Goal: Task Accomplishment & Management: Manage account settings

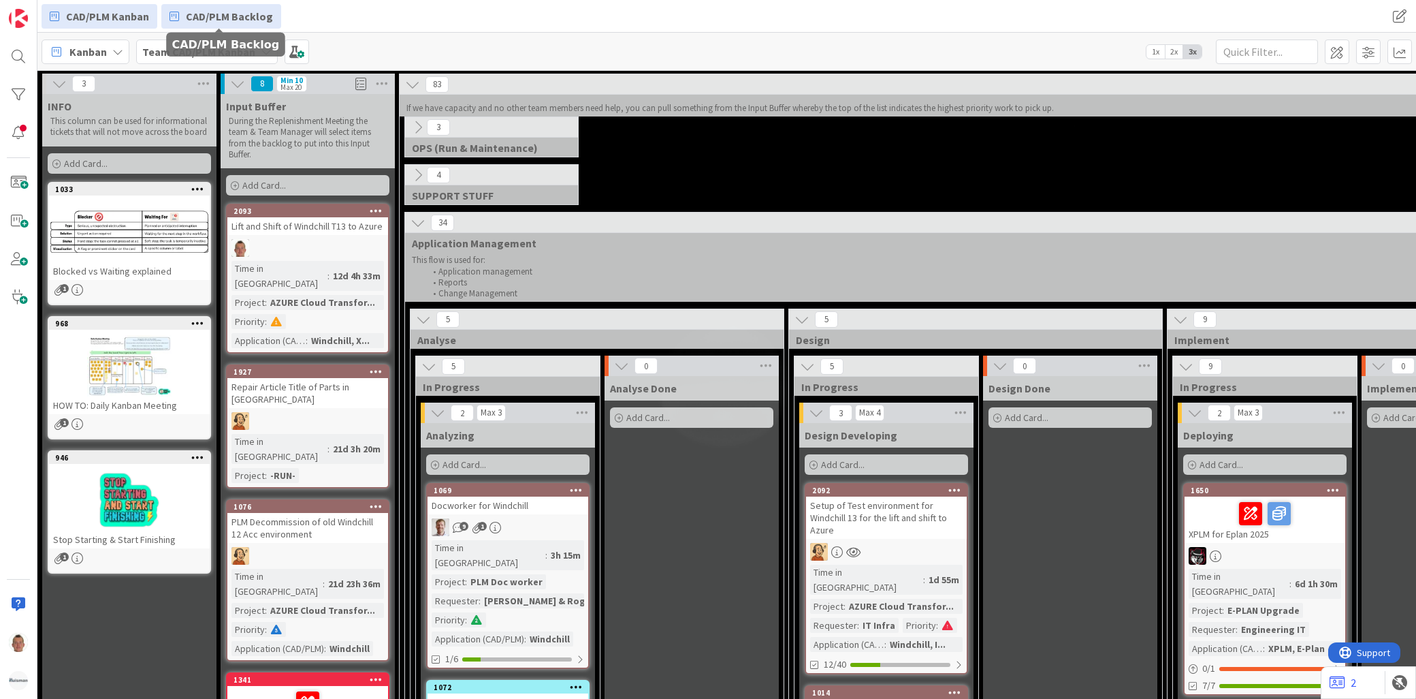
click at [221, 17] on span "CAD/PLM Backlog" at bounding box center [229, 16] width 87 height 16
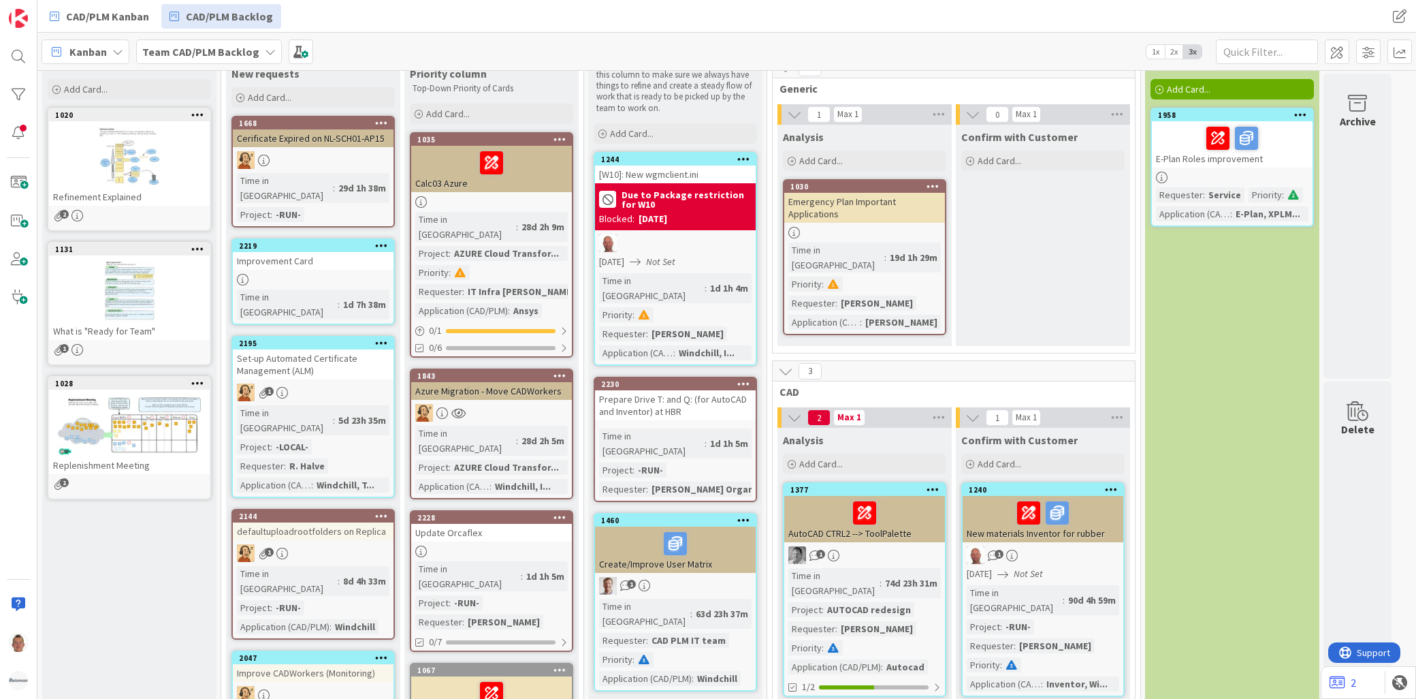
scroll to position [78, 0]
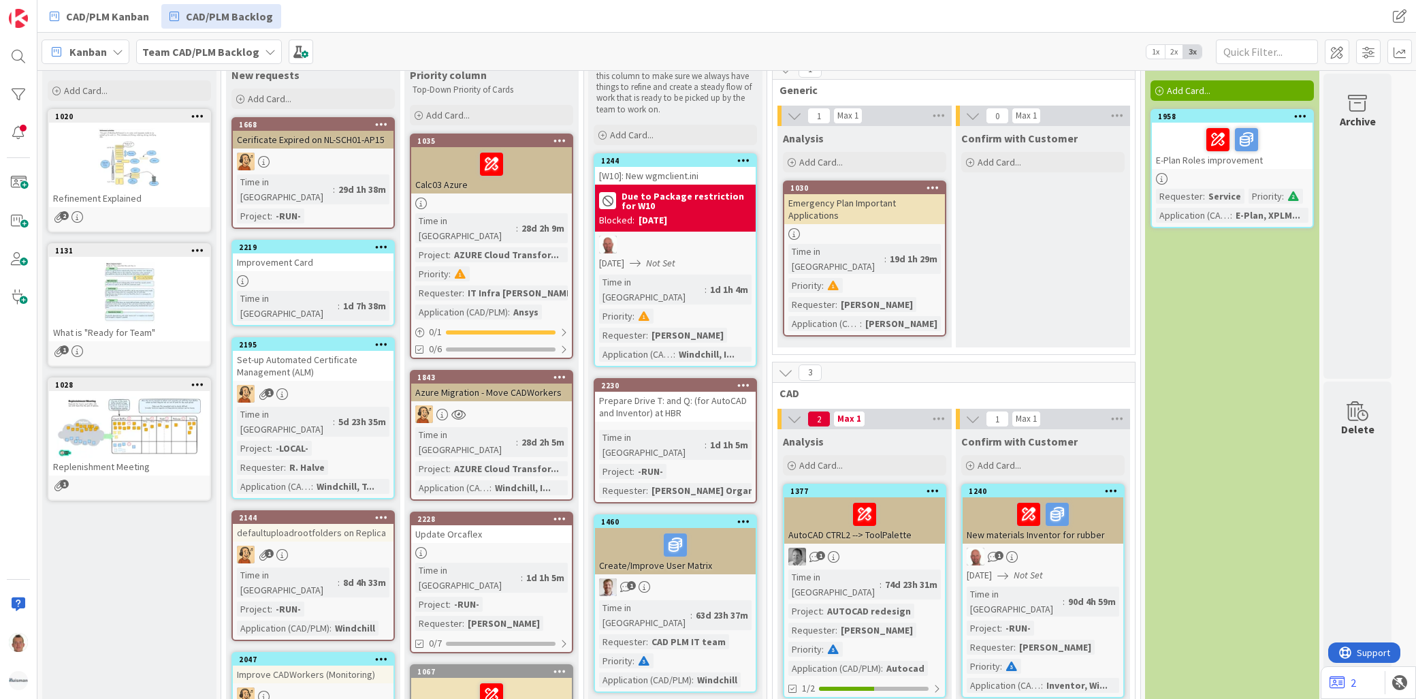
click at [1305, 116] on icon at bounding box center [1301, 116] width 13 height 10
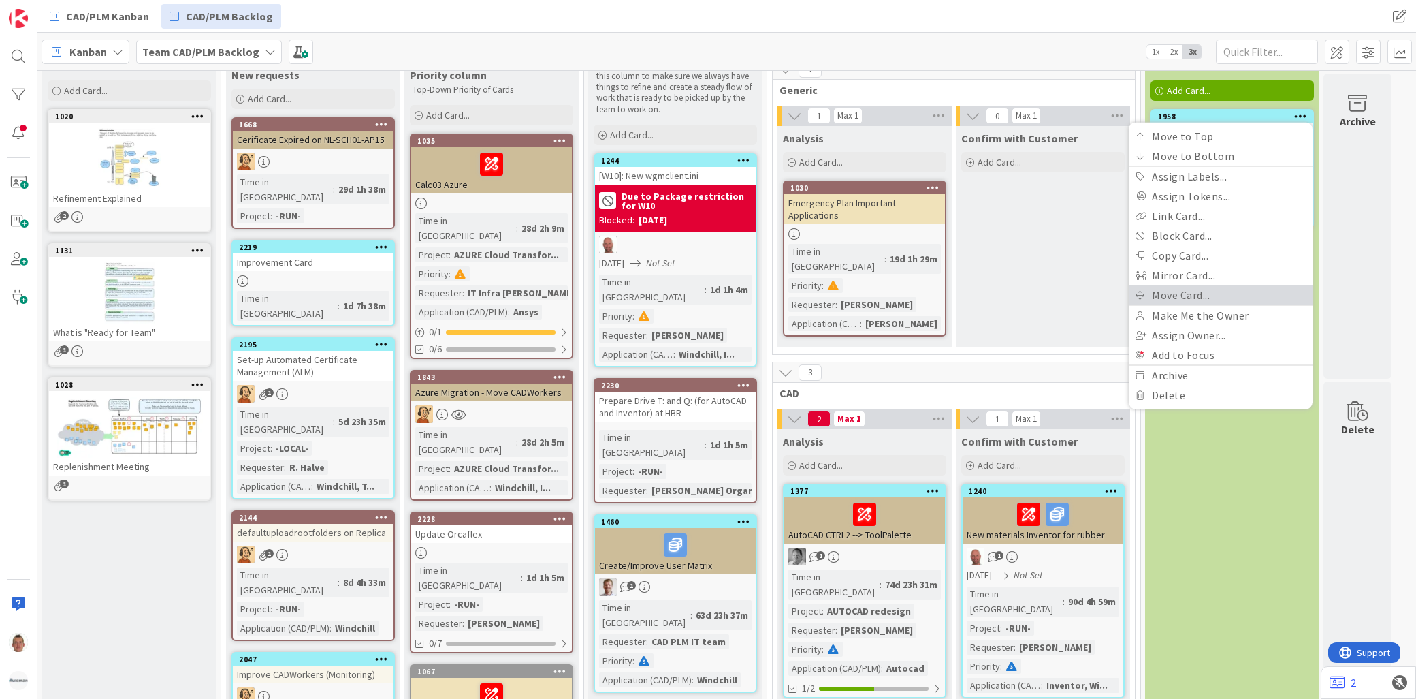
click at [1196, 289] on link "Move Card..." at bounding box center [1221, 295] width 184 height 20
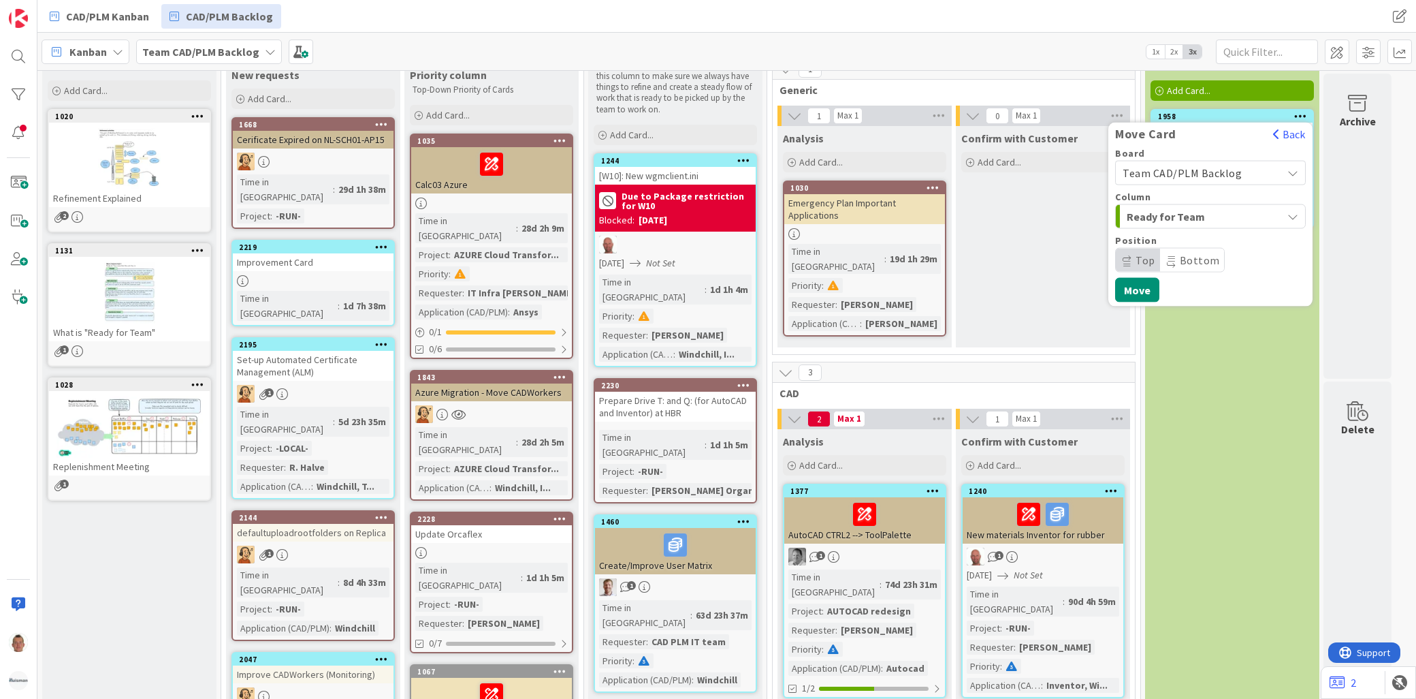
click at [1209, 163] on span "Team CAD/PLM Backlog" at bounding box center [1199, 172] width 153 height 19
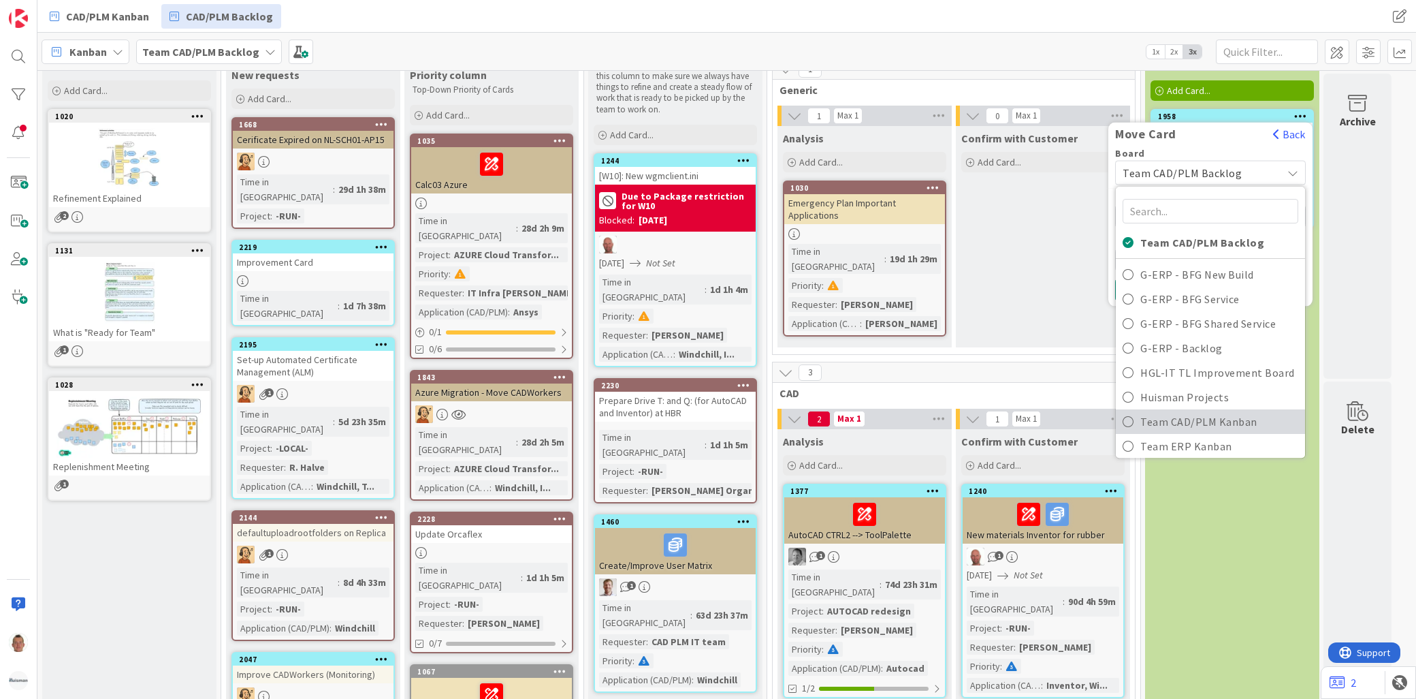
click at [1230, 419] on span "Team CAD/PLM Kanban" at bounding box center [1220, 421] width 158 height 20
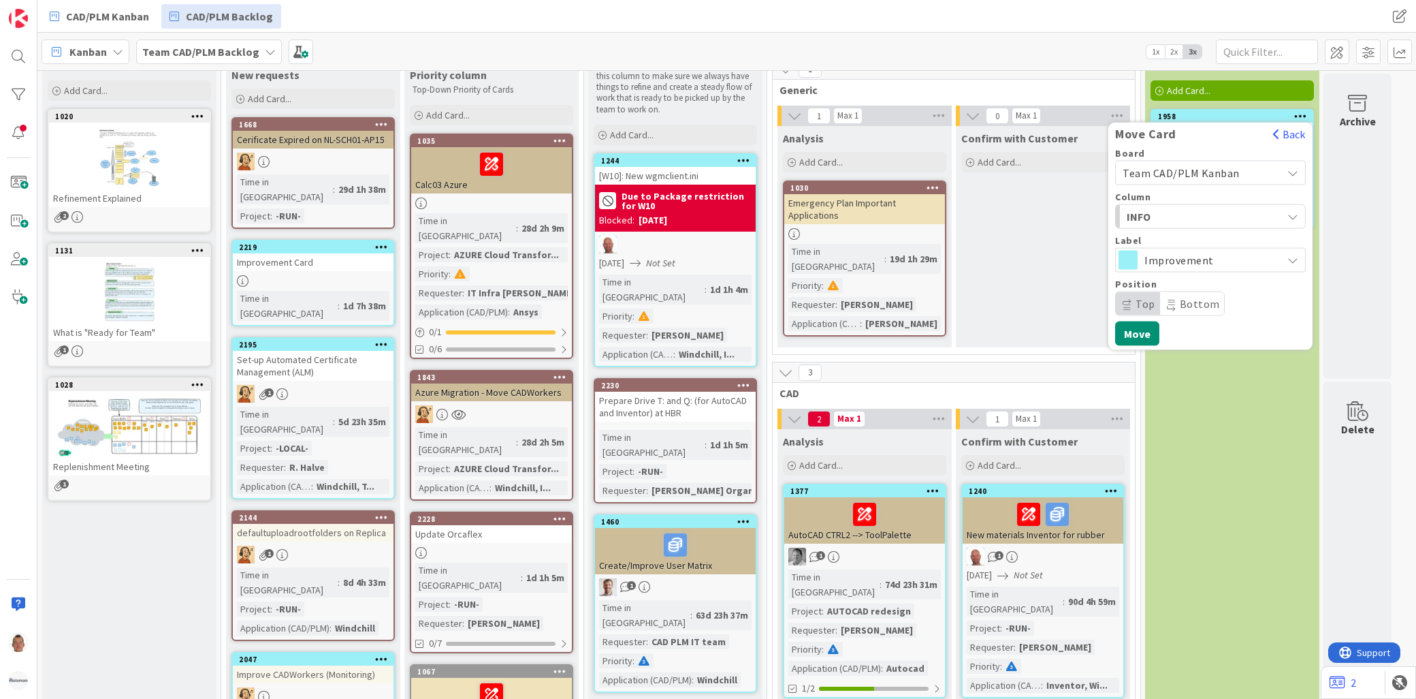
click at [1175, 219] on span "INFO" at bounding box center [1178, 216] width 102 height 18
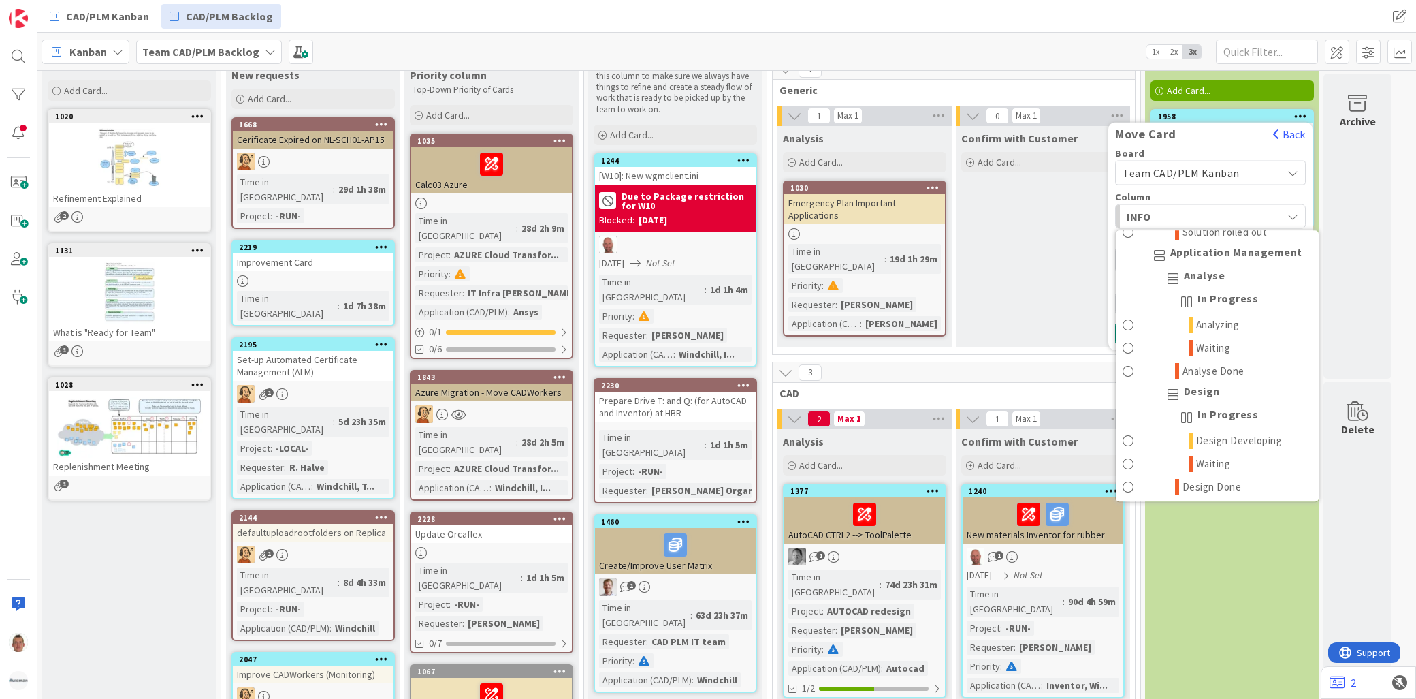
scroll to position [832, 0]
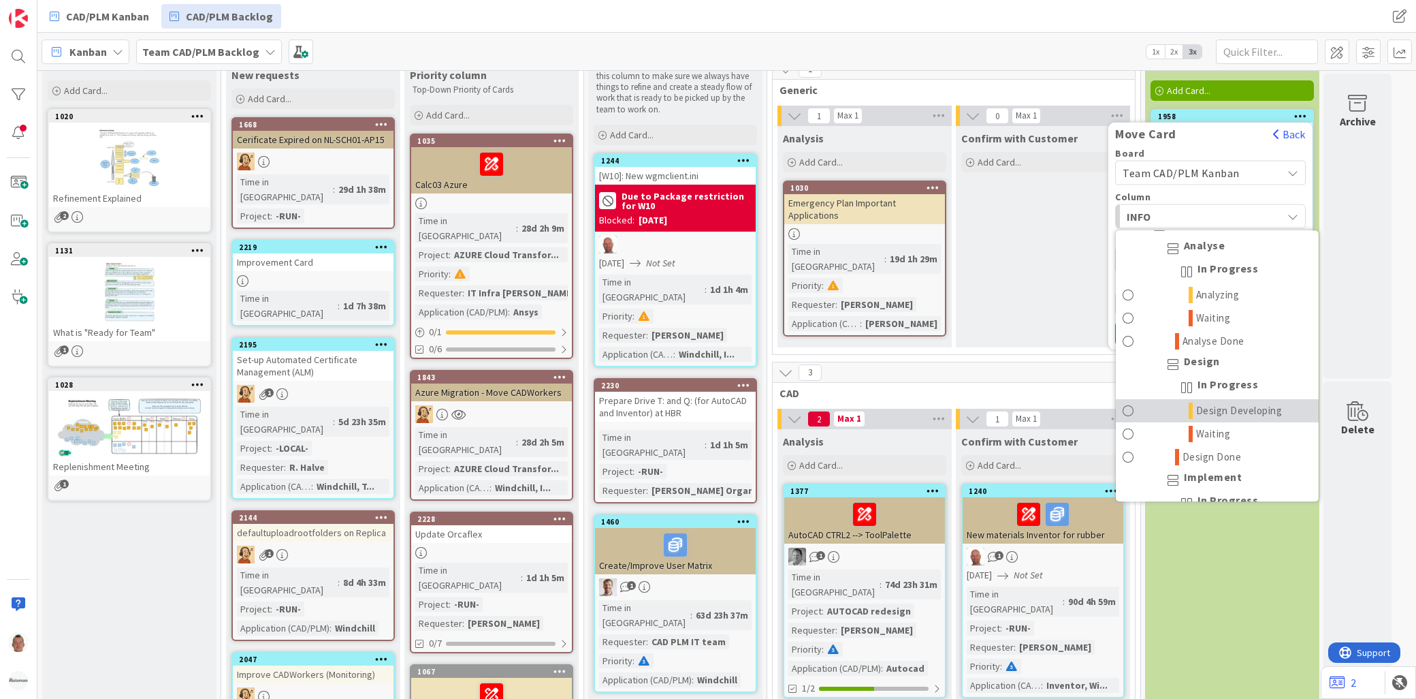
click at [1238, 419] on span "Design Developing" at bounding box center [1239, 410] width 86 height 16
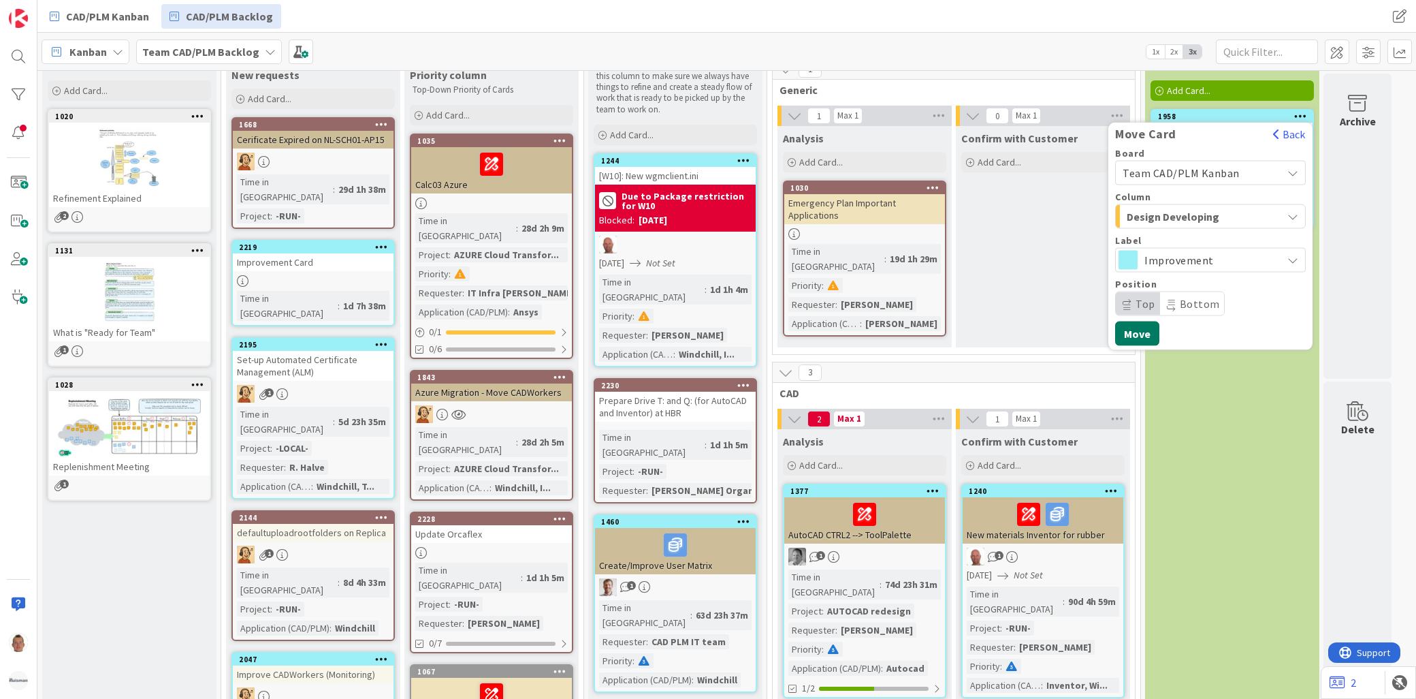
click at [1140, 330] on button "Move" at bounding box center [1137, 333] width 44 height 25
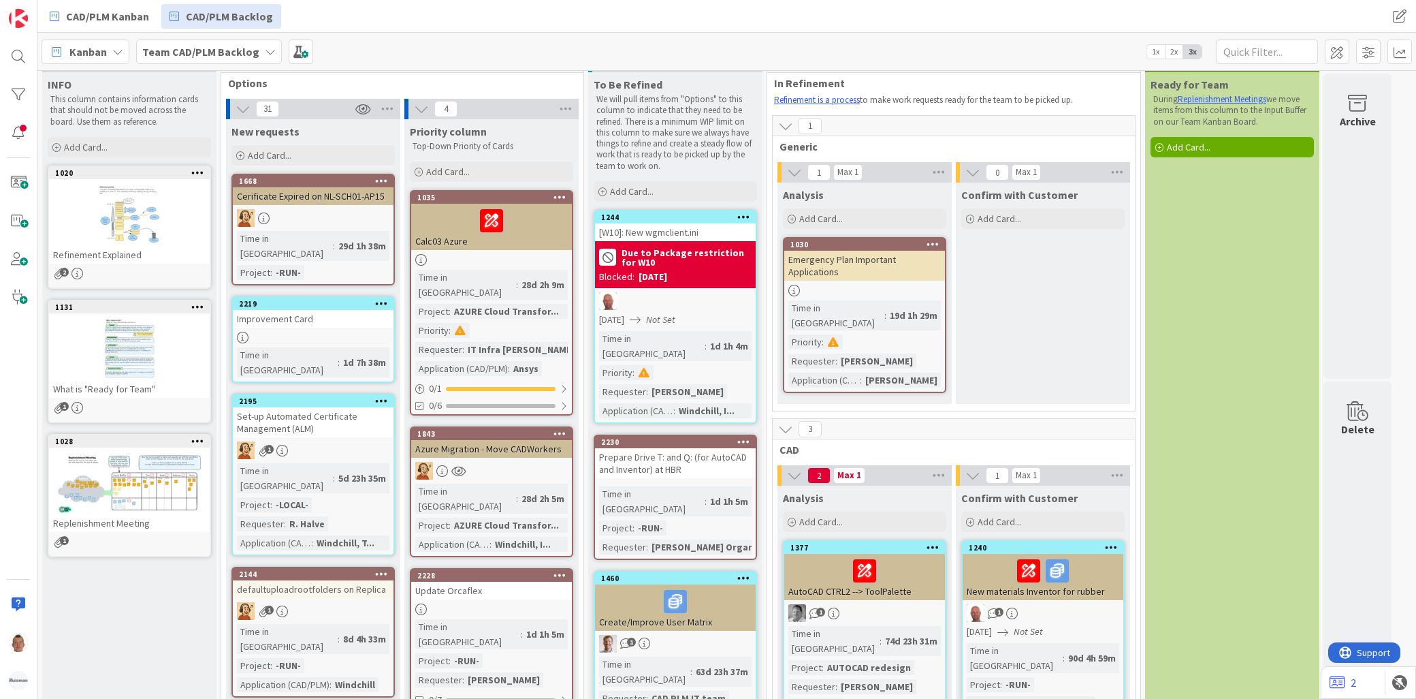
scroll to position [76, 0]
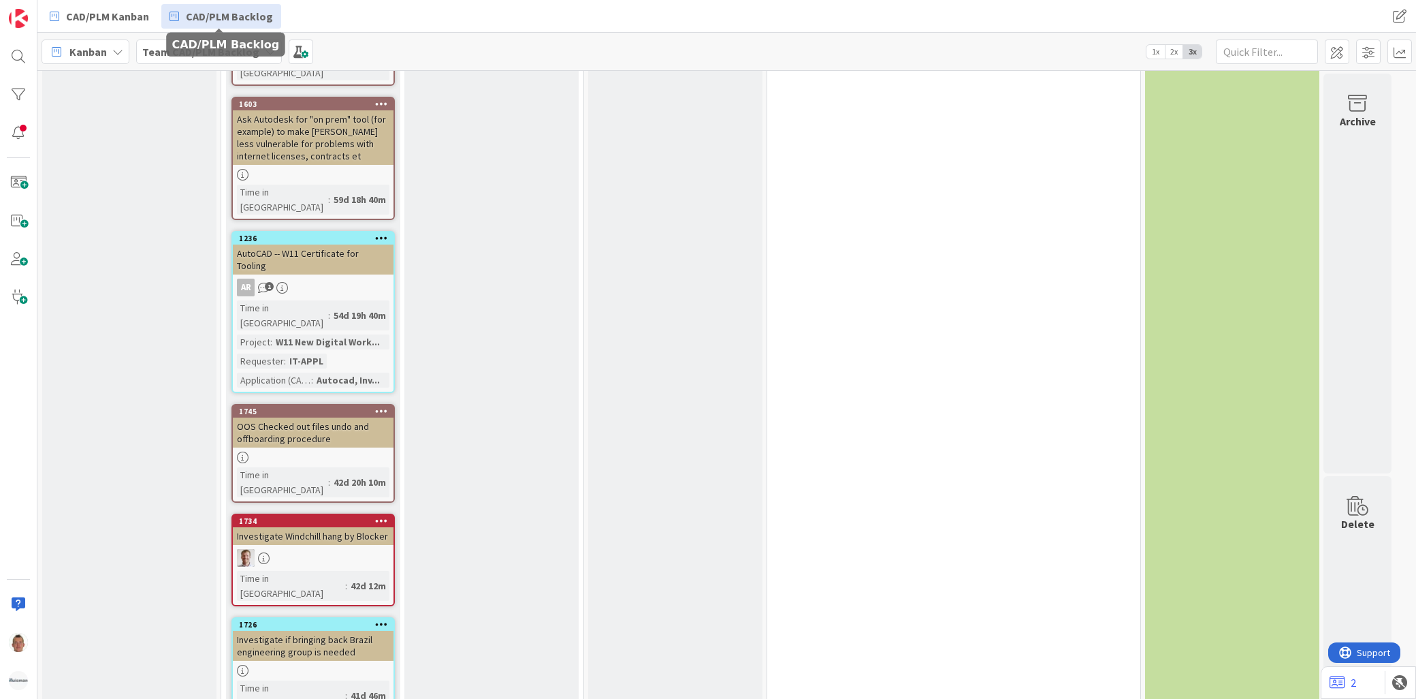
scroll to position [2651, 0]
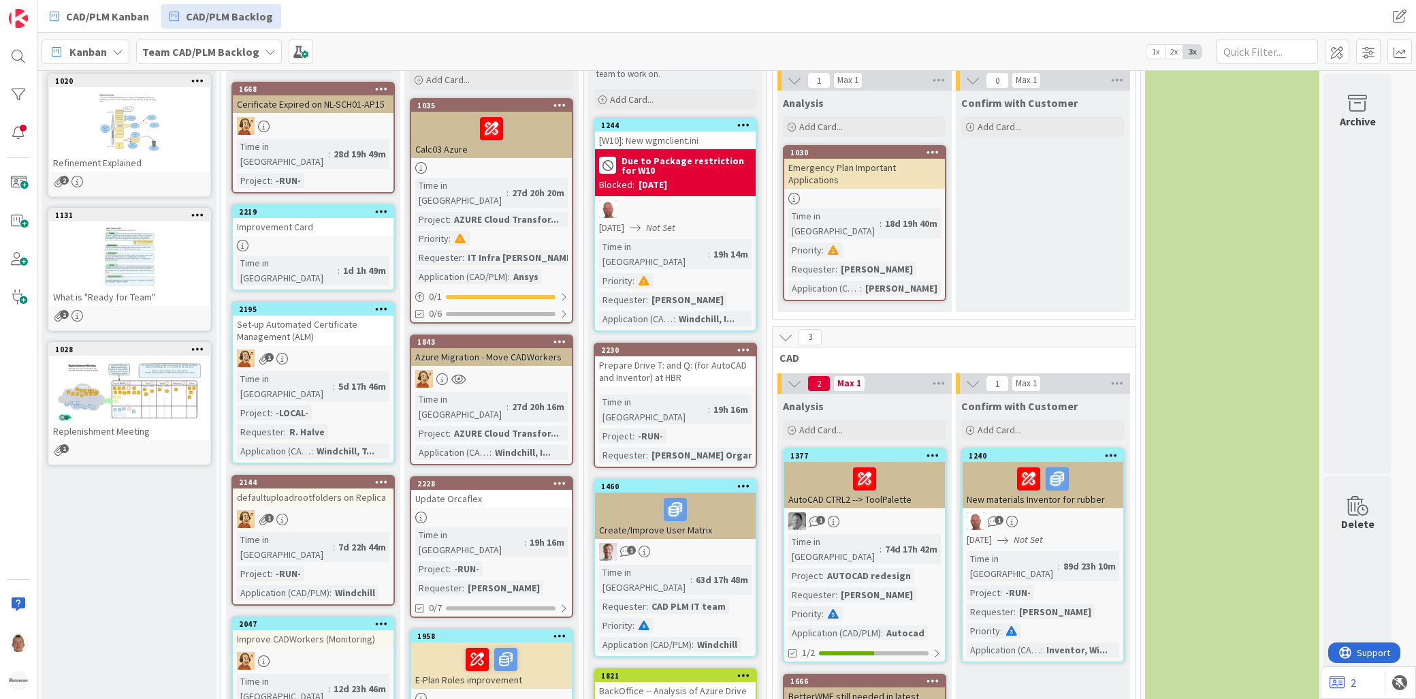
scroll to position [113, 0]
click at [379, 207] on icon at bounding box center [381, 212] width 13 height 10
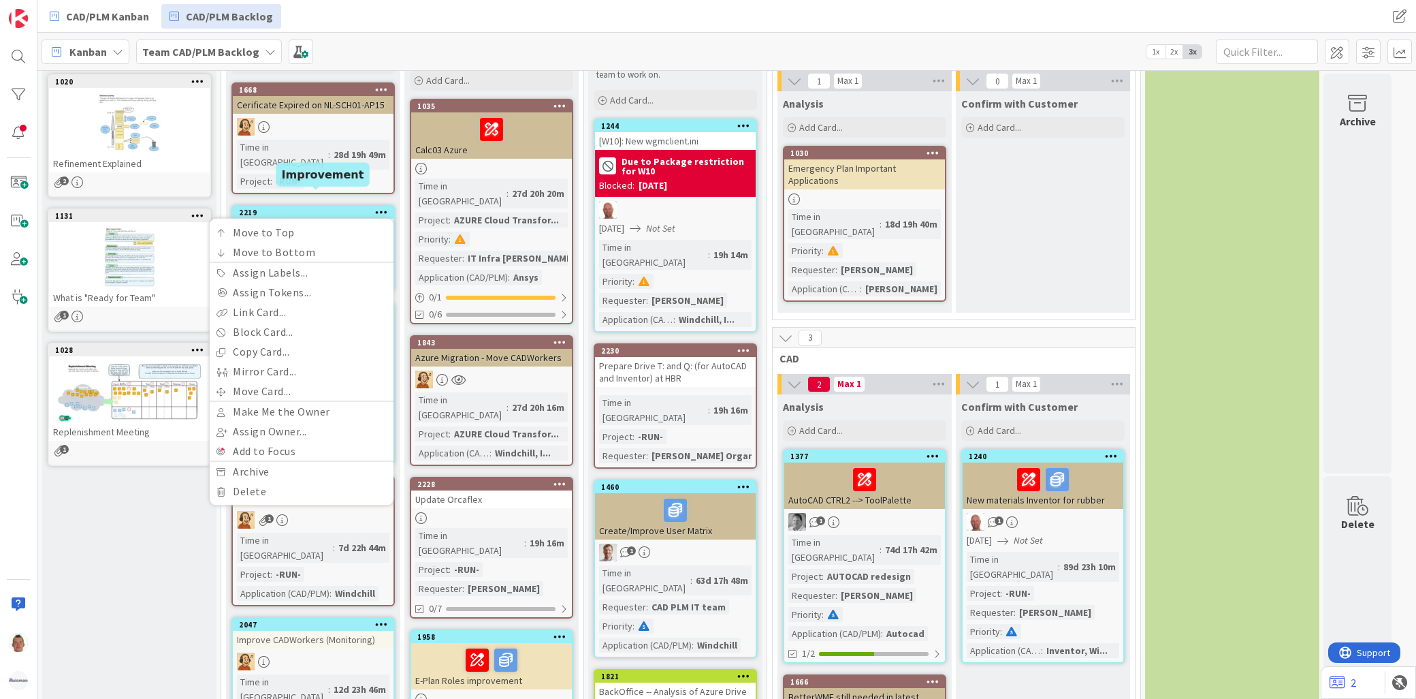
click at [323, 208] on div "2219" at bounding box center [316, 213] width 155 height 10
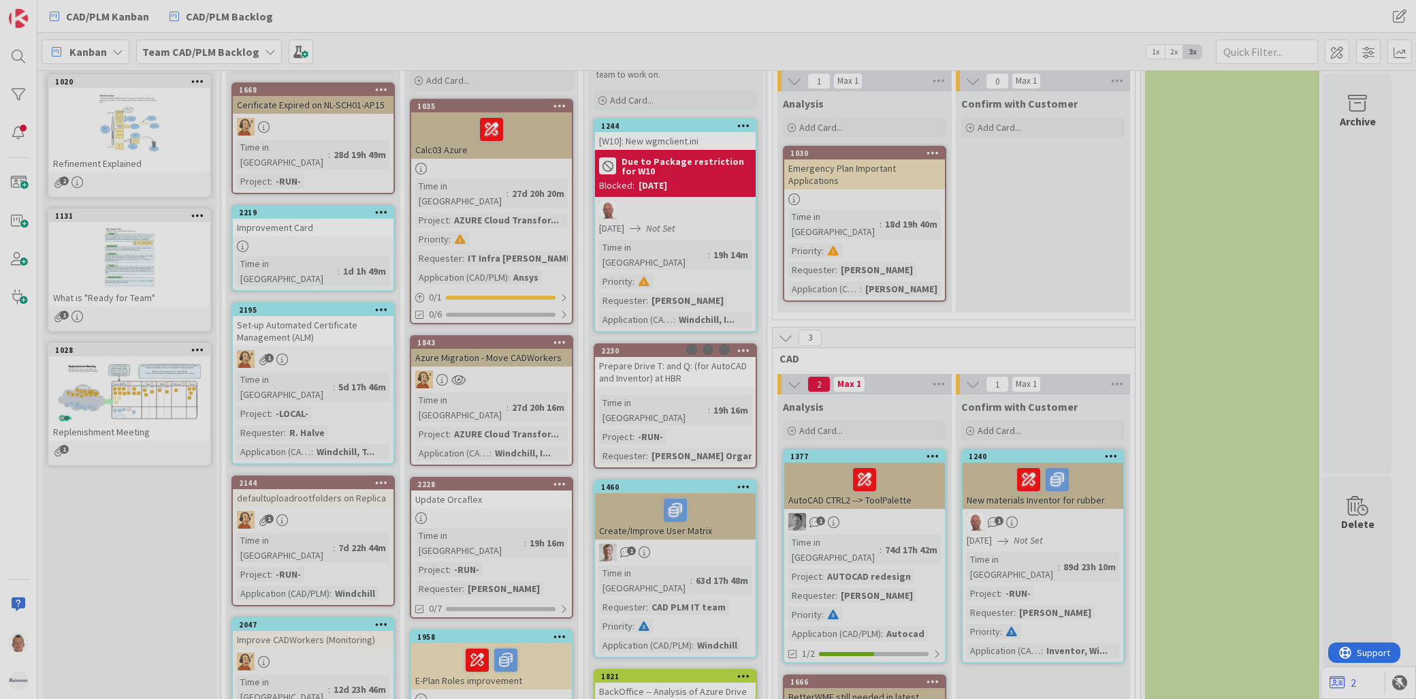
click at [313, 215] on div at bounding box center [708, 349] width 1416 height 699
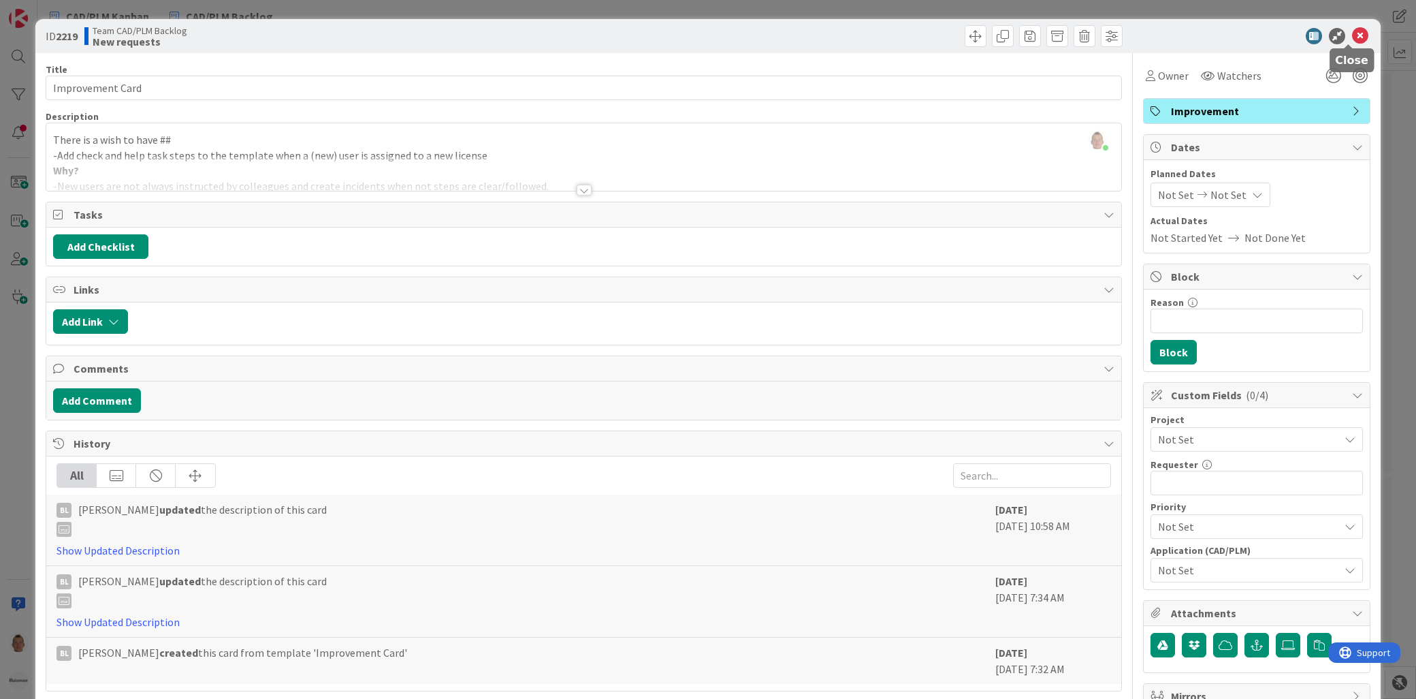
click at [1352, 36] on icon at bounding box center [1360, 36] width 16 height 16
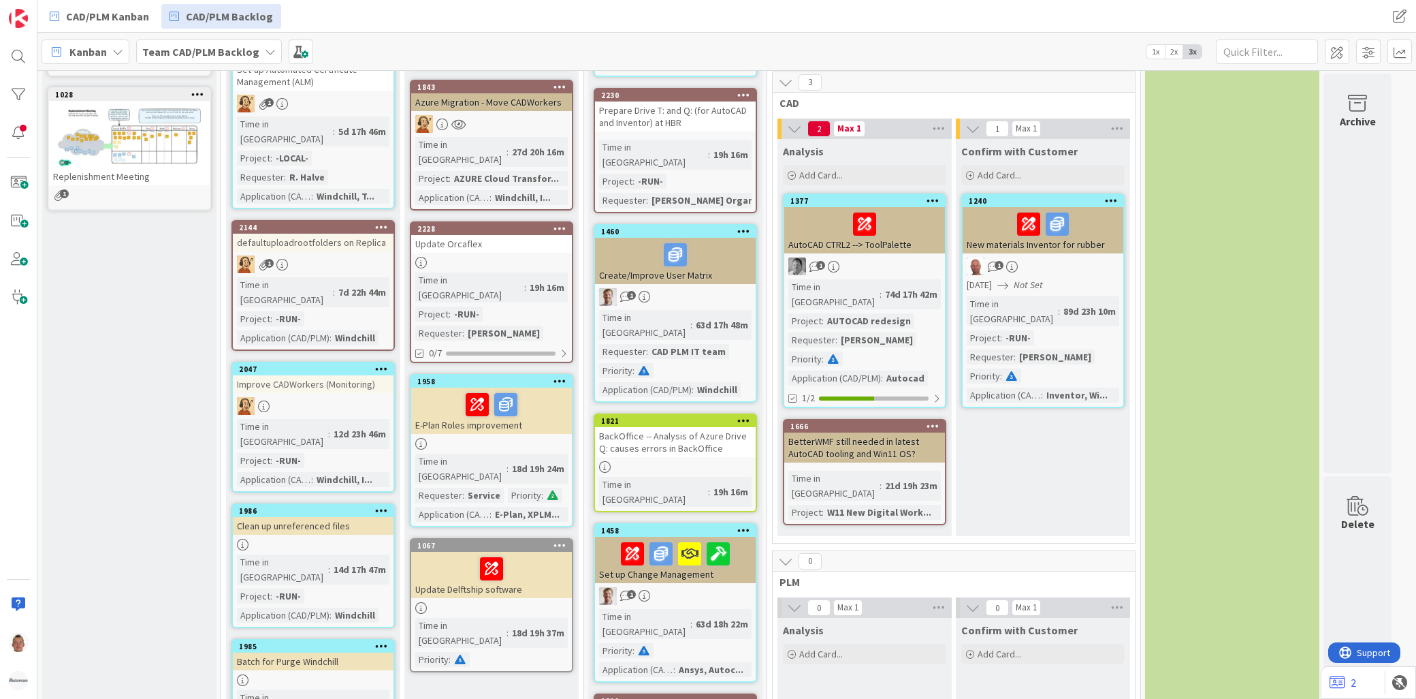
scroll to position [378, 0]
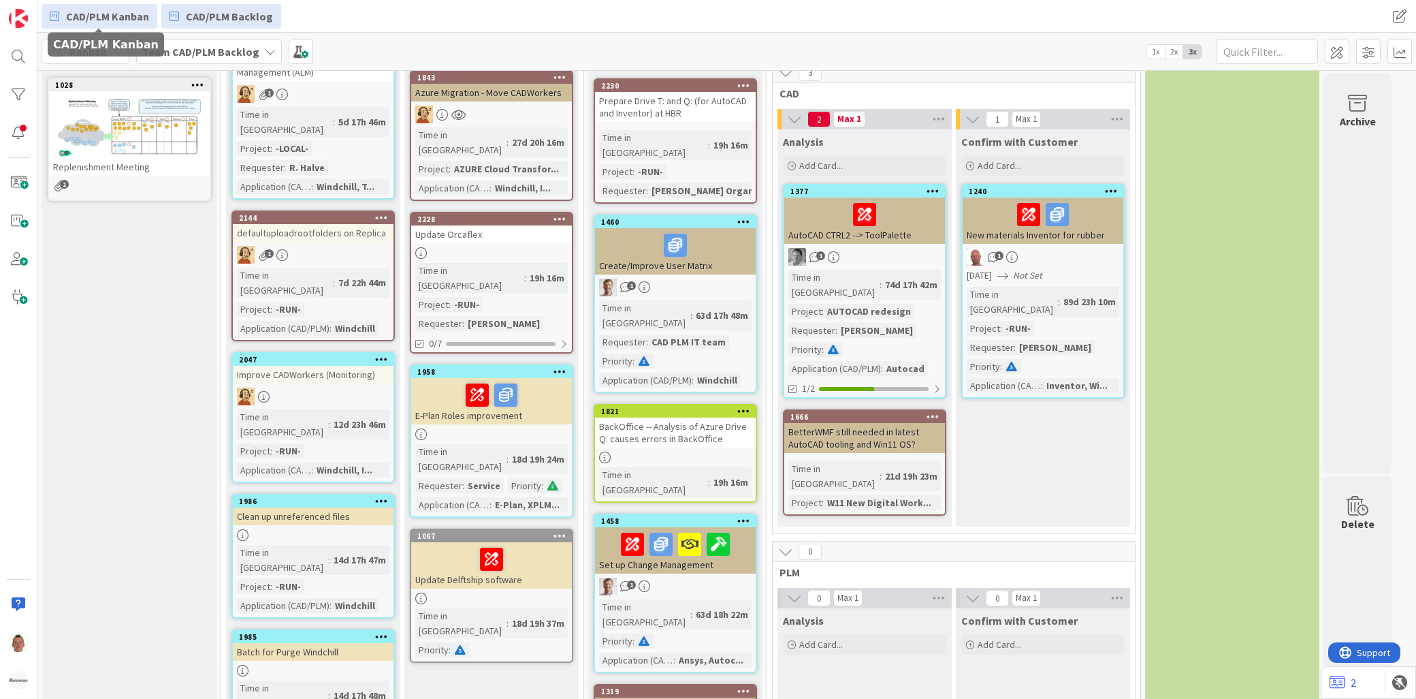
click at [92, 8] on span "CAD/PLM Kanban" at bounding box center [107, 16] width 83 height 16
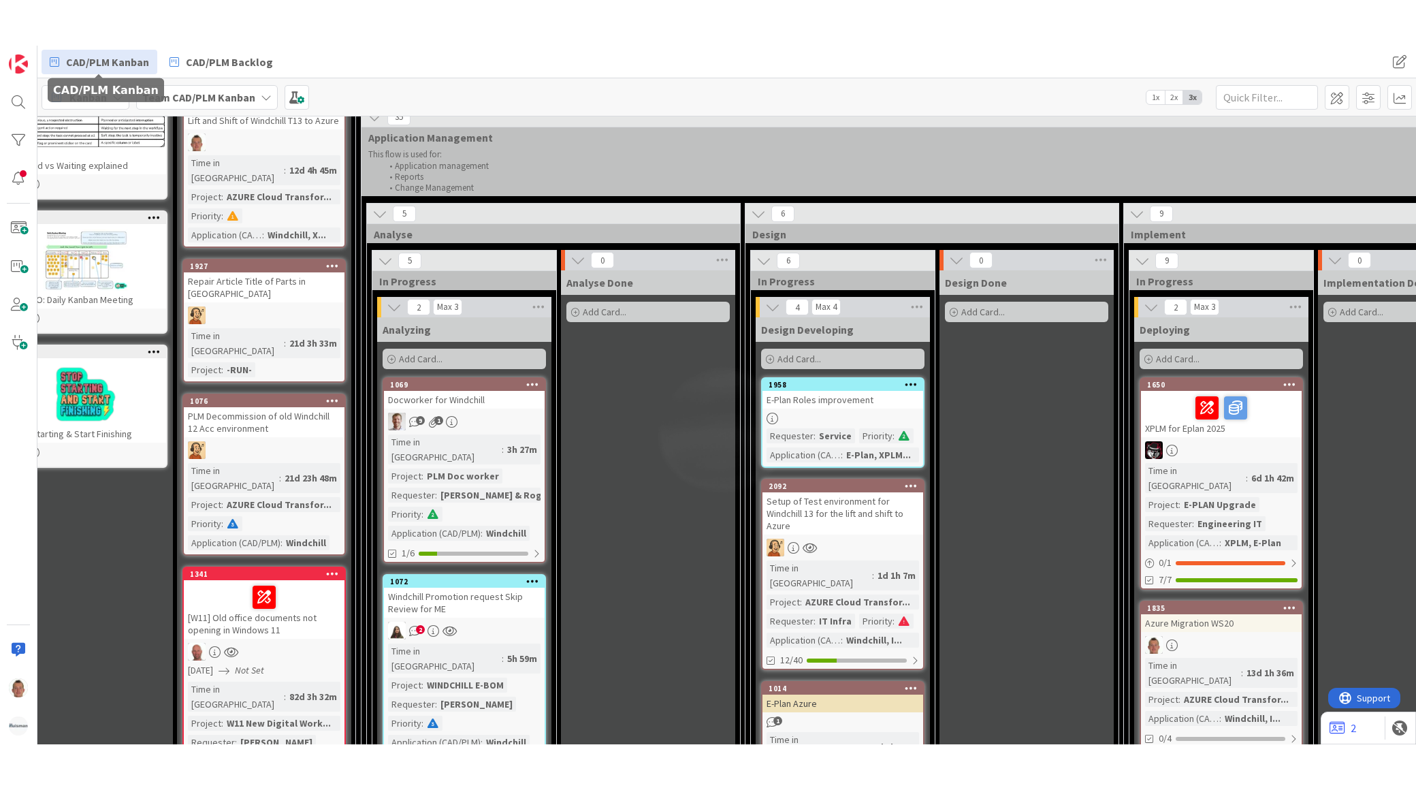
scroll to position [151, 0]
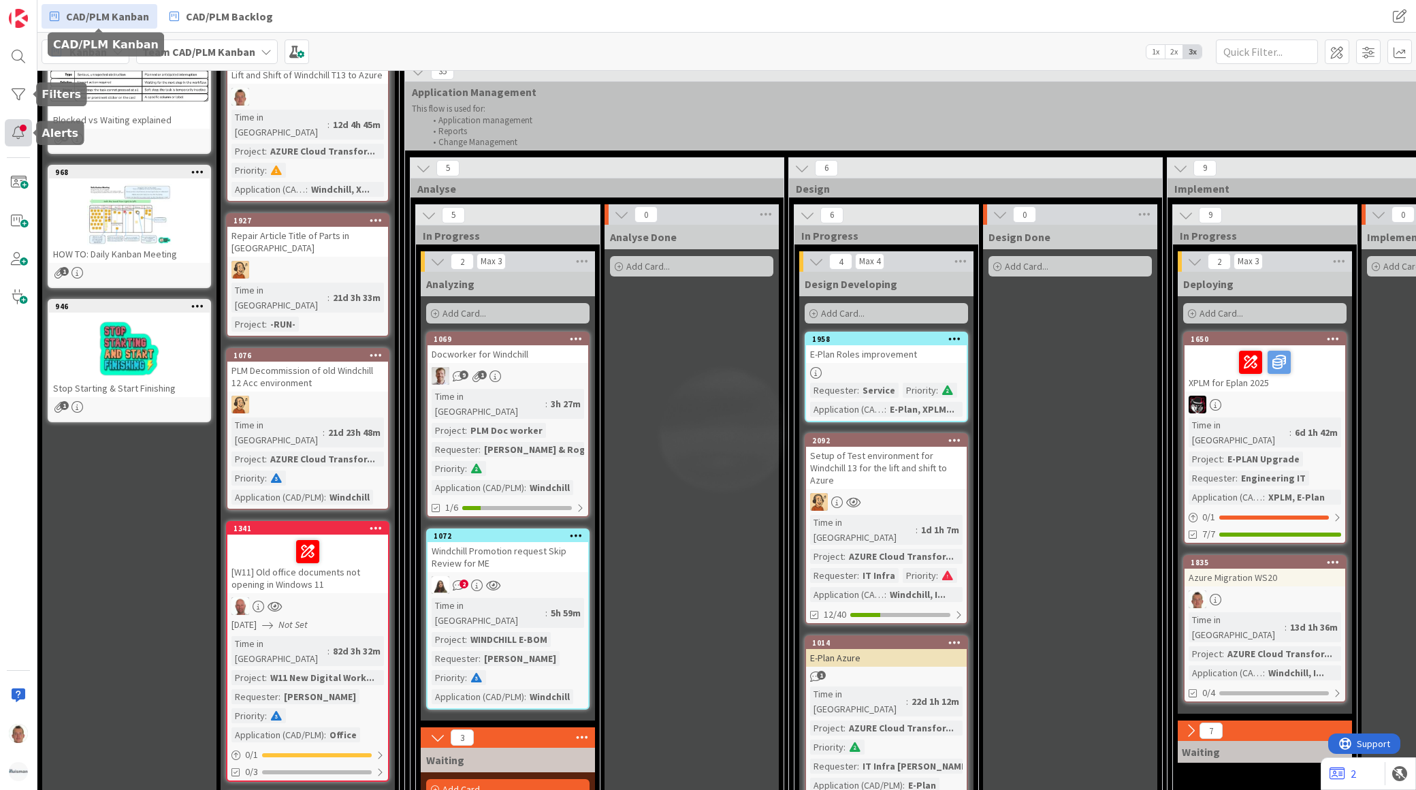
click at [18, 128] on div at bounding box center [18, 132] width 27 height 27
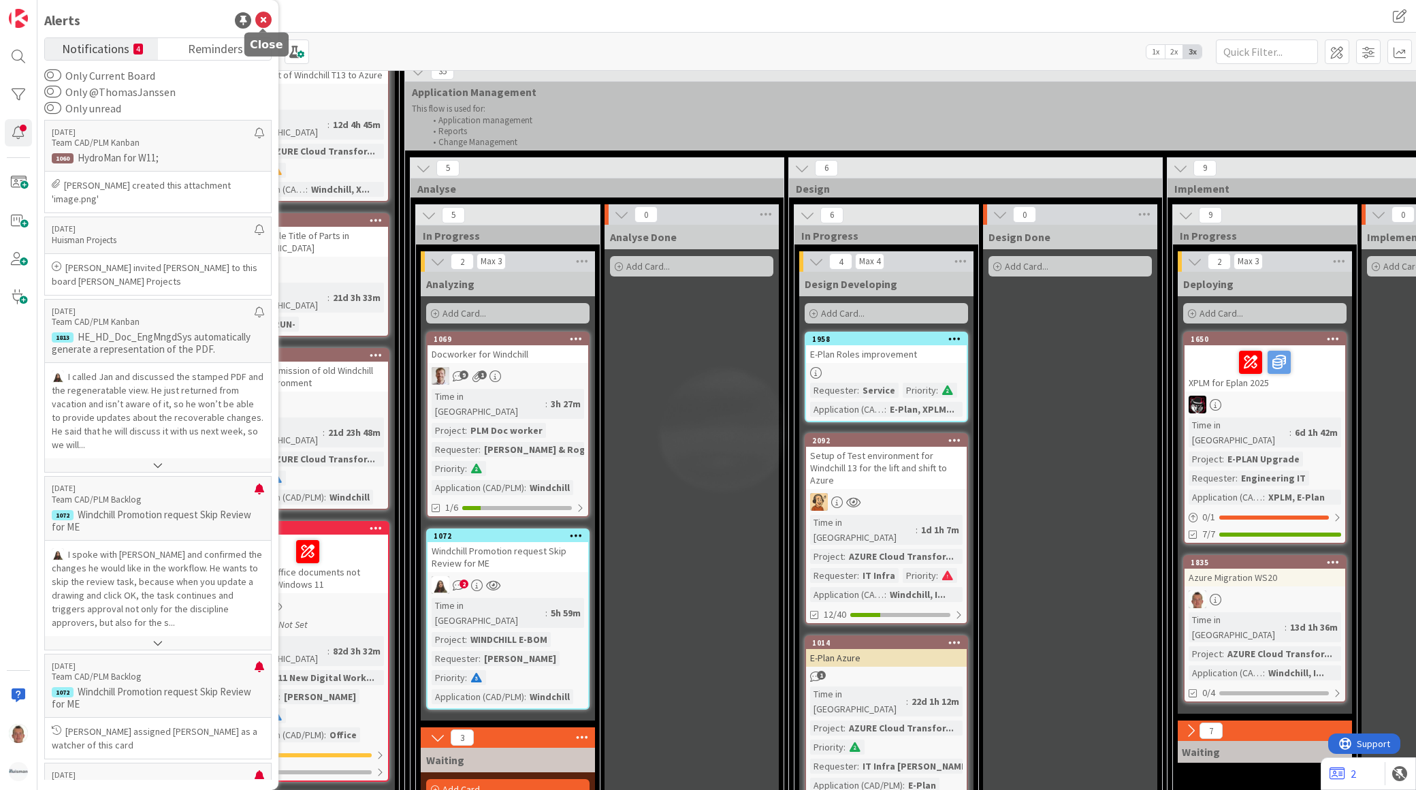
click at [270, 21] on icon at bounding box center [263, 20] width 16 height 16
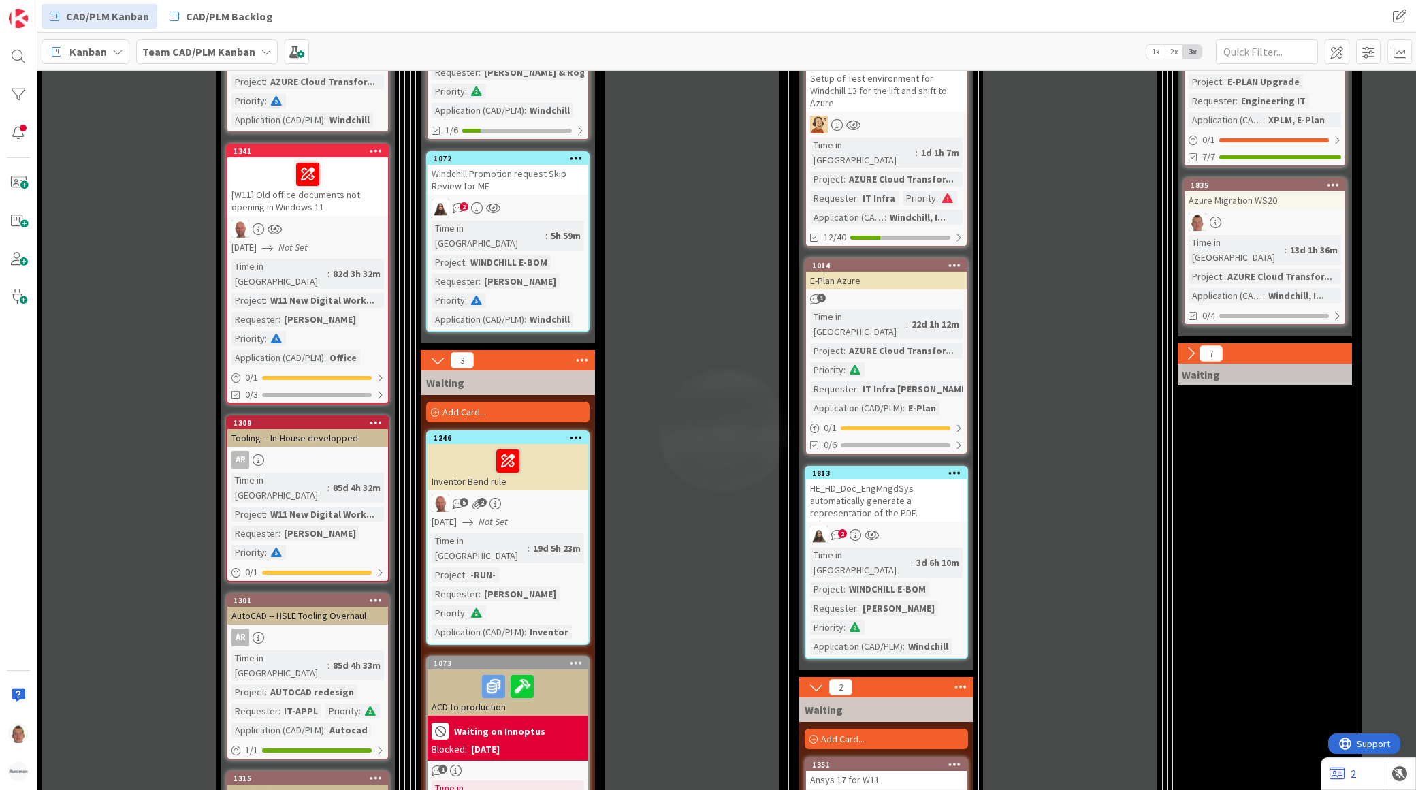
scroll to position [529, 0]
click at [1188, 345] on icon at bounding box center [1191, 352] width 15 height 15
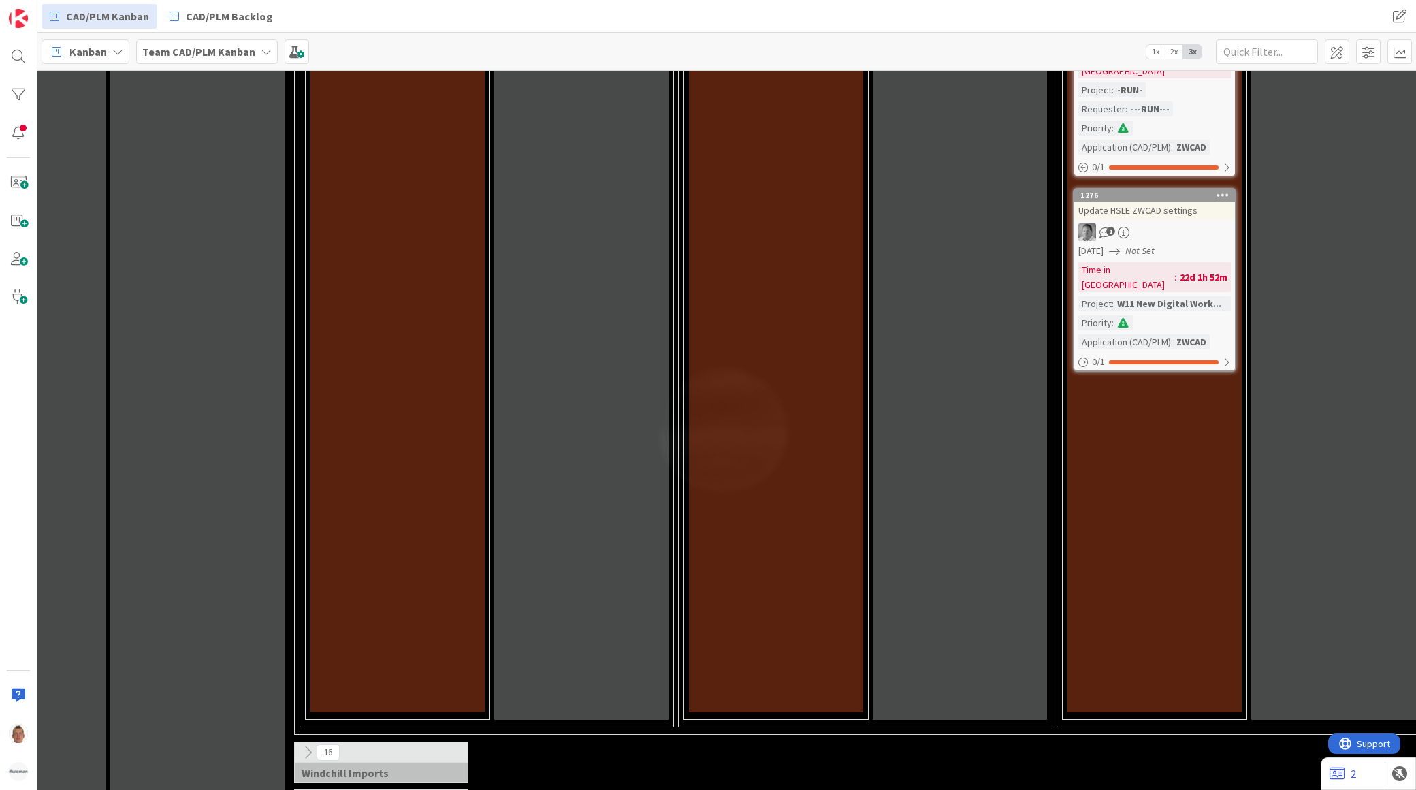
scroll to position [1860, 0]
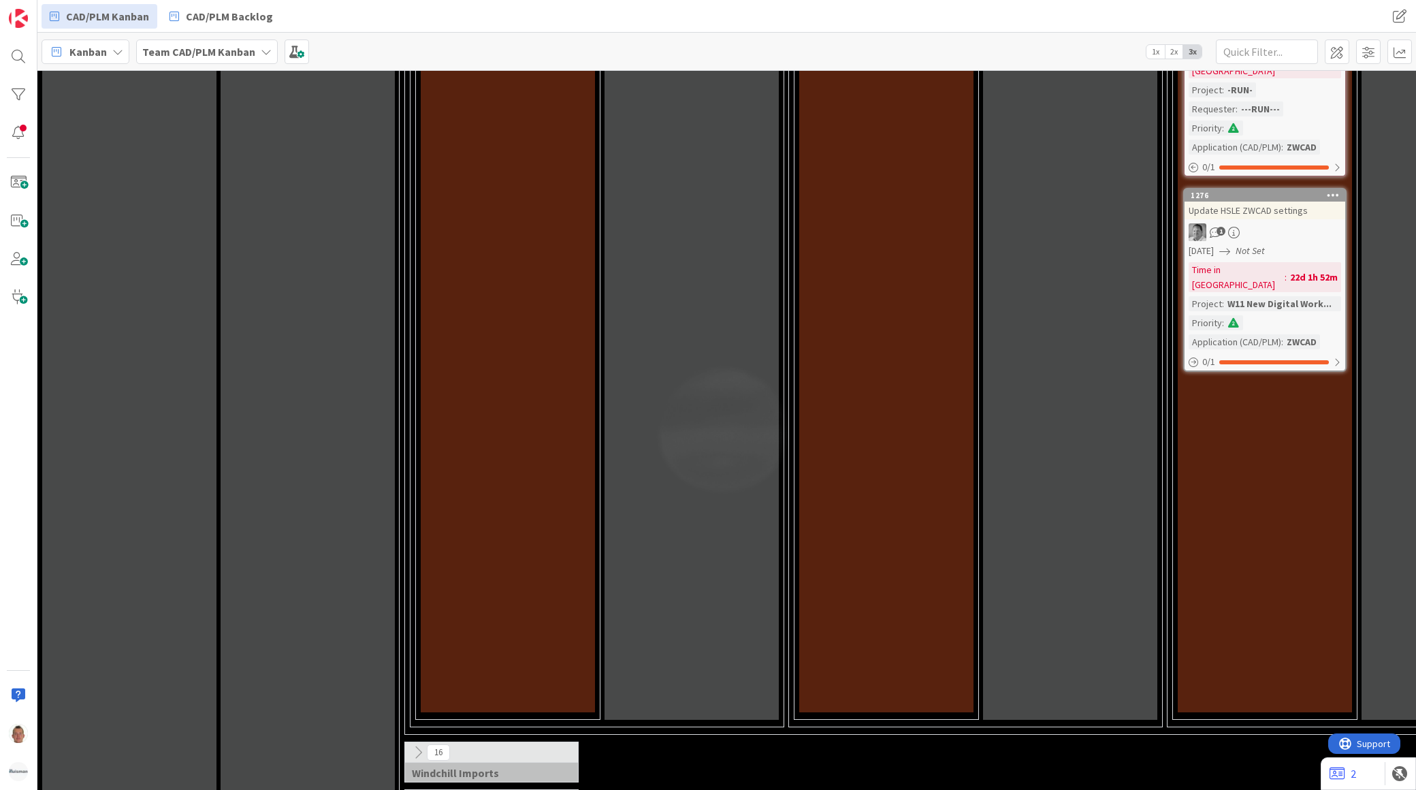
click at [420, 745] on icon at bounding box center [418, 752] width 15 height 15
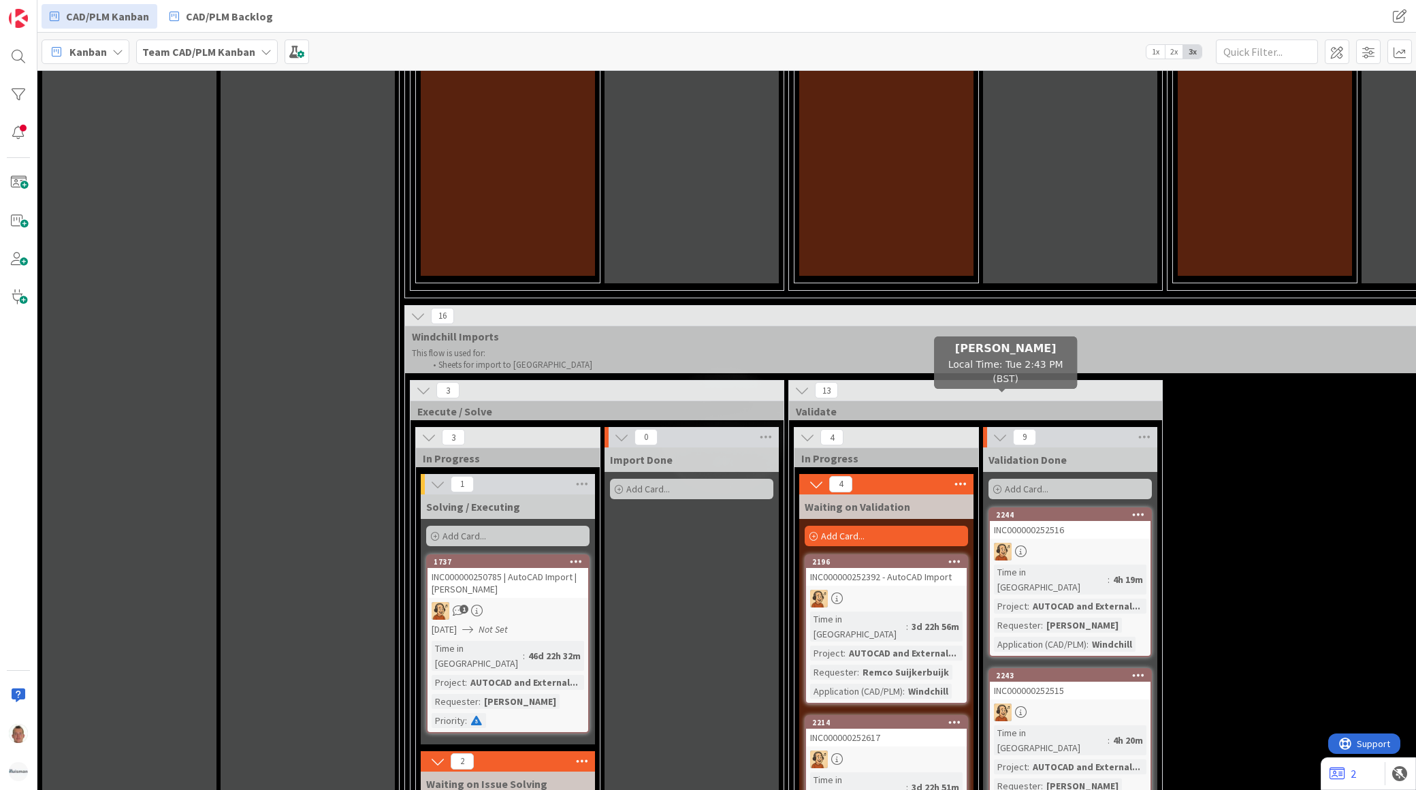
scroll to position [2276, 0]
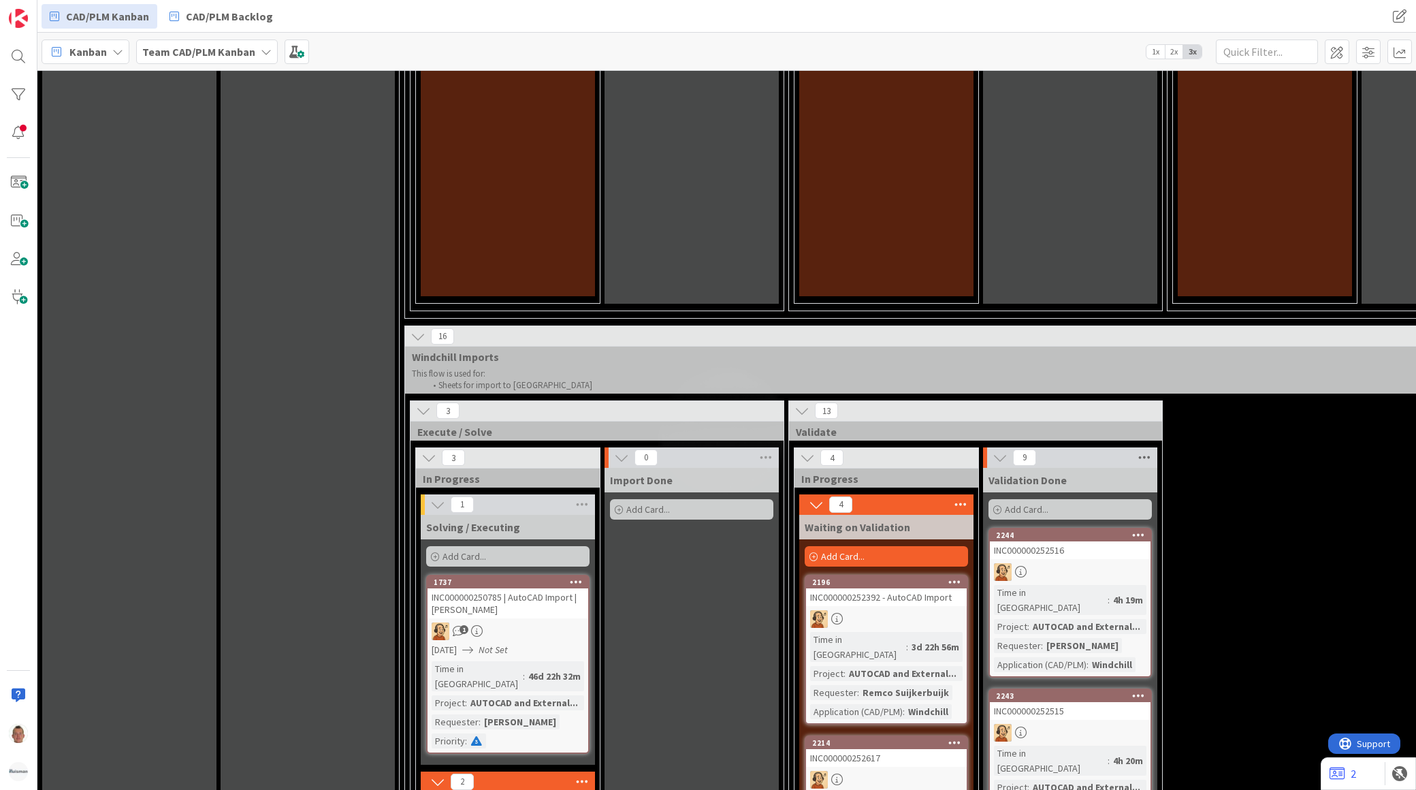
click at [1144, 447] on icon at bounding box center [1145, 457] width 18 height 20
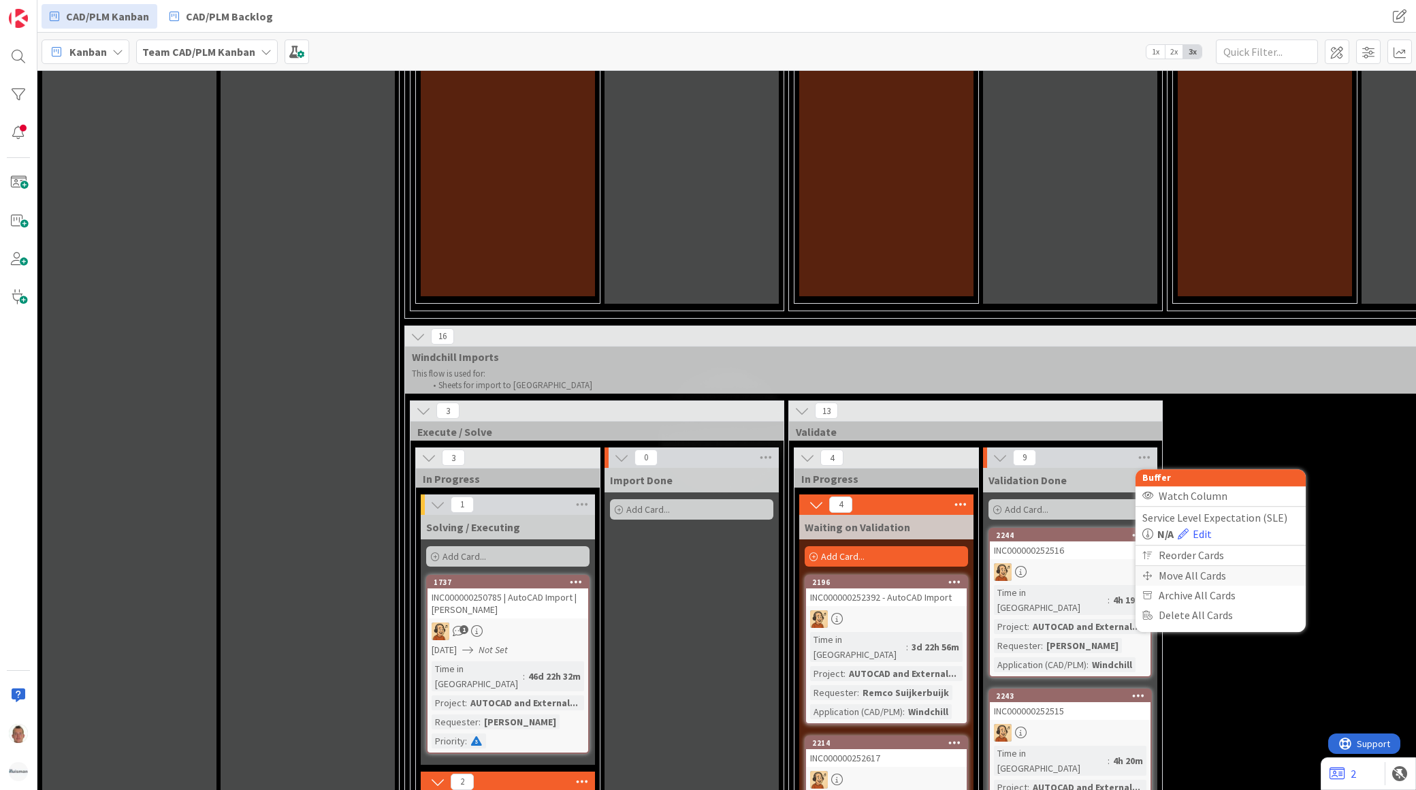
click at [1197, 566] on div "Move All Cards" at bounding box center [1221, 576] width 170 height 20
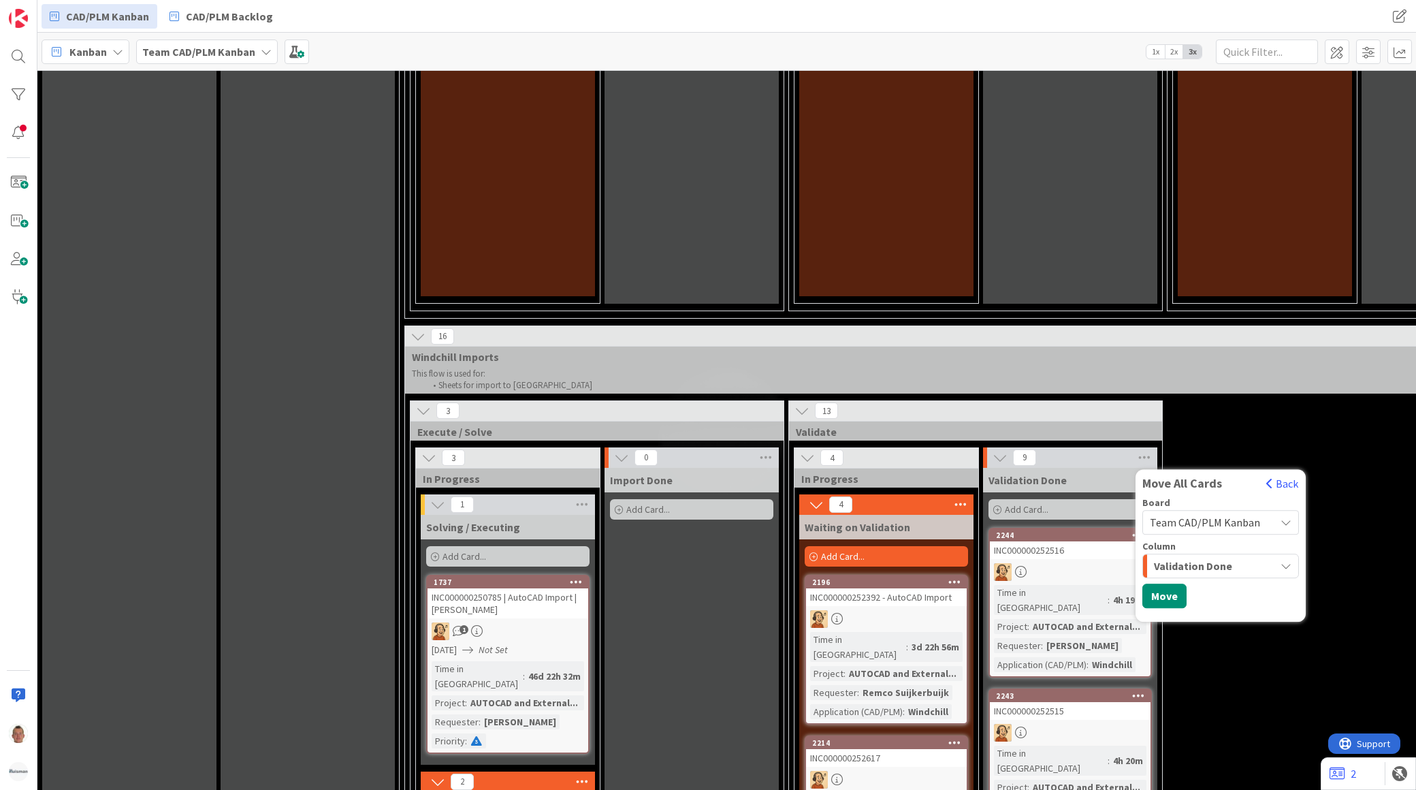
click at [1204, 557] on span "Validation Done" at bounding box center [1193, 566] width 78 height 18
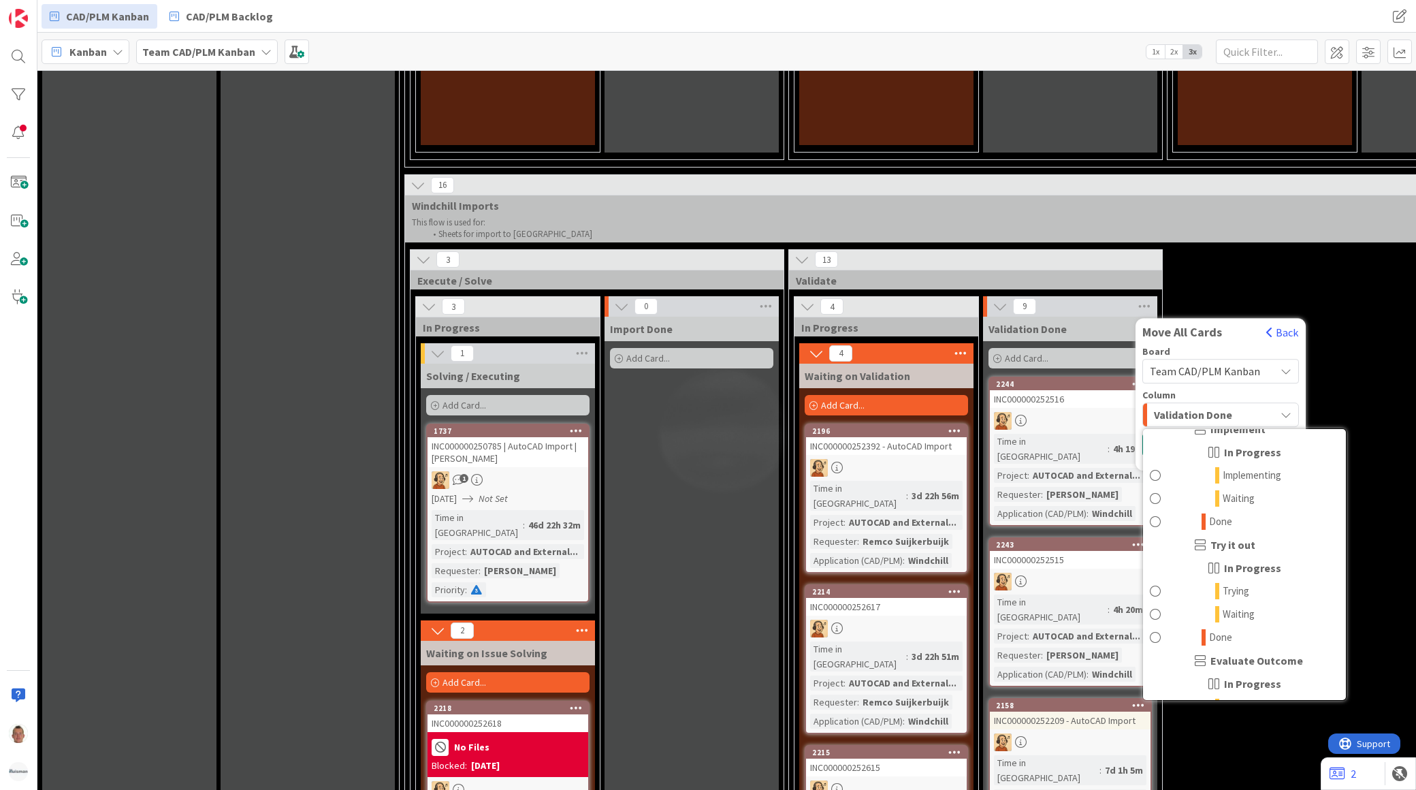
scroll to position [2637, 0]
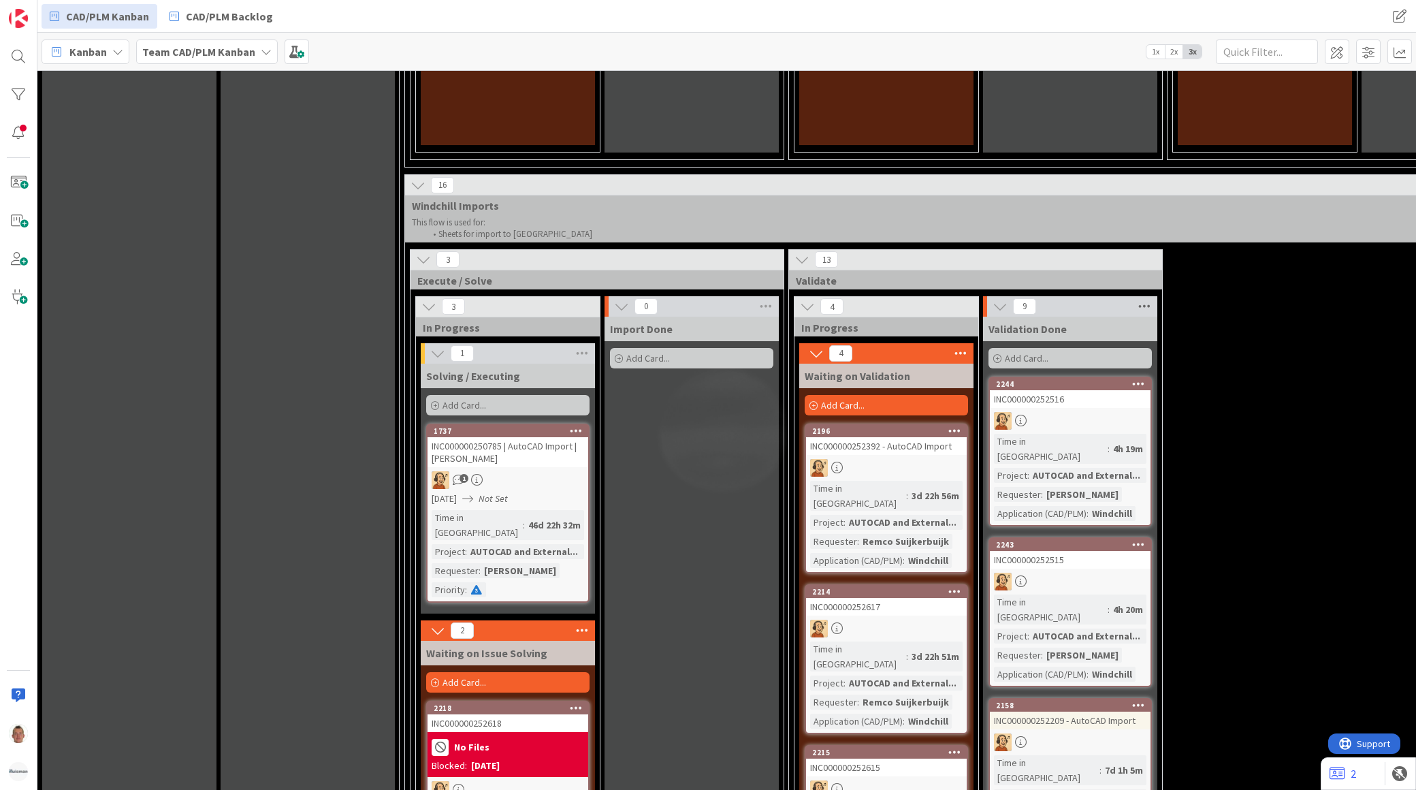
click at [1147, 296] on icon at bounding box center [1145, 306] width 18 height 20
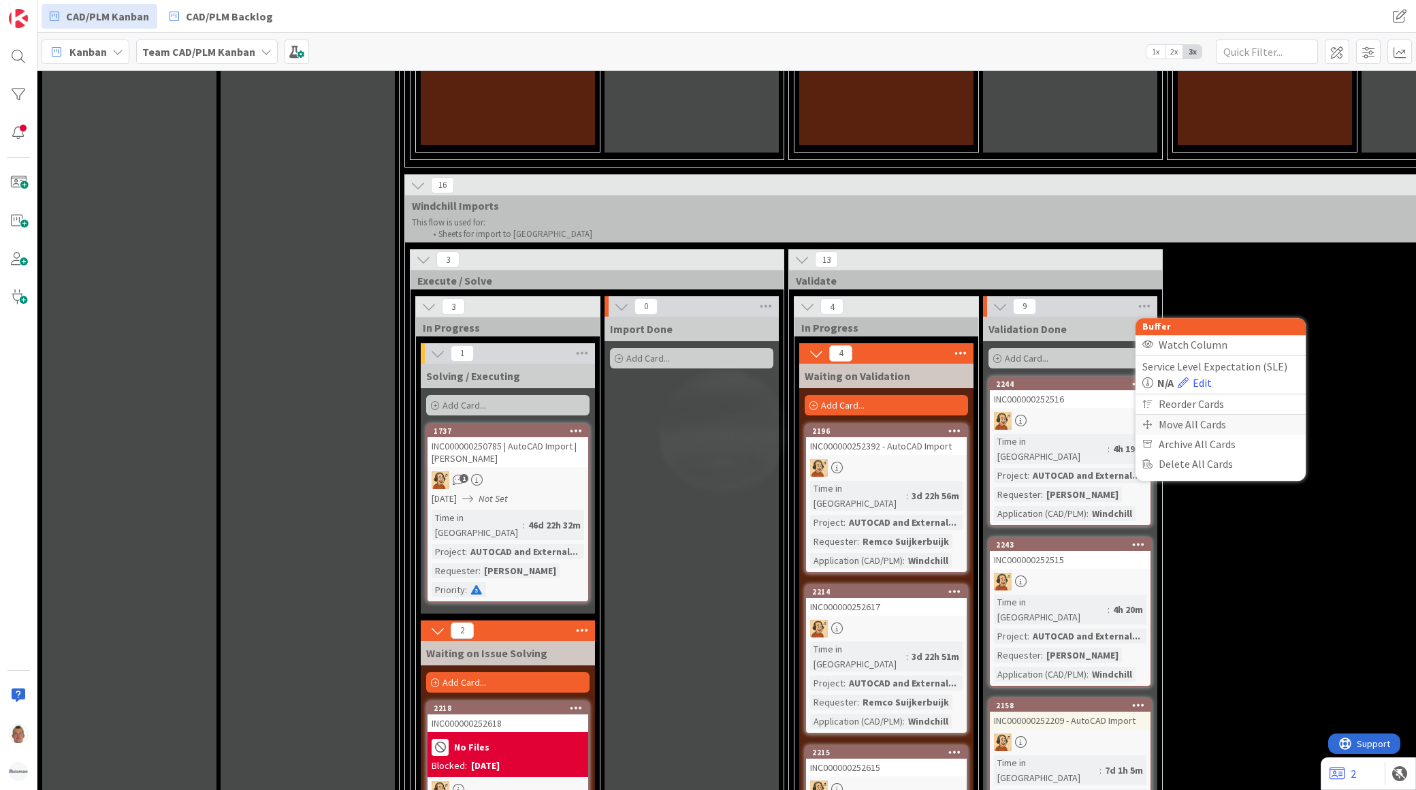
click at [1205, 415] on div "Move All Cards" at bounding box center [1221, 425] width 170 height 20
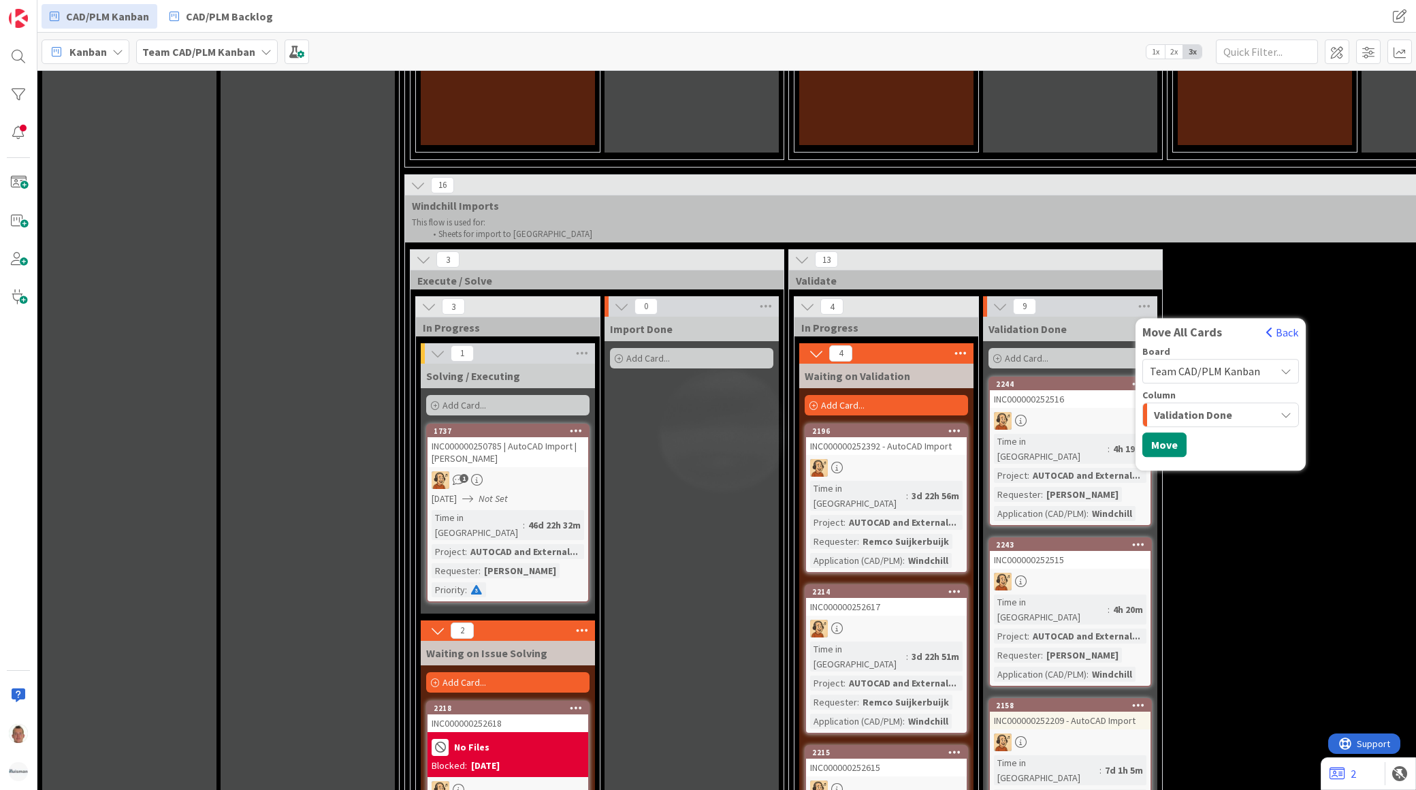
click at [1224, 406] on span "Validation Done" at bounding box center [1193, 415] width 78 height 18
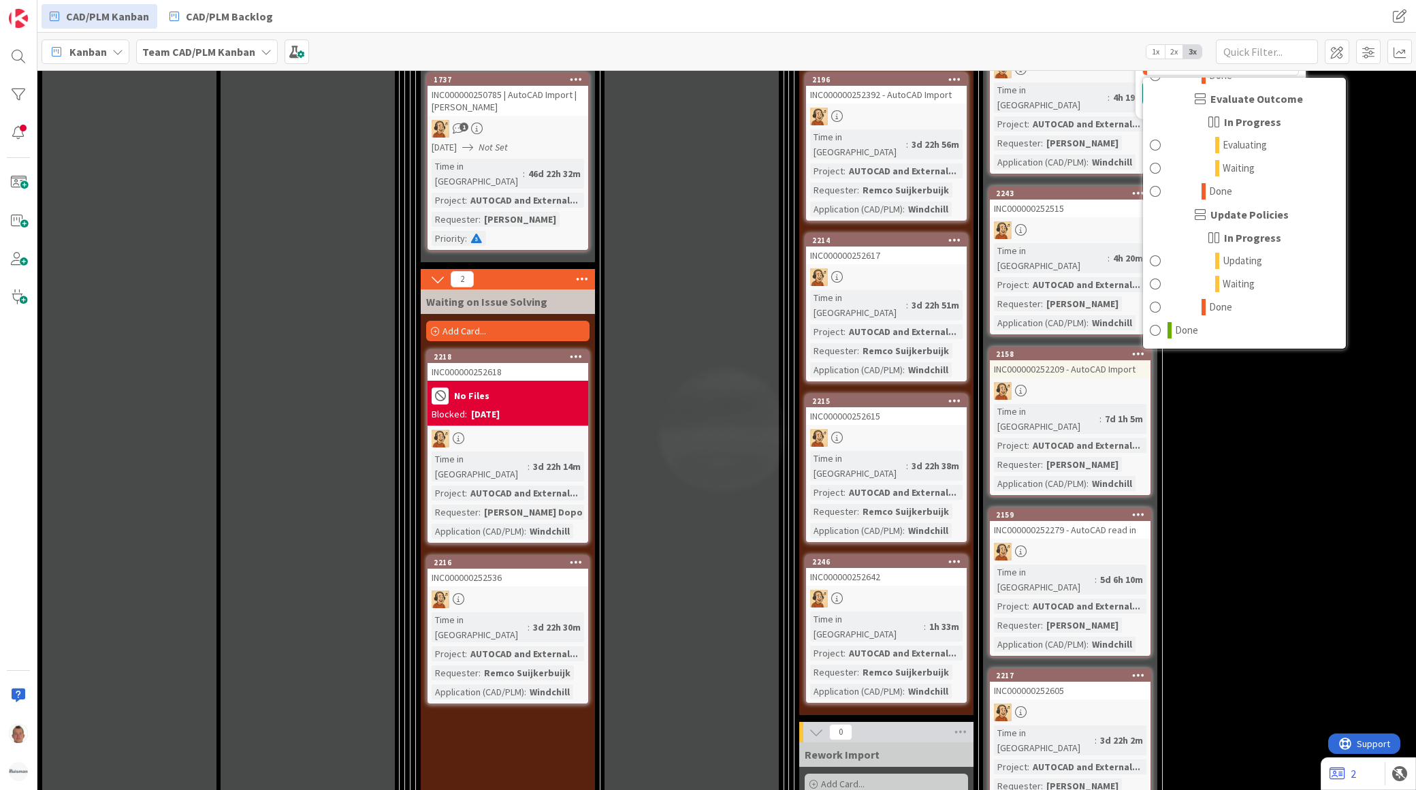
scroll to position [2806, 0]
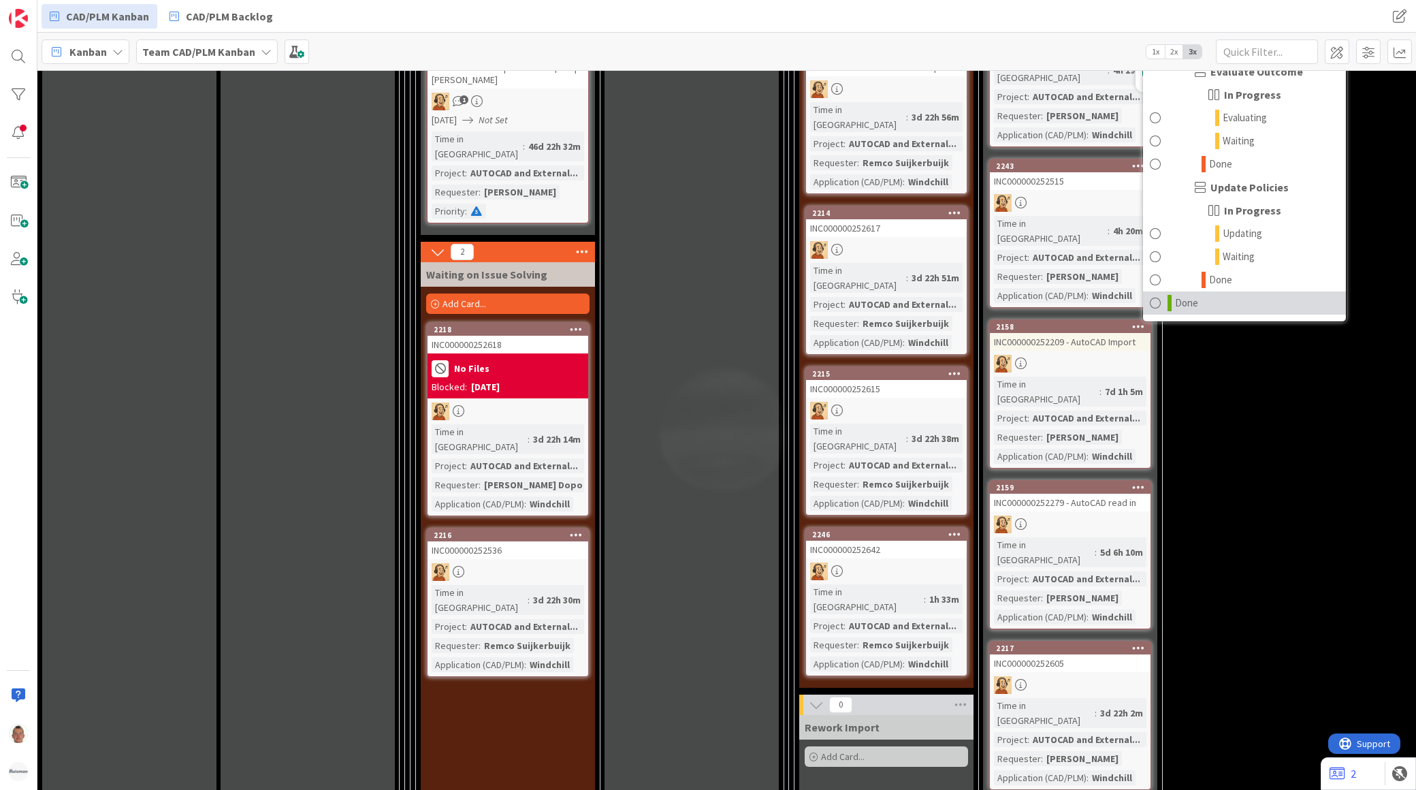
click at [1153, 295] on span at bounding box center [1155, 303] width 11 height 16
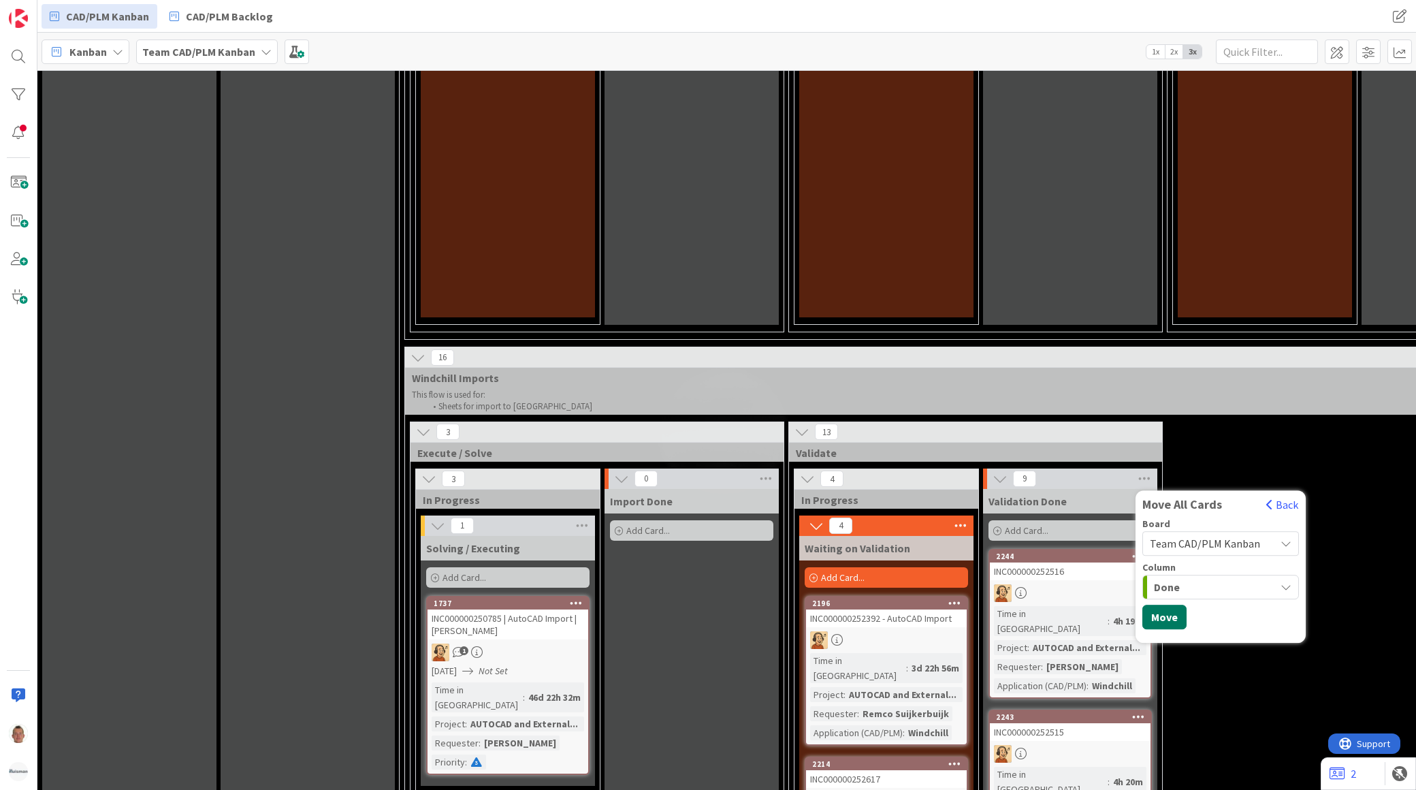
click at [1178, 605] on button "Move" at bounding box center [1165, 617] width 44 height 25
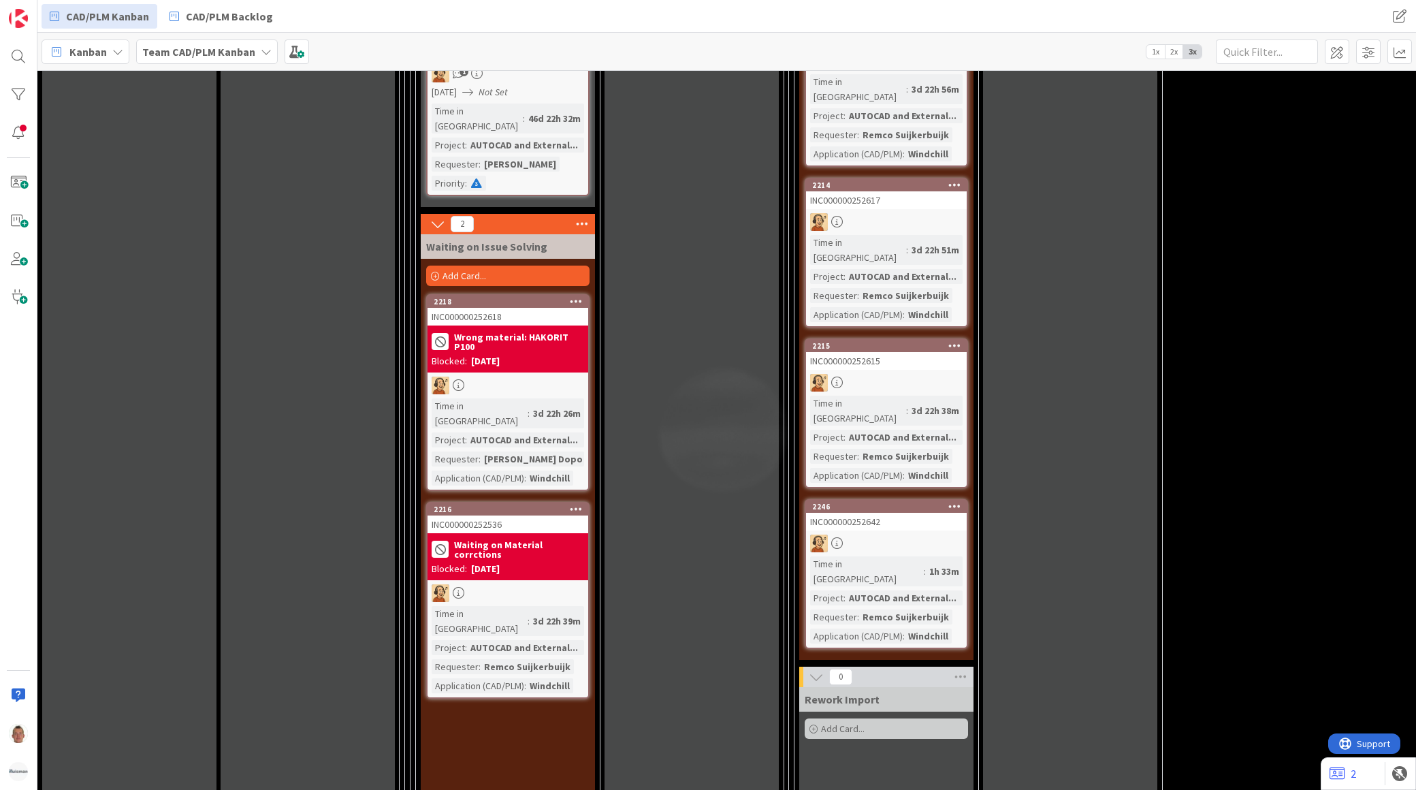
scroll to position [2878, 0]
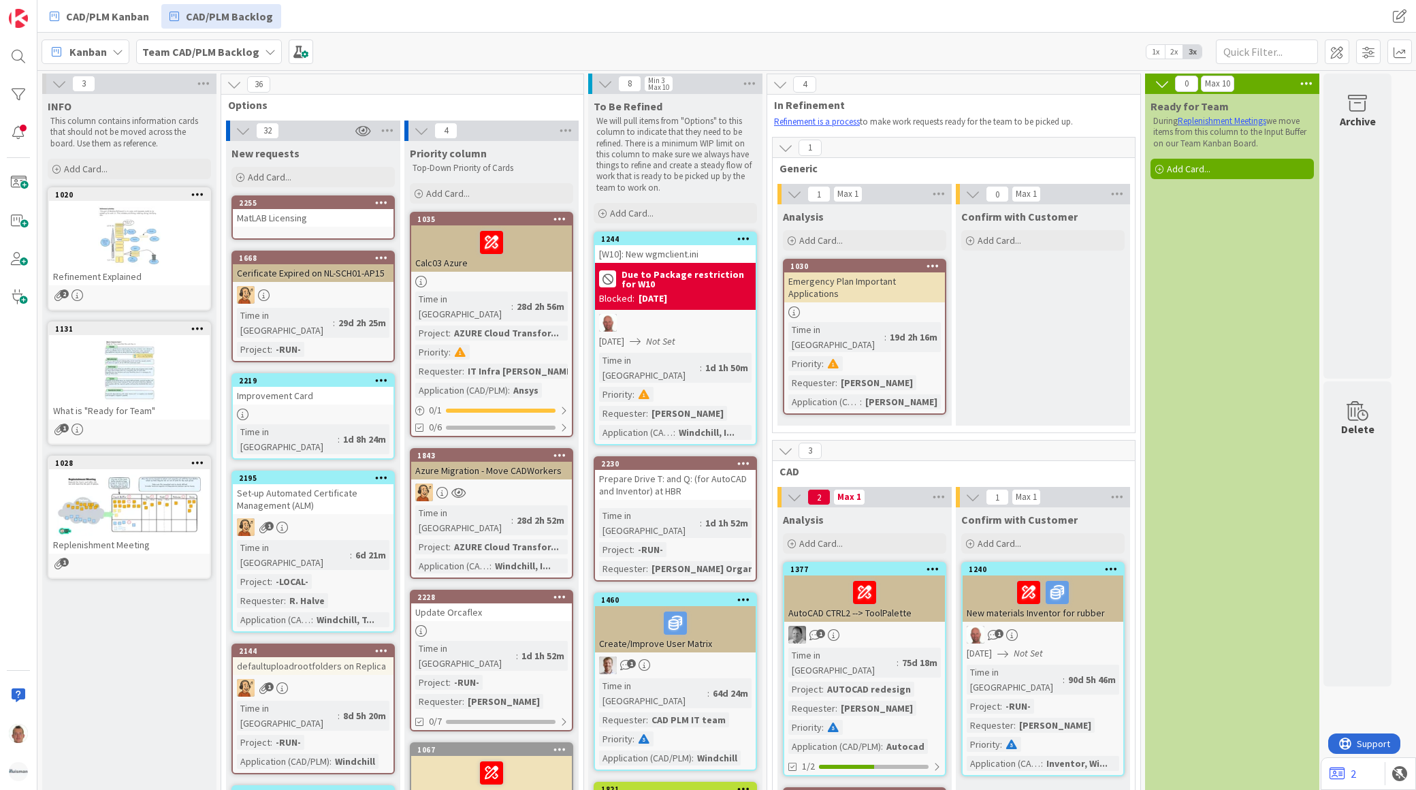
click at [117, 53] on icon at bounding box center [117, 51] width 11 height 11
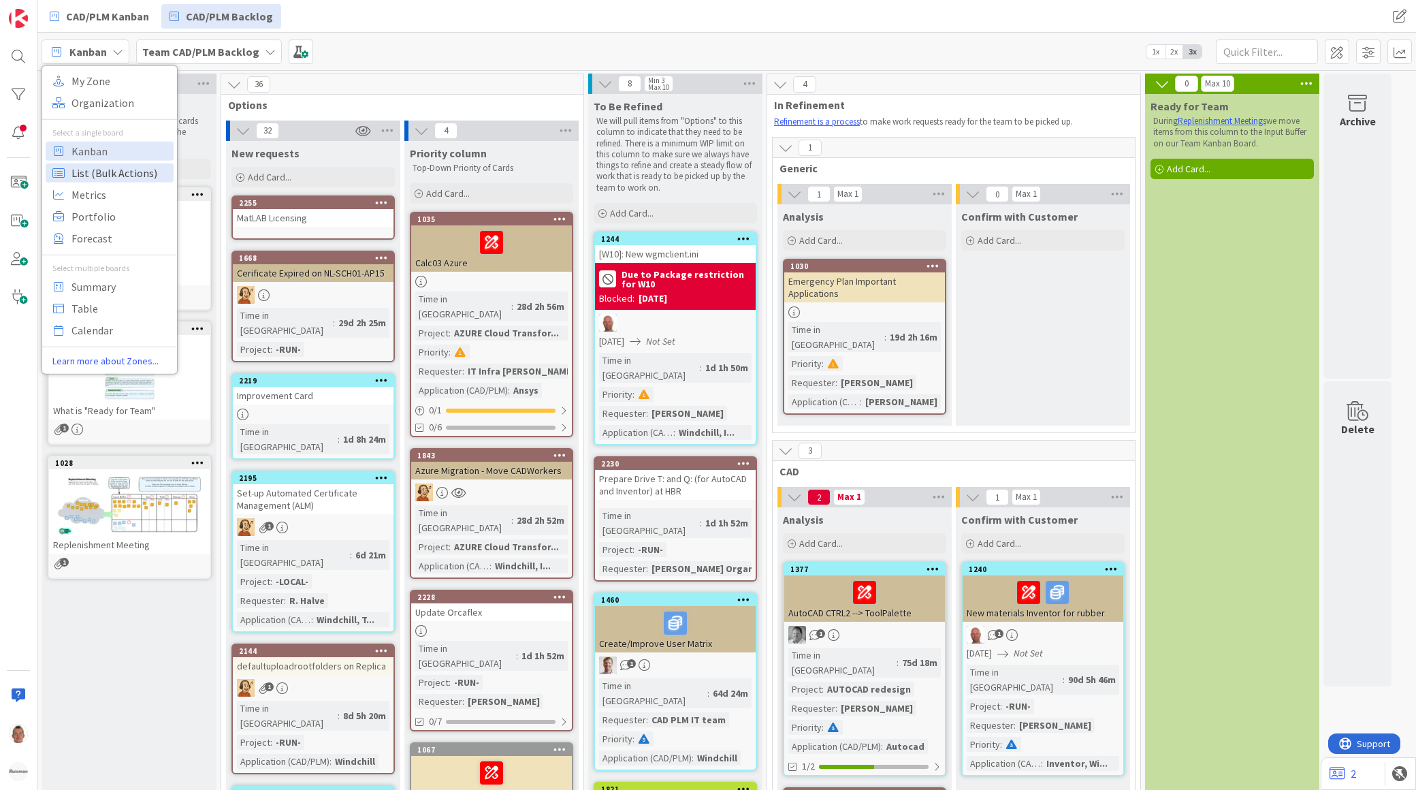
click at [157, 174] on span "List (Bulk Actions)" at bounding box center [121, 172] width 98 height 20
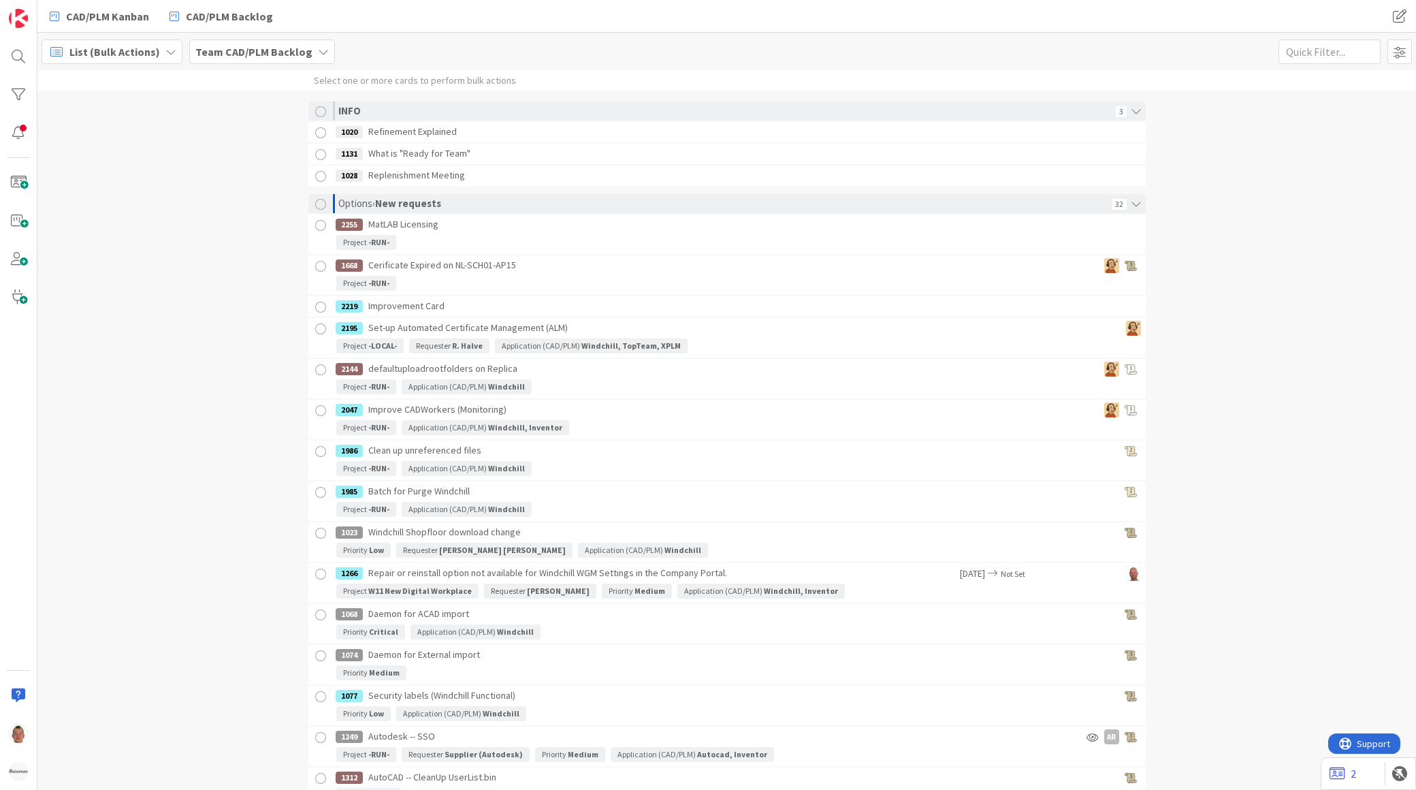
click at [140, 52] on span "List (Bulk Actions)" at bounding box center [114, 52] width 91 height 16
click at [138, 150] on span "Kanban" at bounding box center [121, 150] width 98 height 20
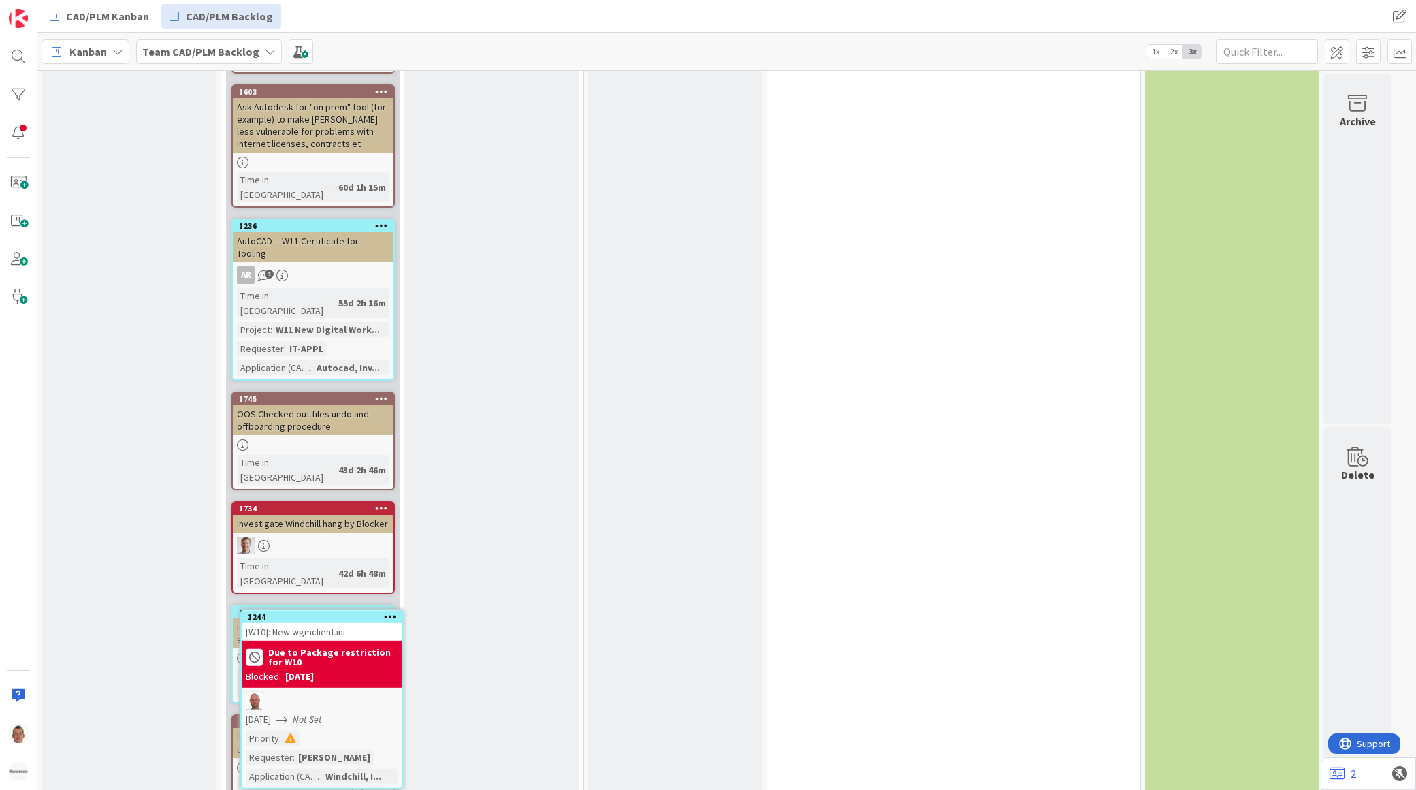
scroll to position [2533, 0]
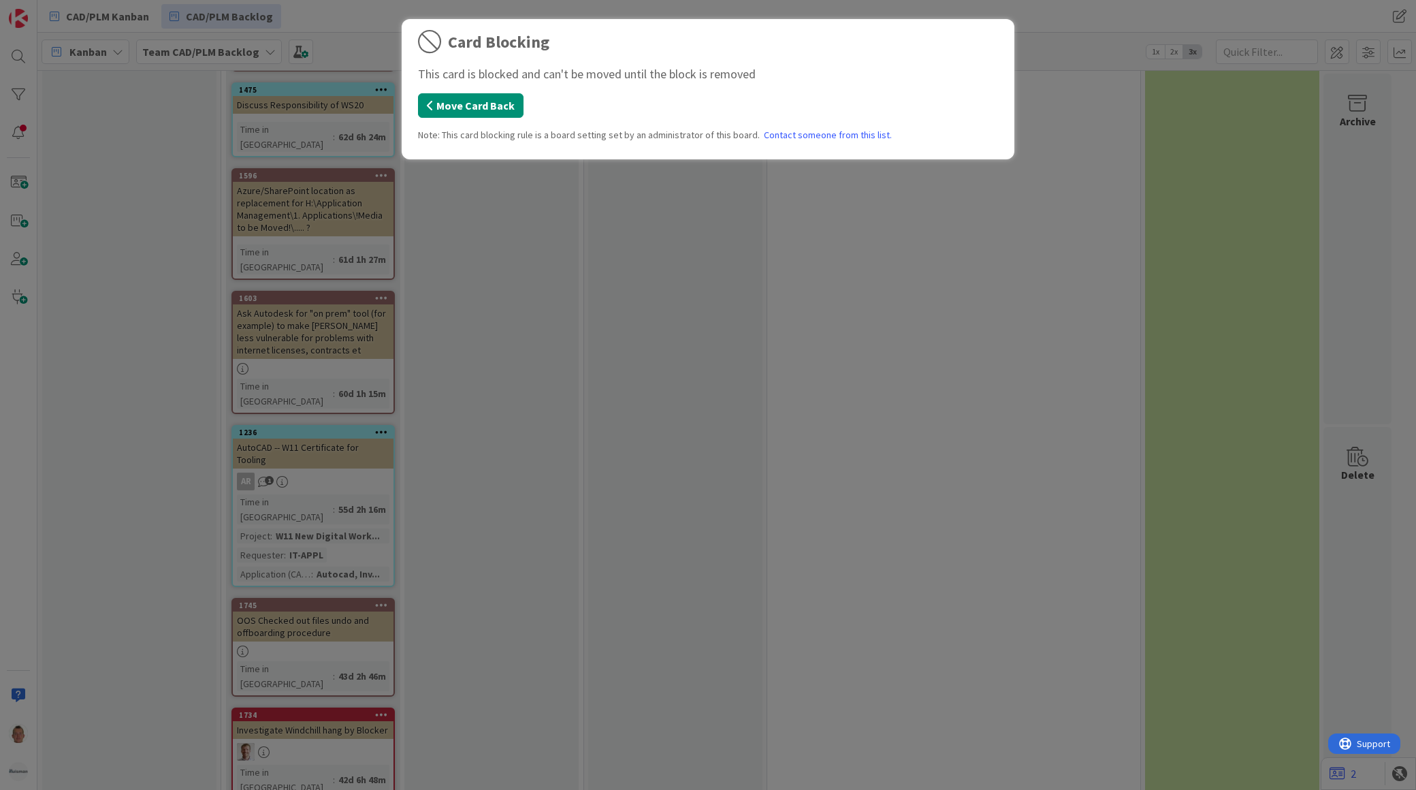
click at [490, 99] on button "Move Card Back" at bounding box center [471, 105] width 106 height 25
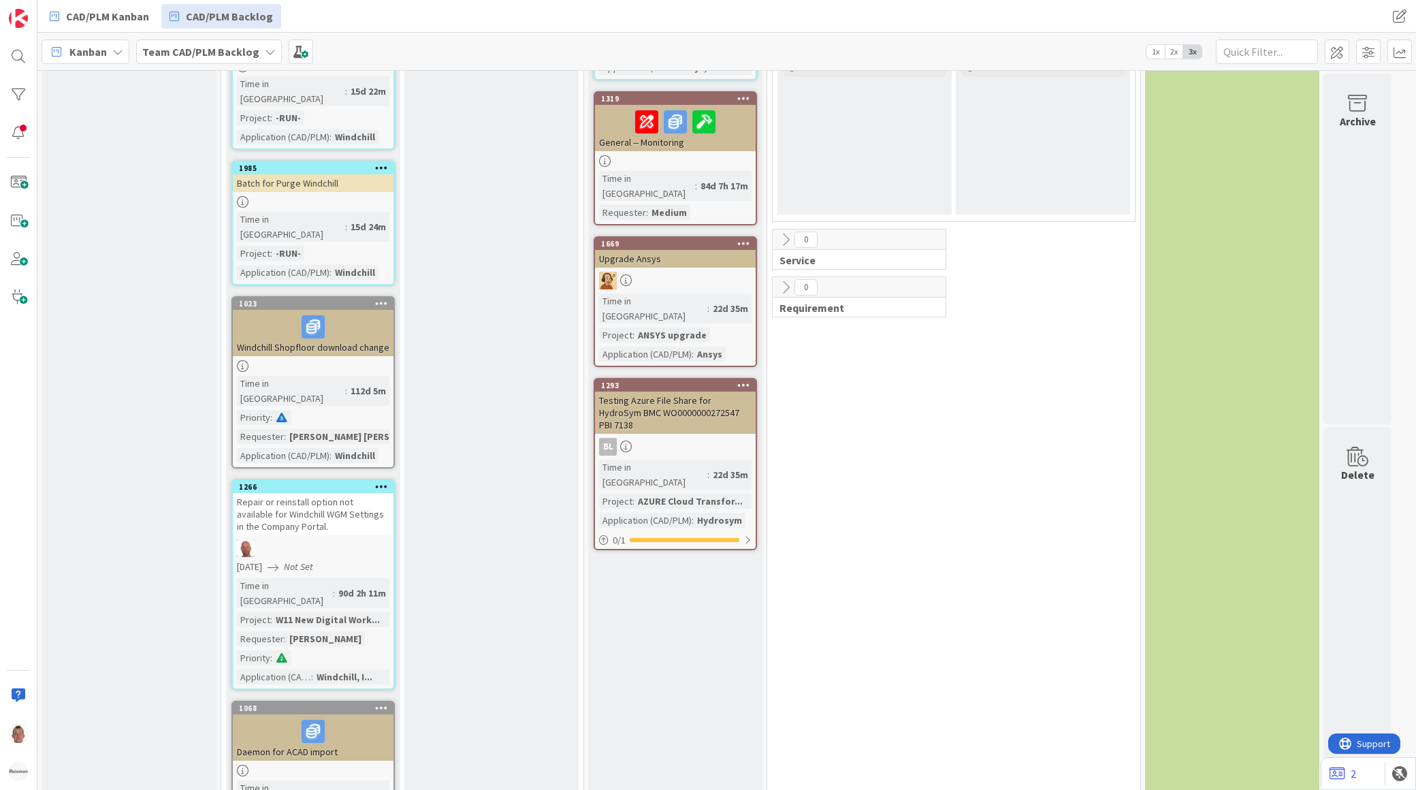
scroll to position [0, 0]
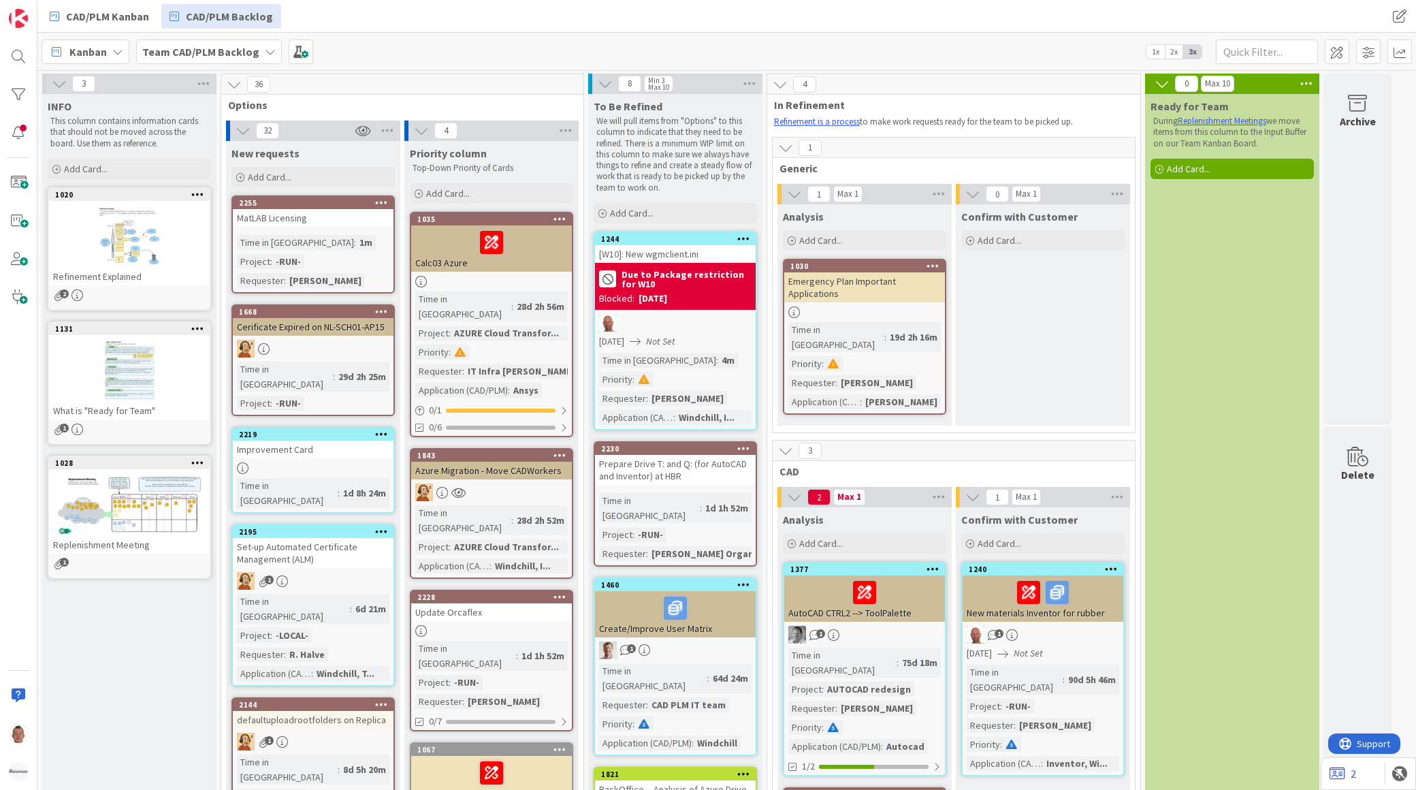
click at [703, 273] on b "Due to Package restriction for W10" at bounding box center [687, 279] width 130 height 19
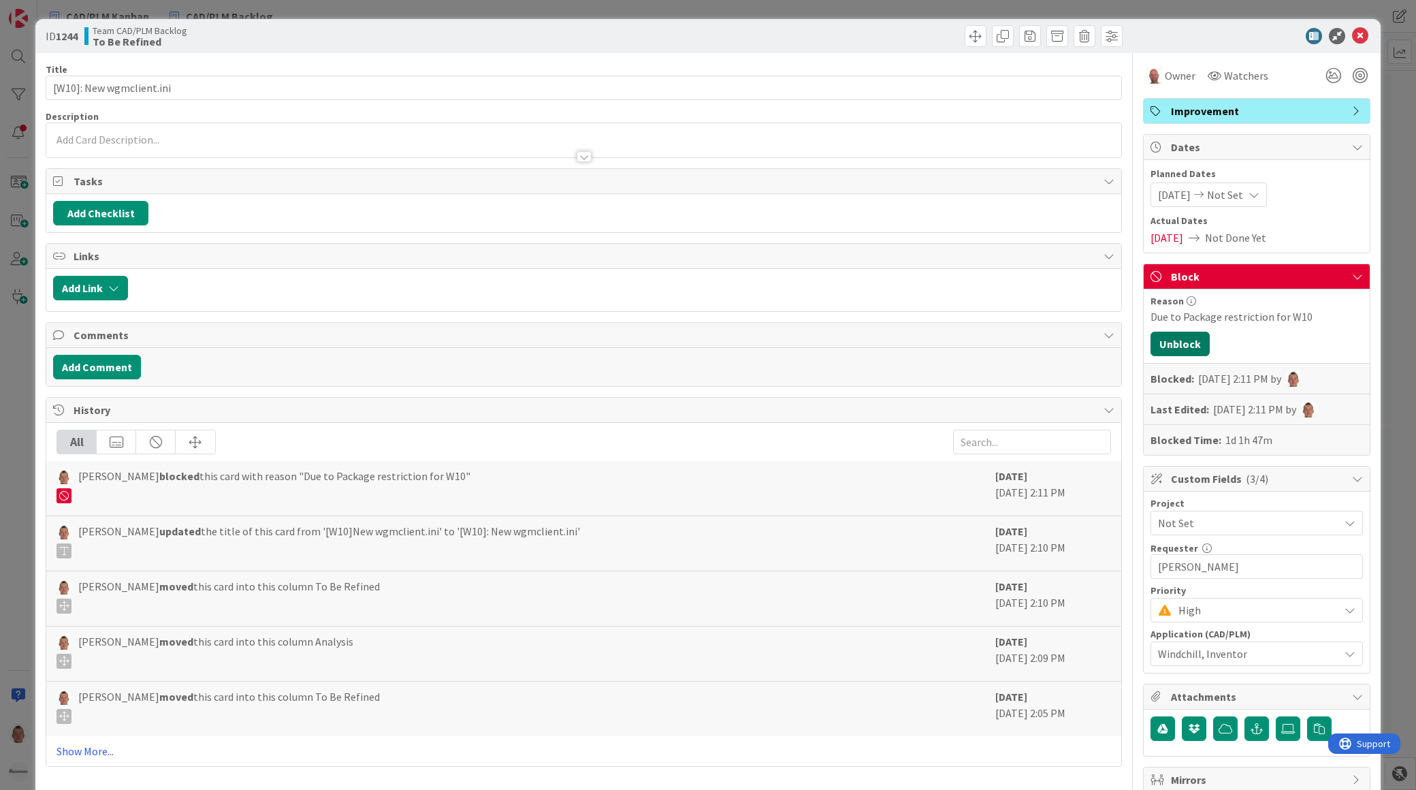
click at [1181, 346] on button "Unblock" at bounding box center [1180, 344] width 59 height 25
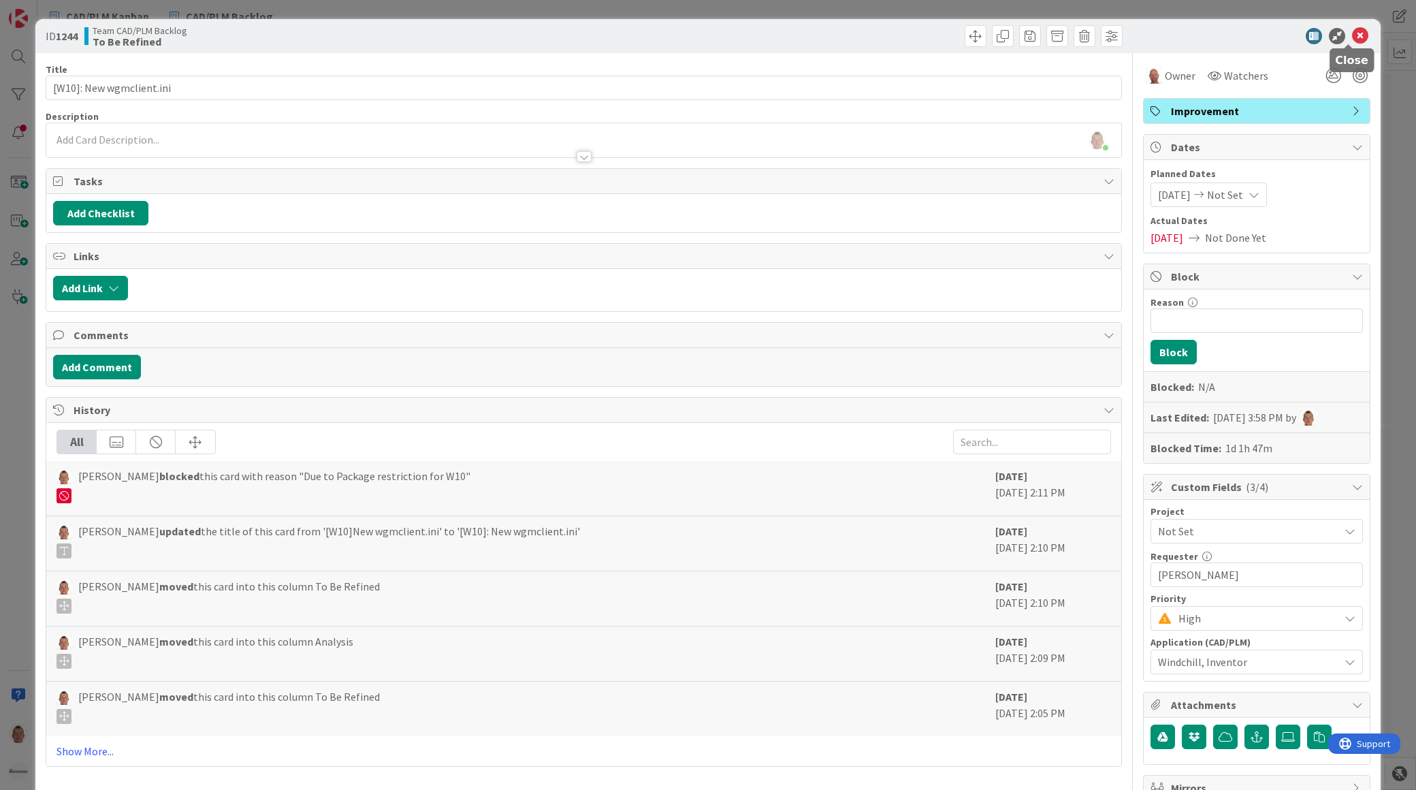
click at [1352, 31] on icon at bounding box center [1360, 36] width 16 height 16
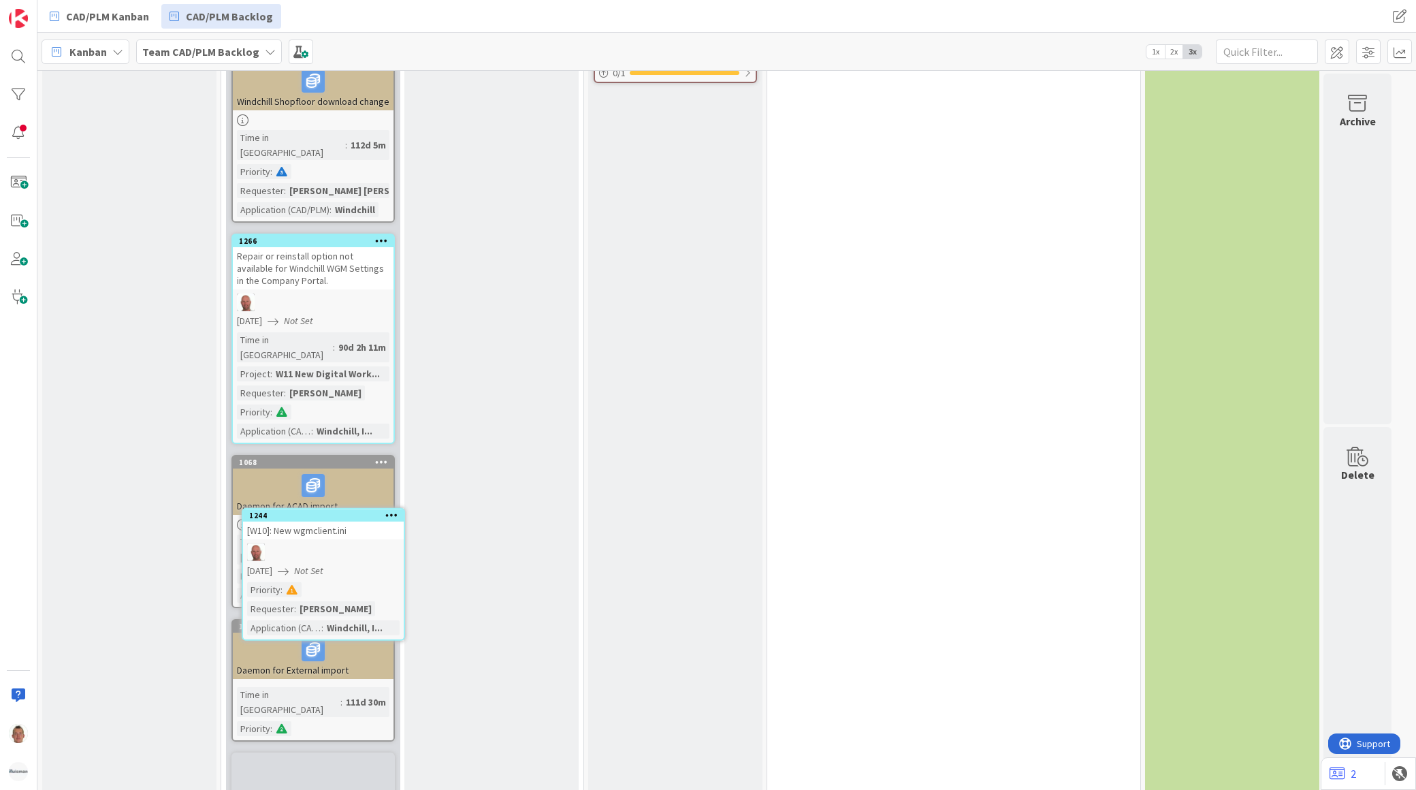
scroll to position [1252, 0]
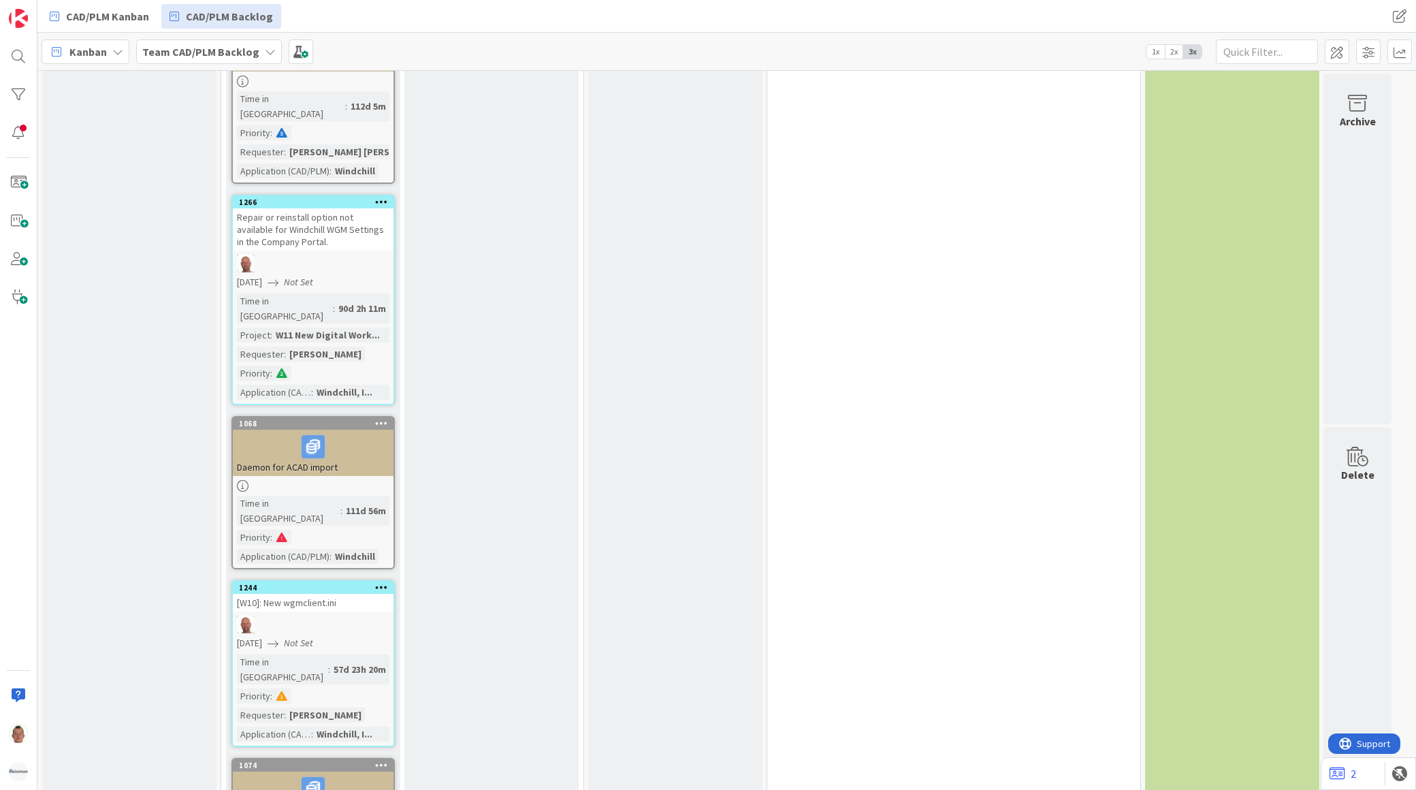
click at [385, 582] on icon at bounding box center [381, 587] width 13 height 10
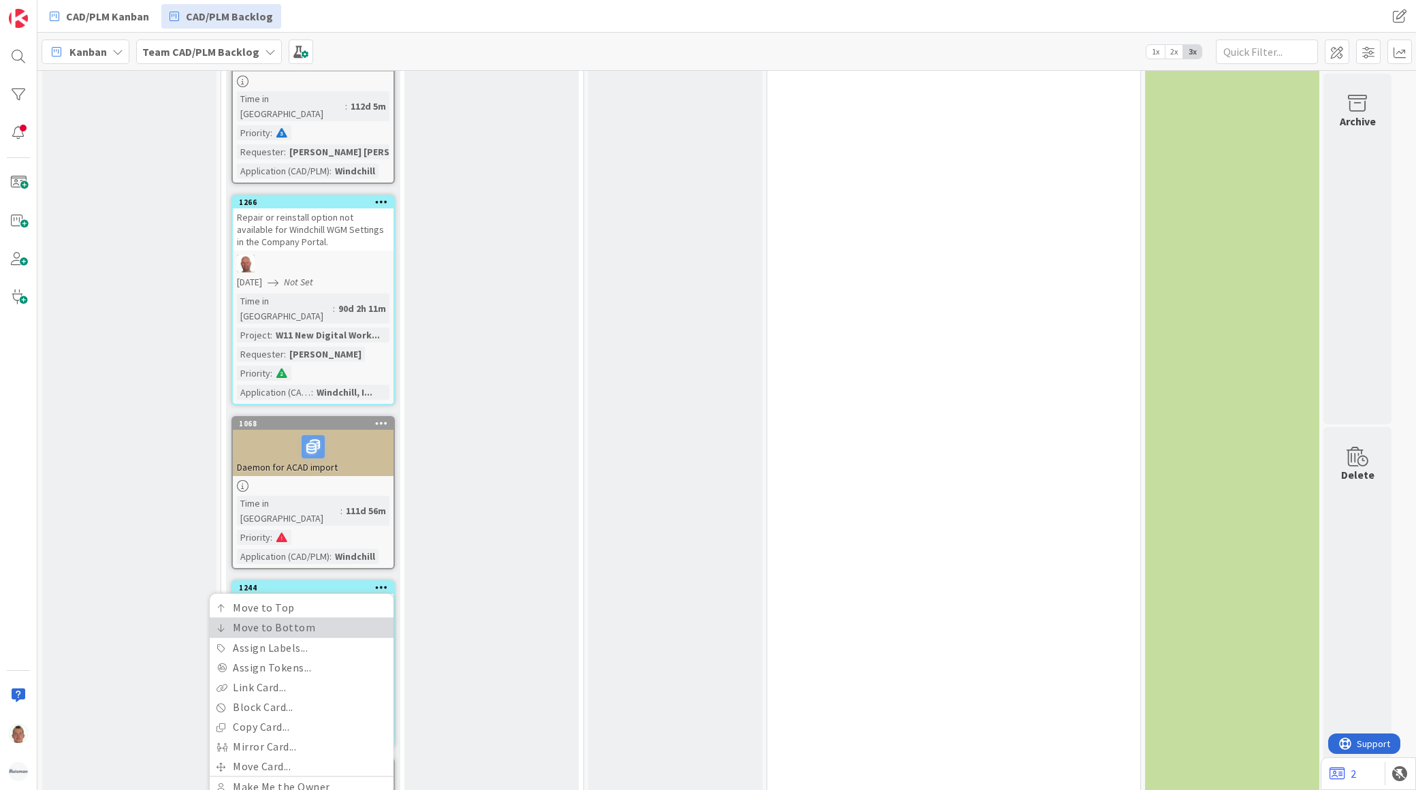
click at [328, 618] on link "Move to Bottom" at bounding box center [302, 628] width 184 height 20
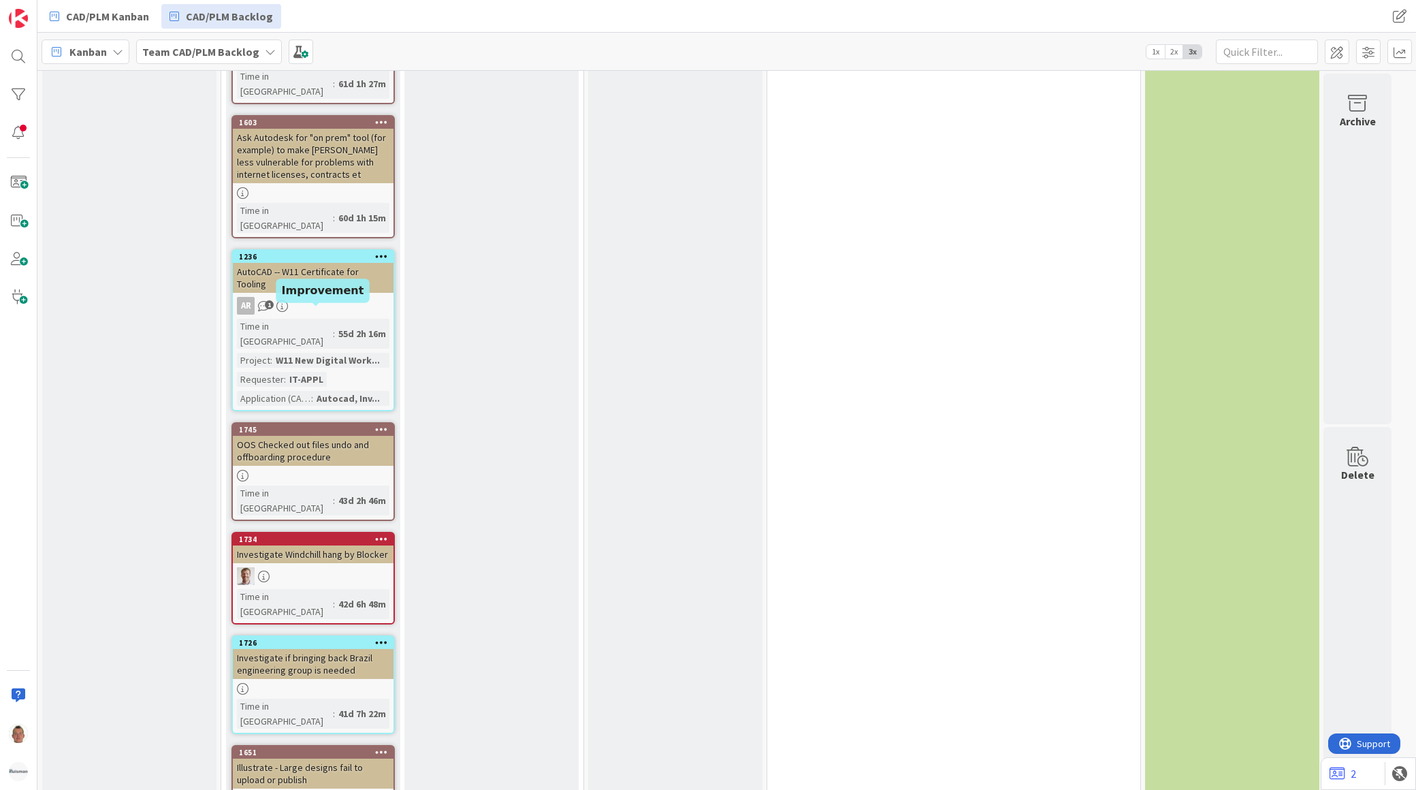
scroll to position [3859, 0]
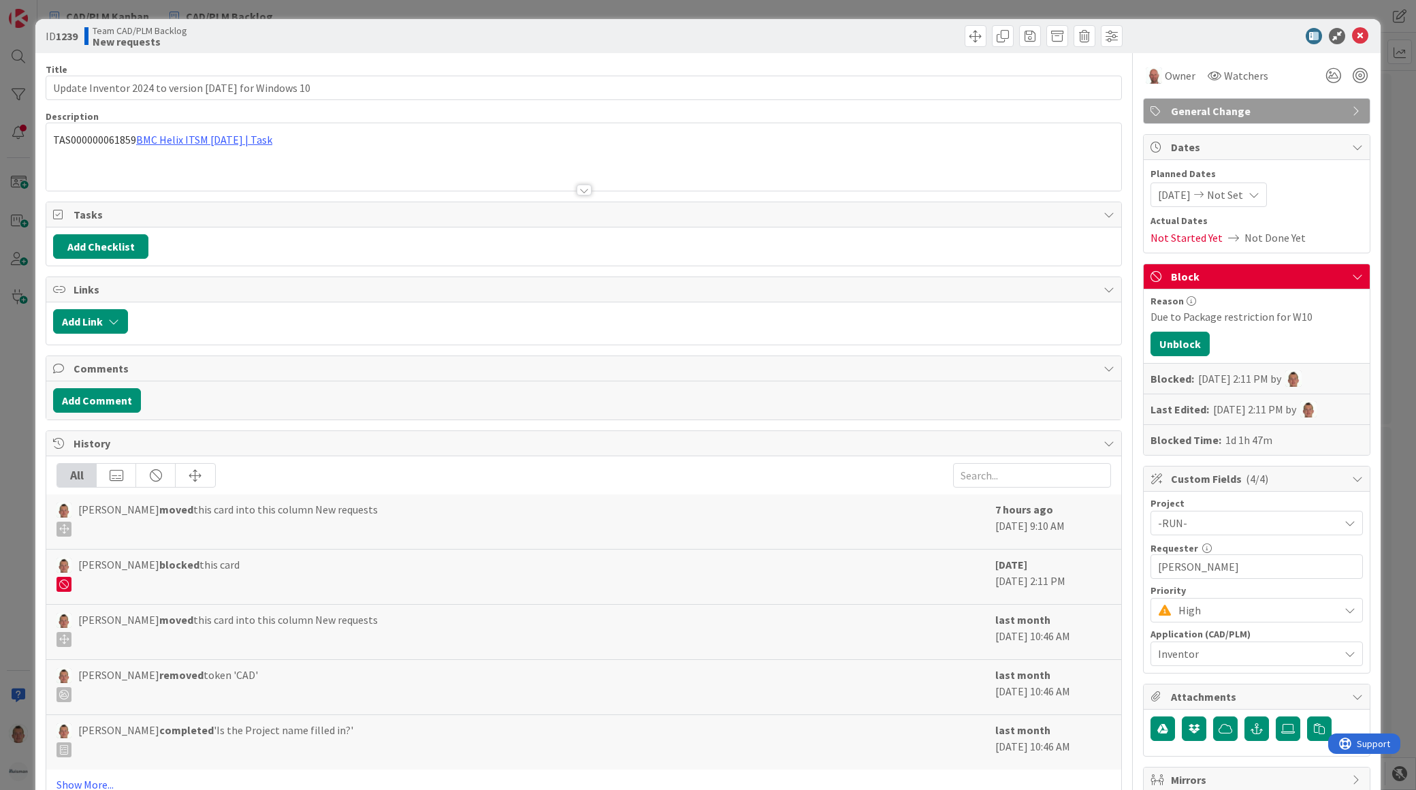
click at [1168, 315] on div "Due to Package restriction for W10" at bounding box center [1257, 316] width 212 height 16
copy div "Due to Package restriction for W10 Unblock"
click at [23, 464] on div "ID 1239 Team CAD/PLM Backlog New requests Title 55 / 128 Update Inventor 2024 t…" at bounding box center [708, 395] width 1416 height 790
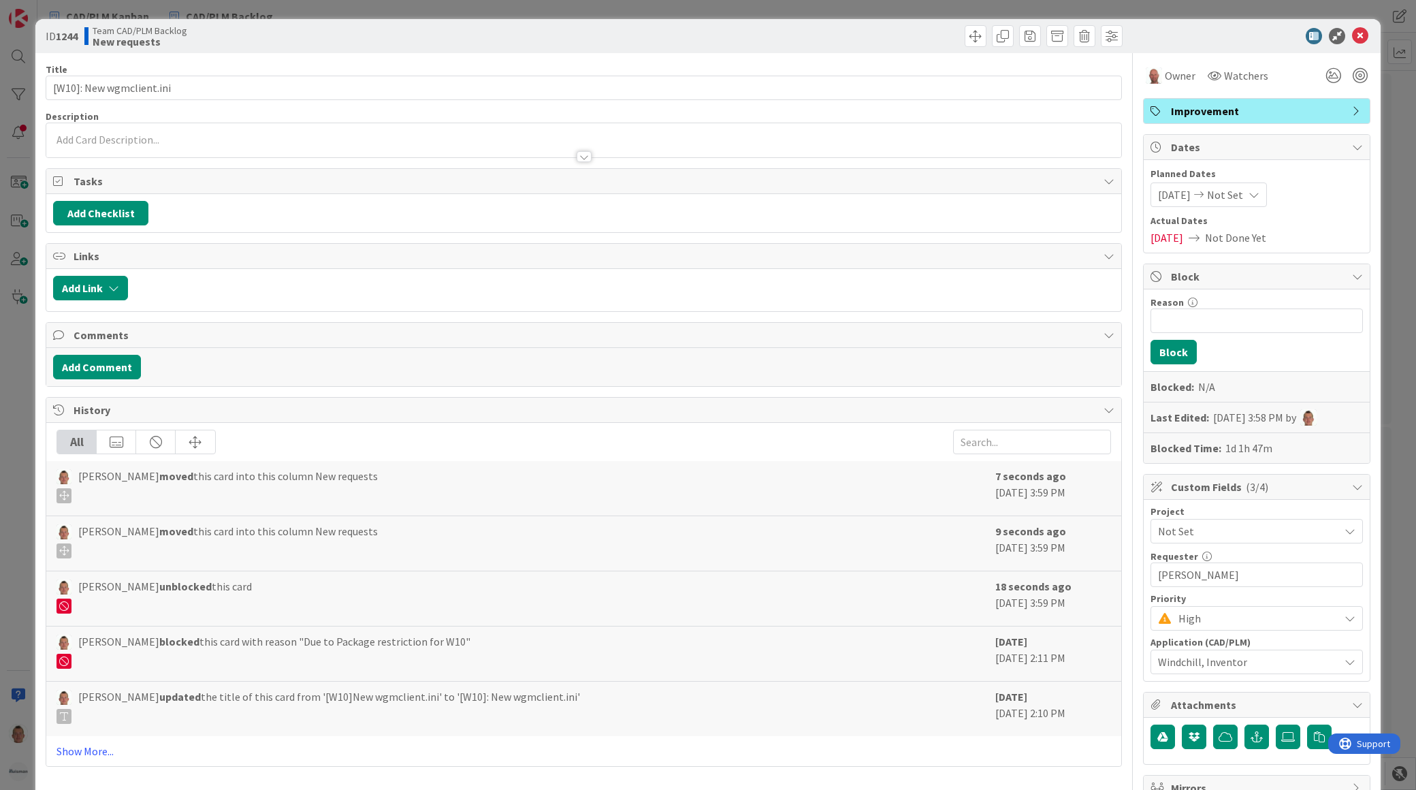
click at [1199, 308] on div "Reason 0 / 256" at bounding box center [1257, 302] width 212 height 12
click at [1200, 315] on input "Reason" at bounding box center [1257, 320] width 212 height 25
paste input "Due to Package restriction for W10"
type input "Due to Package restriction for W10"
click at [1169, 351] on button "Block" at bounding box center [1174, 352] width 46 height 25
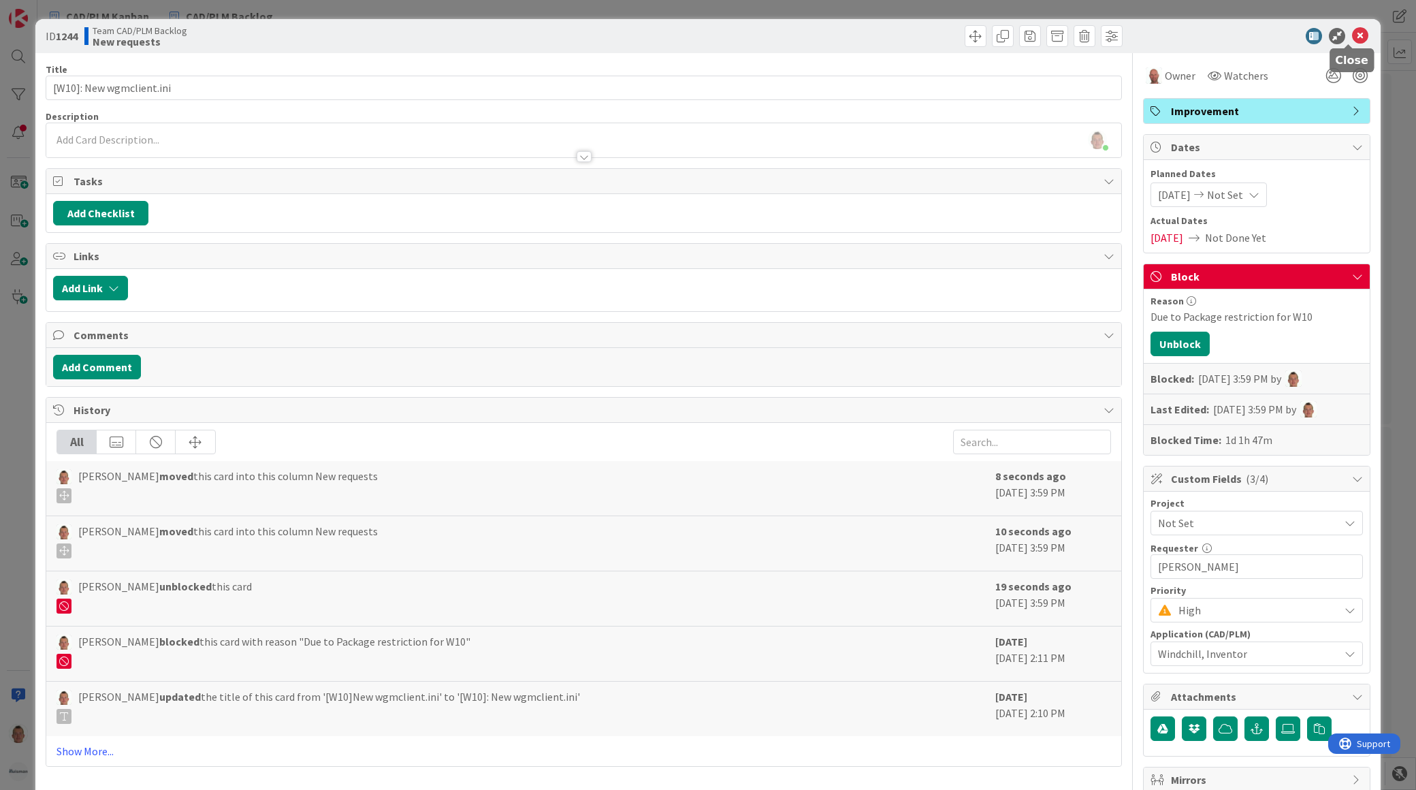
click at [1352, 39] on icon at bounding box center [1360, 36] width 16 height 16
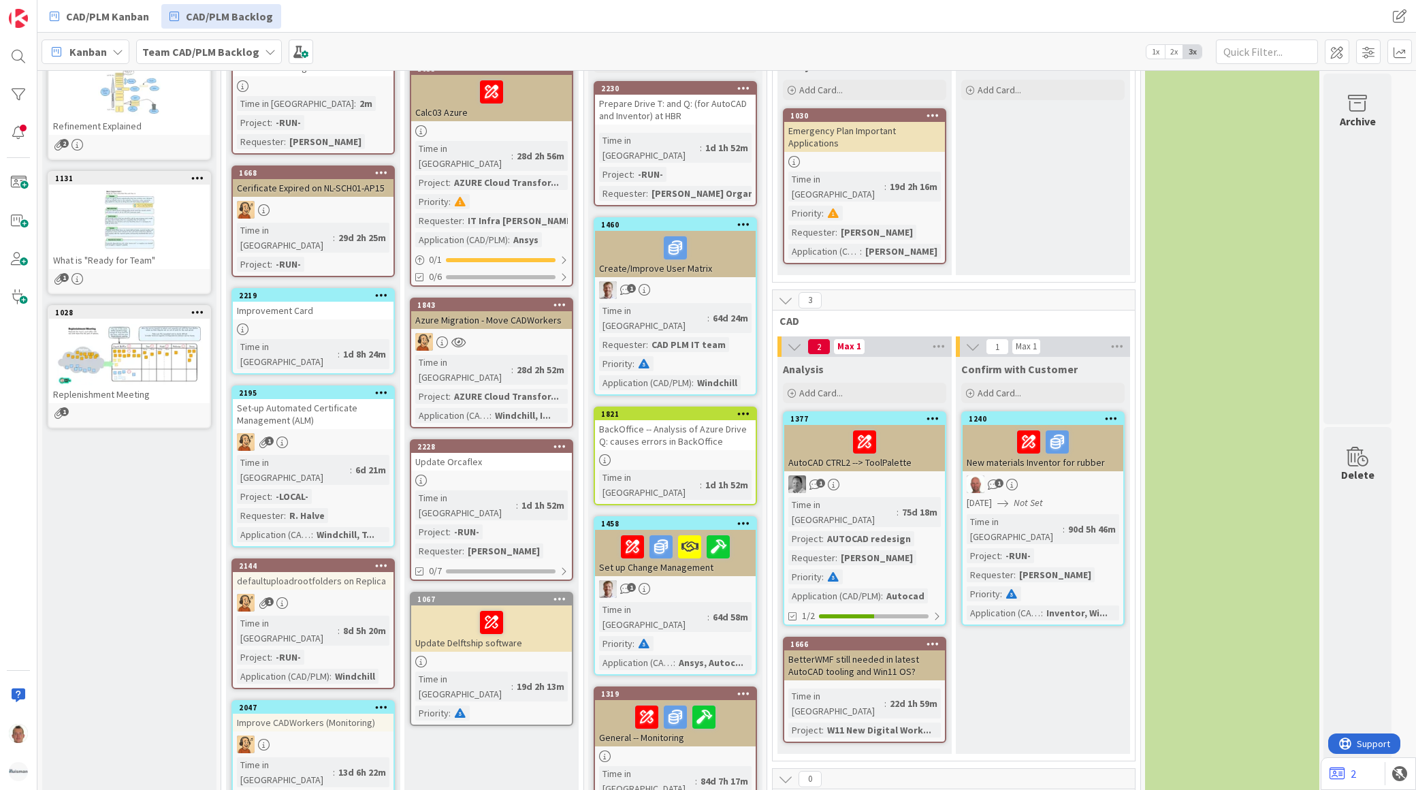
scroll to position [151, 0]
click at [338, 290] on div "2219" at bounding box center [316, 295] width 155 height 10
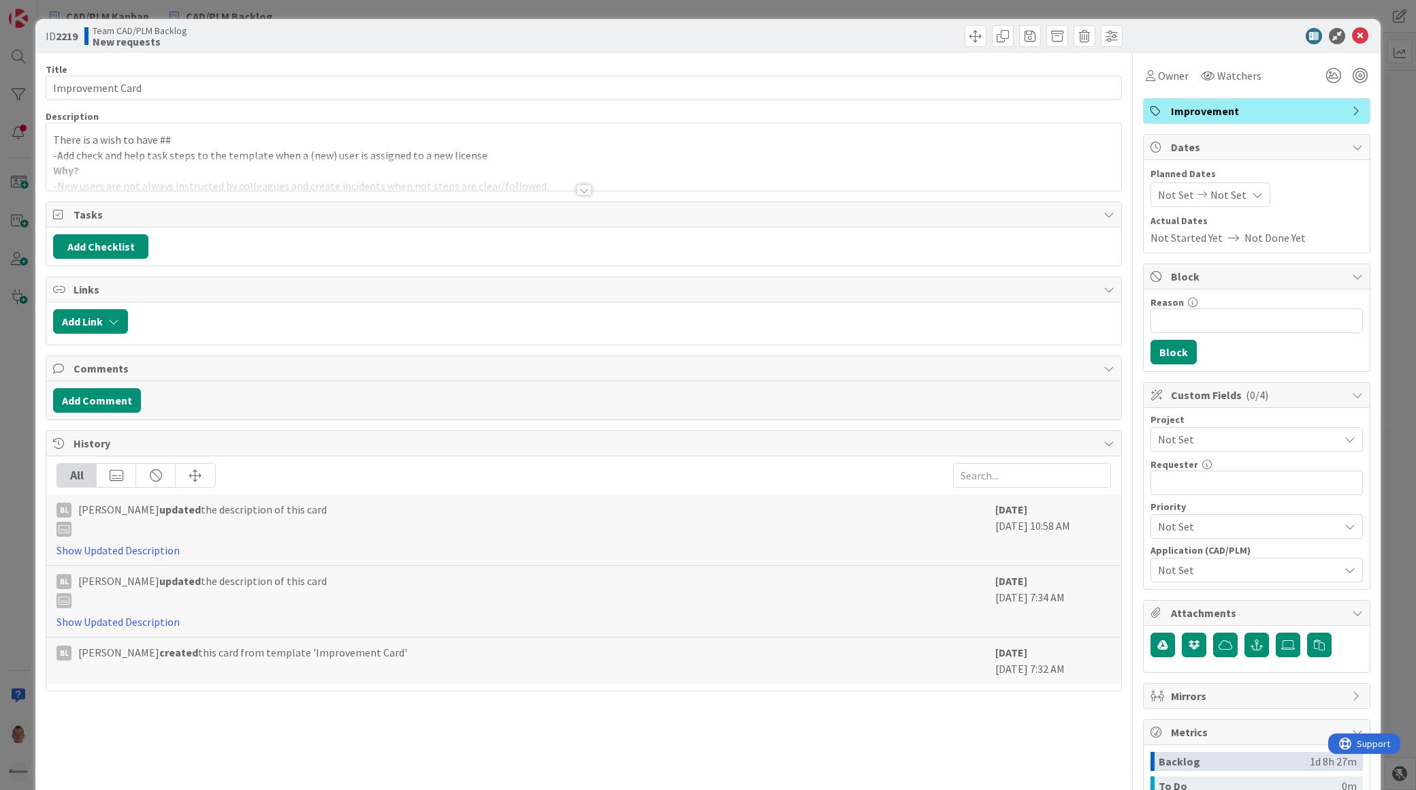
click at [199, 193] on div "Title 16 / 128 Improvement Card Description There is a wish to have ## -Add che…" at bounding box center [584, 515] width 1077 height 924
click at [202, 182] on div at bounding box center [583, 173] width 1075 height 35
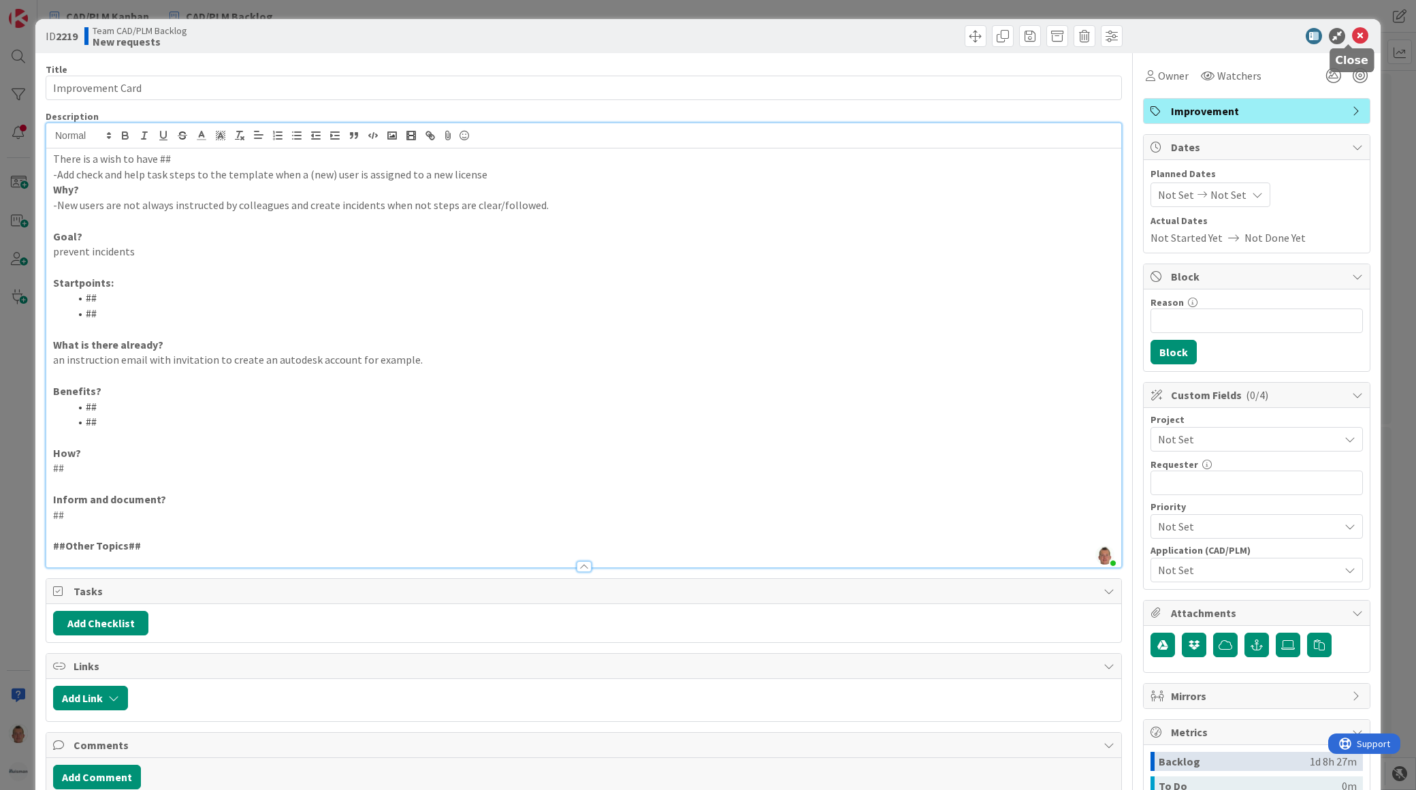
click at [1352, 37] on icon at bounding box center [1360, 36] width 16 height 16
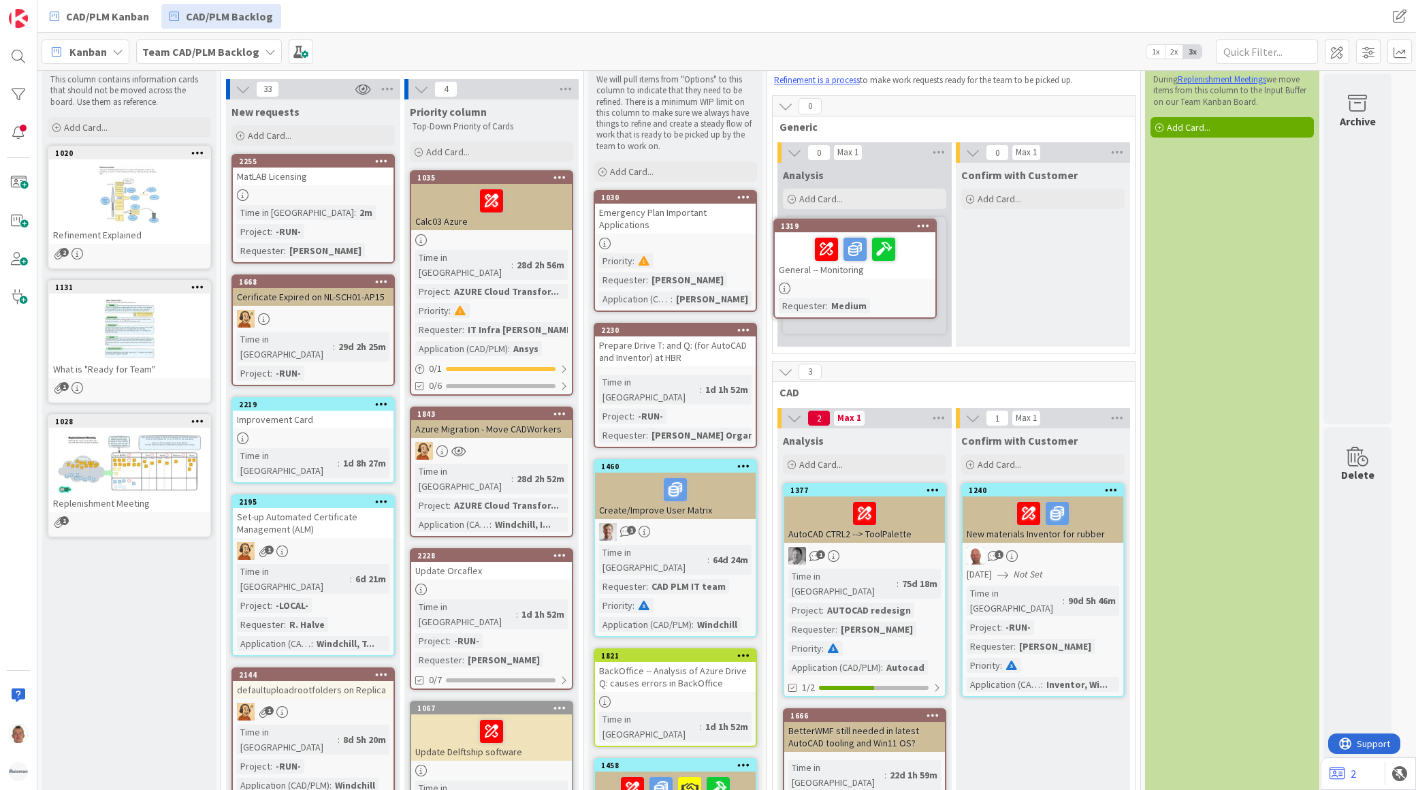
scroll to position [36, 0]
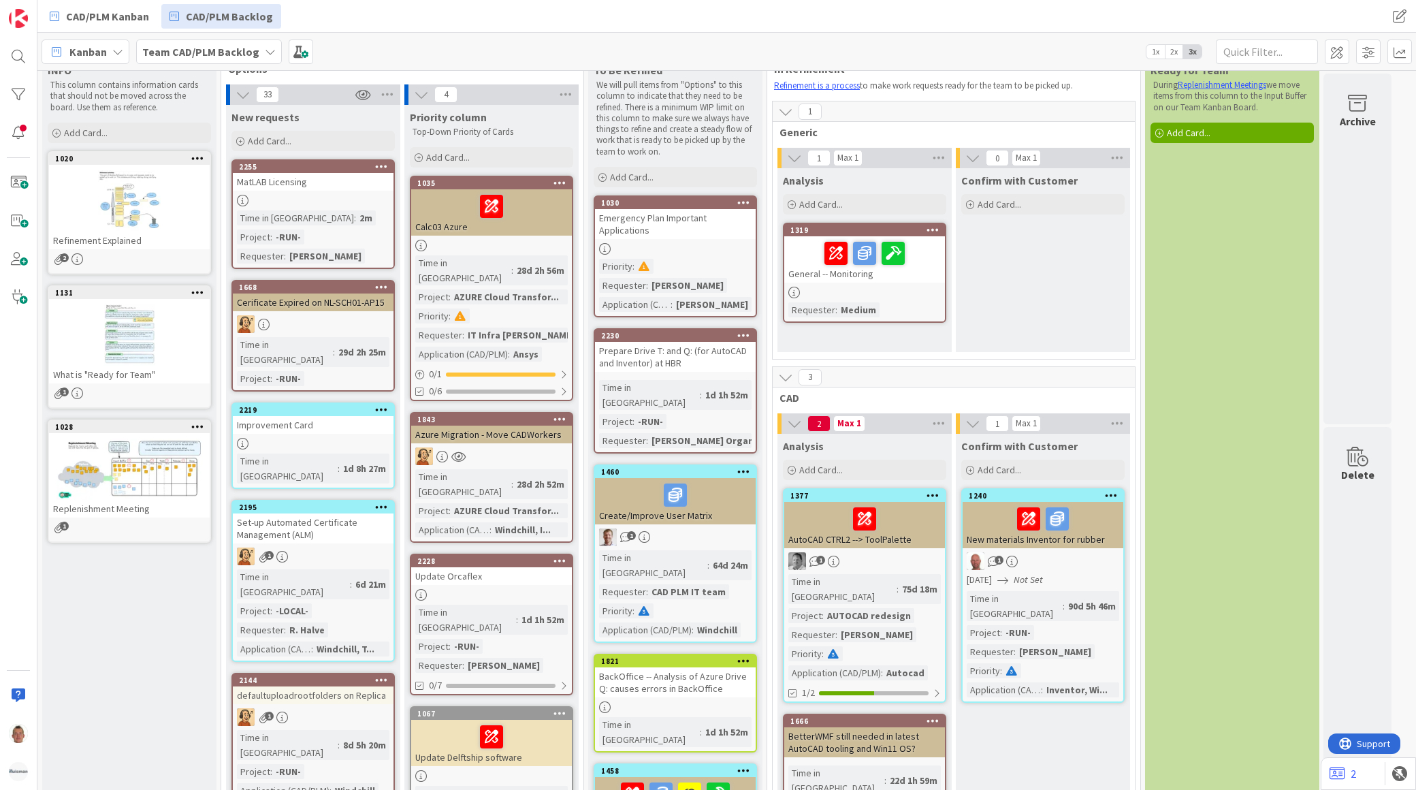
click at [885, 287] on div at bounding box center [864, 293] width 161 height 12
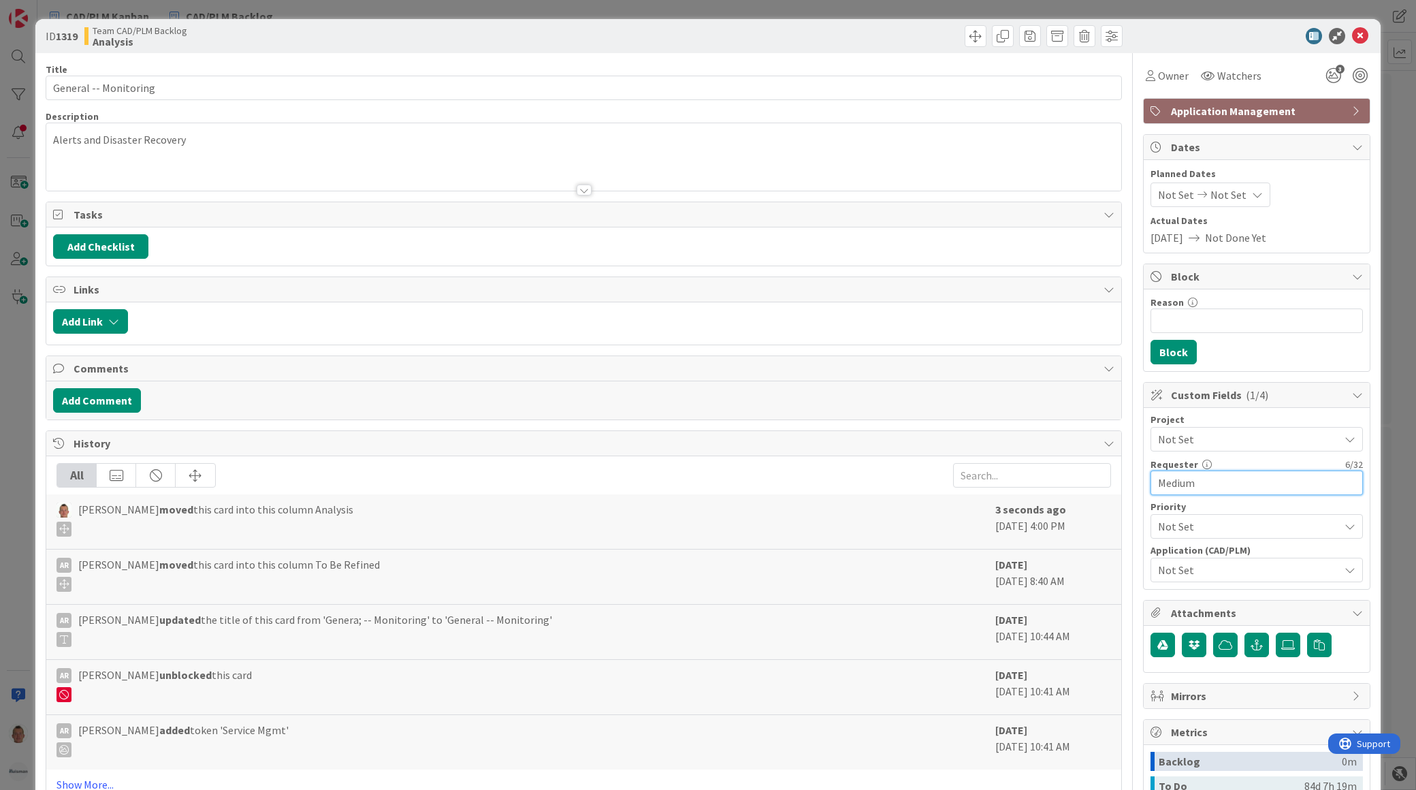
drag, startPoint x: 1194, startPoint y: 491, endPoint x: 1108, endPoint y: 491, distance: 86.5
click at [1108, 491] on div "Title 21 / 128 General -- Monitoring Description Alerts and Disaster Recovery O…" at bounding box center [708, 515] width 1325 height 924
click at [1171, 528] on span "Not Set" at bounding box center [1245, 526] width 174 height 19
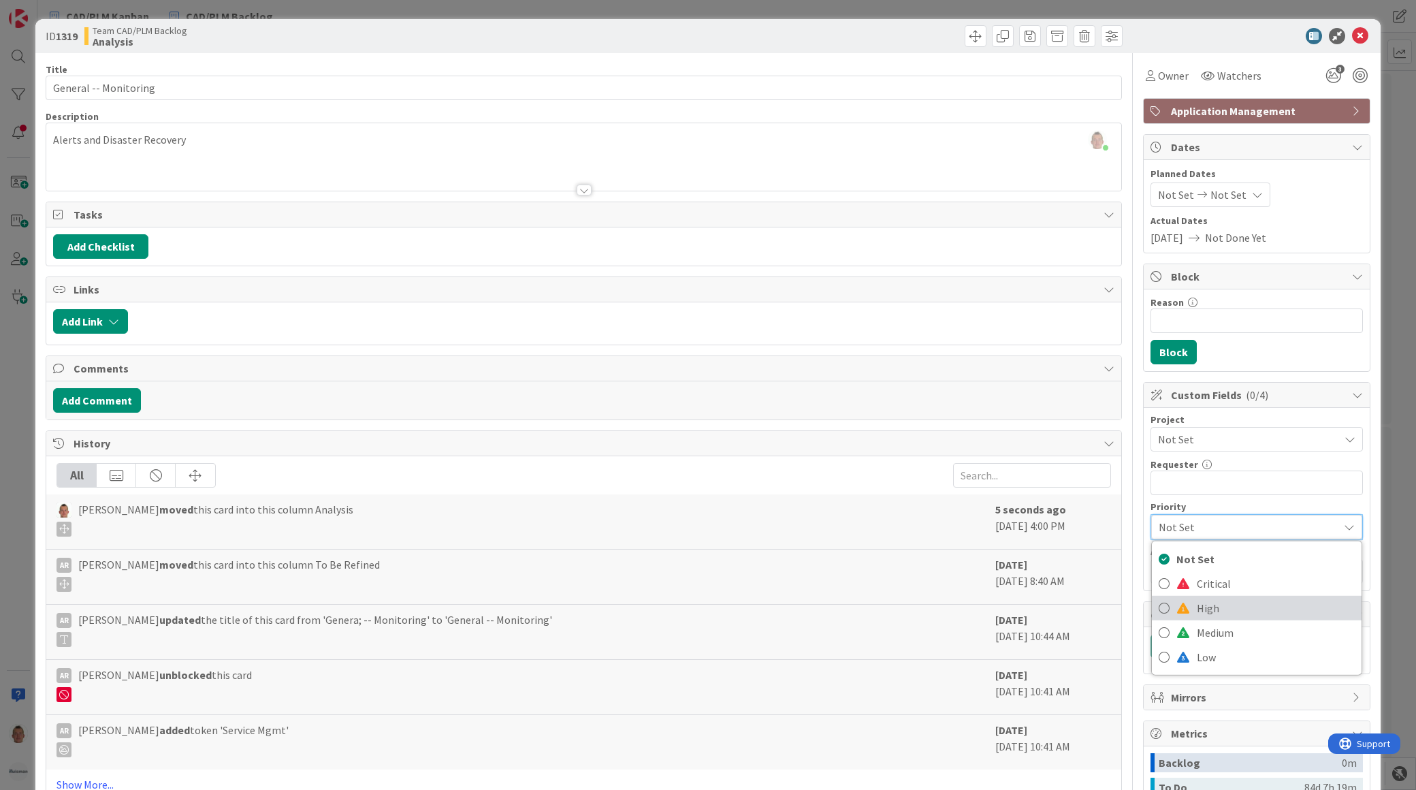
click at [1197, 607] on span "High" at bounding box center [1276, 608] width 158 height 20
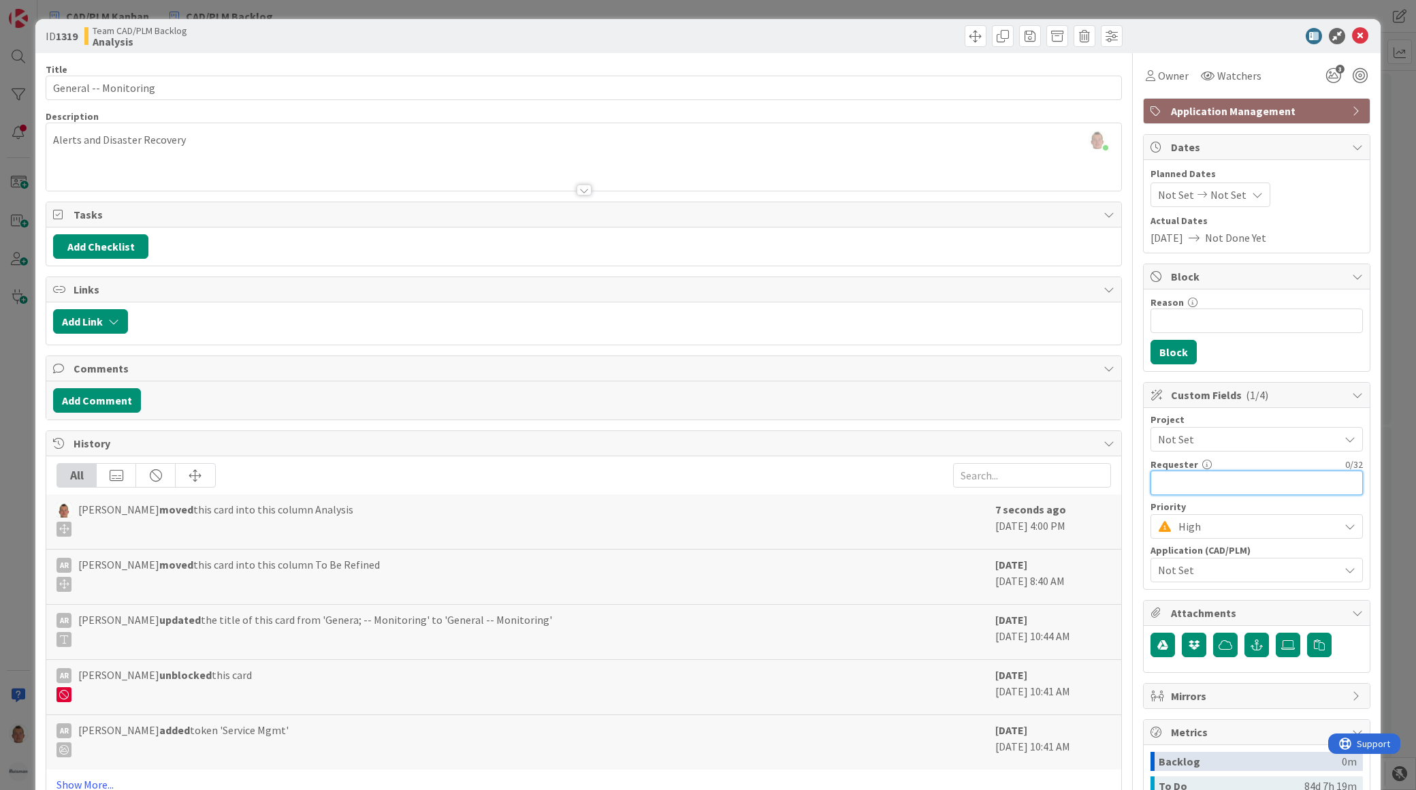
click at [1189, 486] on input "text" at bounding box center [1257, 483] width 212 height 25
type input "IT Applications"
click at [1188, 432] on span "Not Set" at bounding box center [1245, 439] width 174 height 19
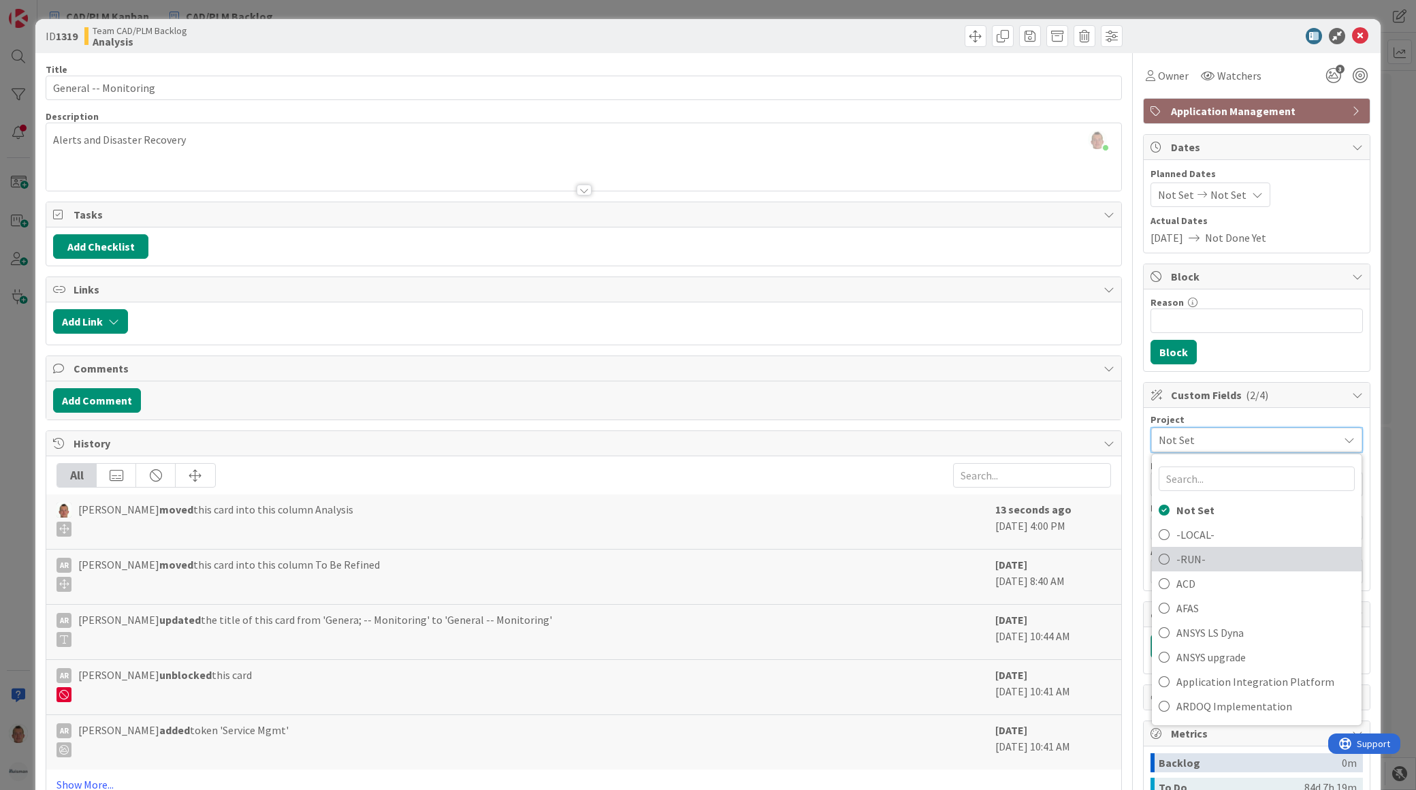
click at [1203, 553] on span "-RUN-" at bounding box center [1266, 559] width 178 height 20
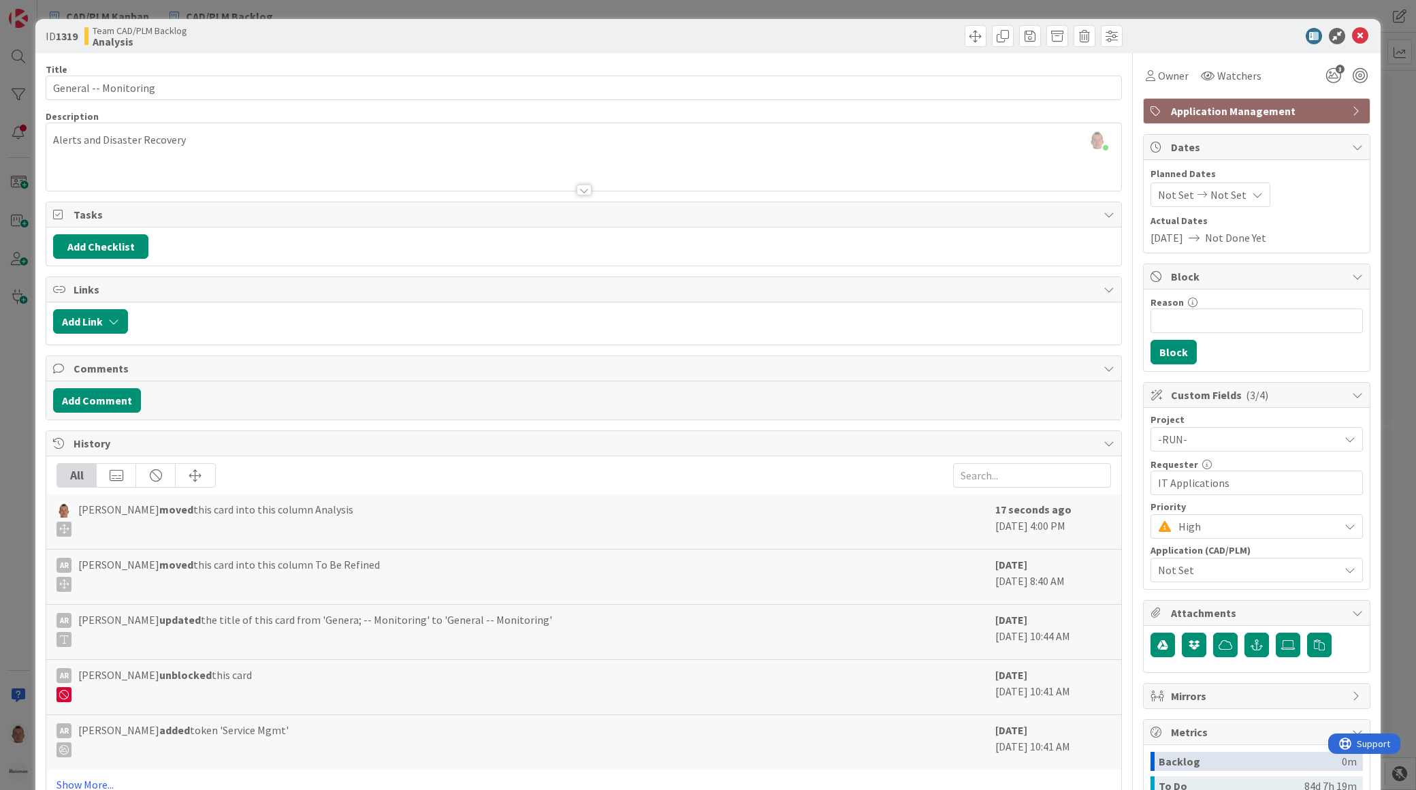
click at [1202, 562] on span "Not Set" at bounding box center [1248, 570] width 181 height 16
click at [243, 528] on span "[PERSON_NAME] moved this card into this column Analysis" at bounding box center [215, 518] width 275 height 35
click at [18, 553] on div "ID 1319 Team CAD/PLM Backlog Analysis Title 21 / 128 General -- Monitoring Desc…" at bounding box center [708, 395] width 1416 height 790
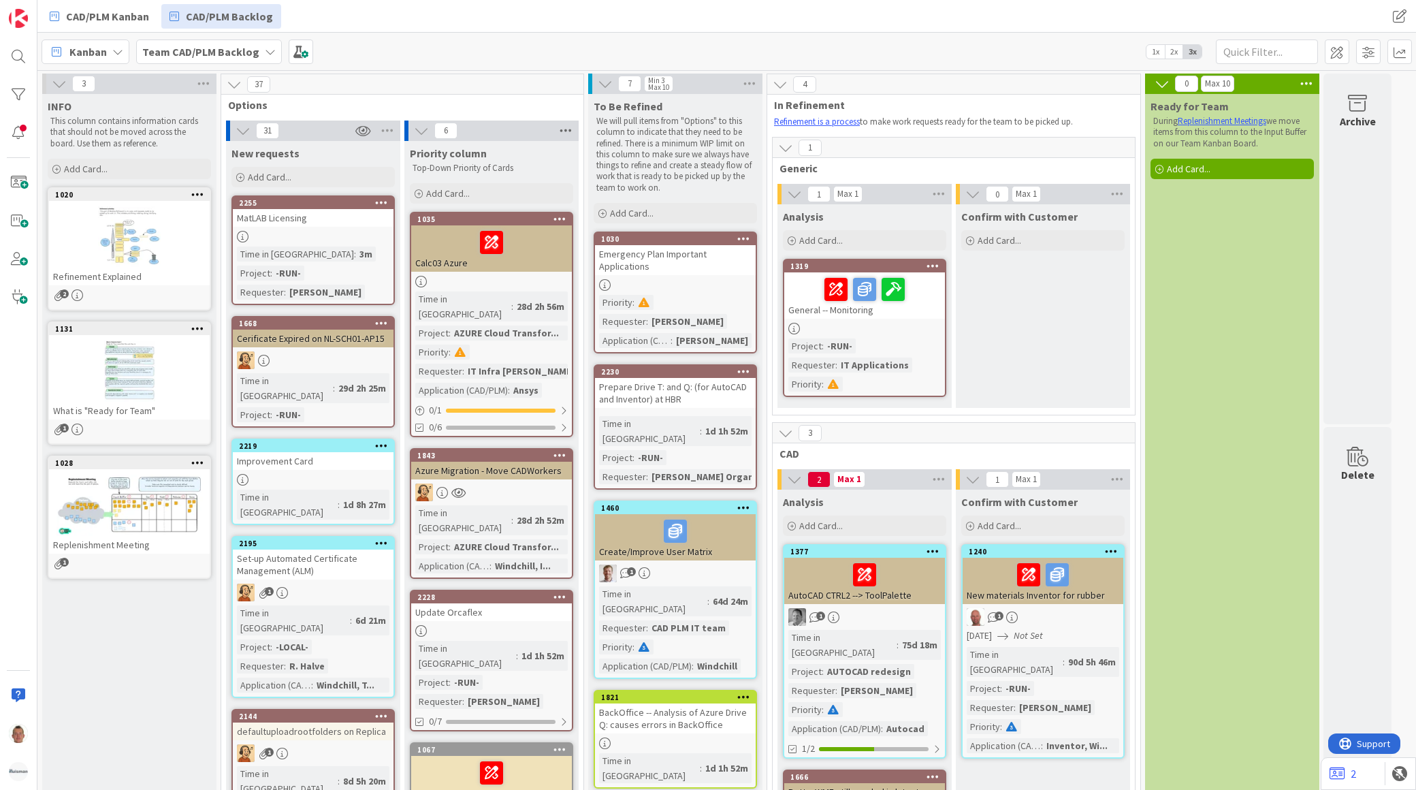
click at [568, 127] on icon at bounding box center [566, 131] width 18 height 20
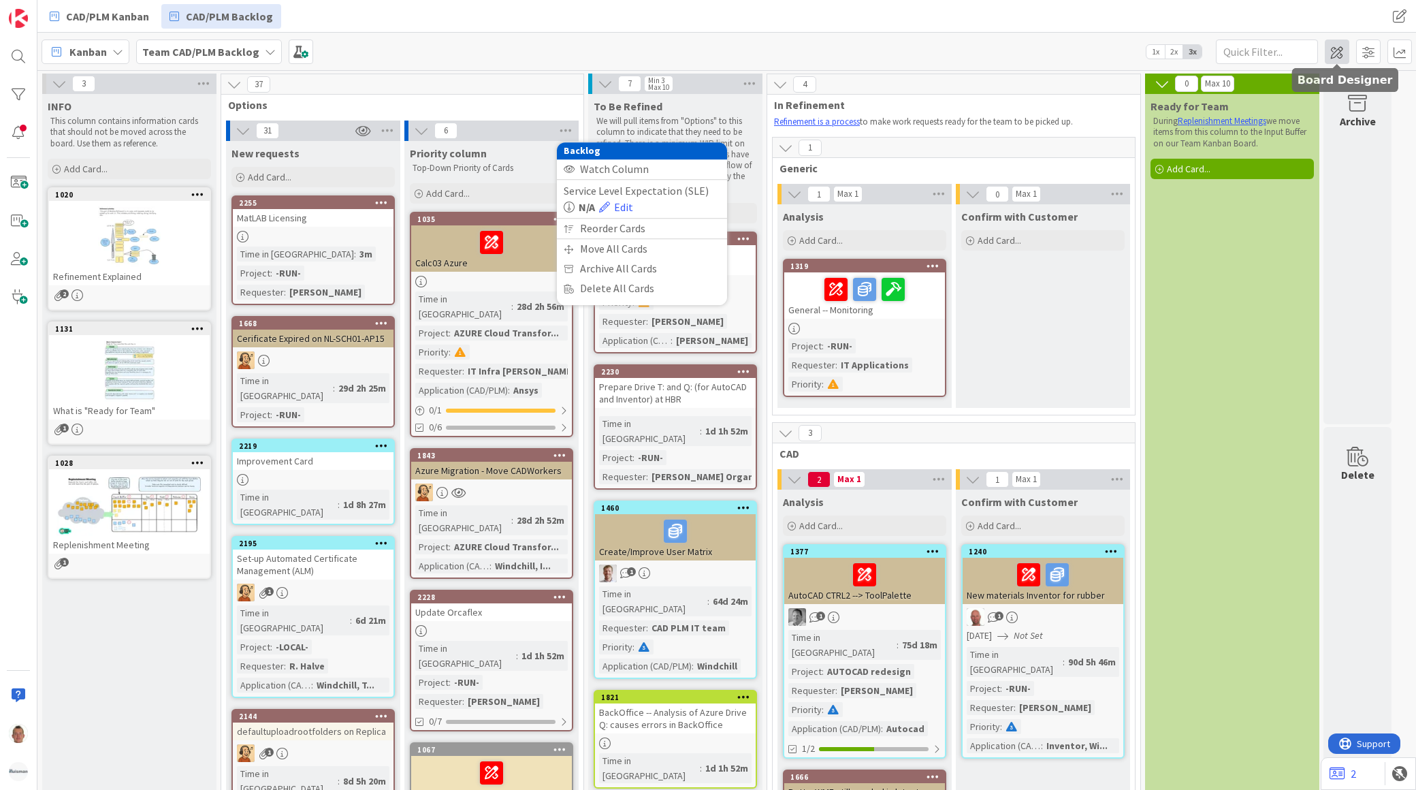
click at [1342, 54] on span at bounding box center [1337, 51] width 25 height 25
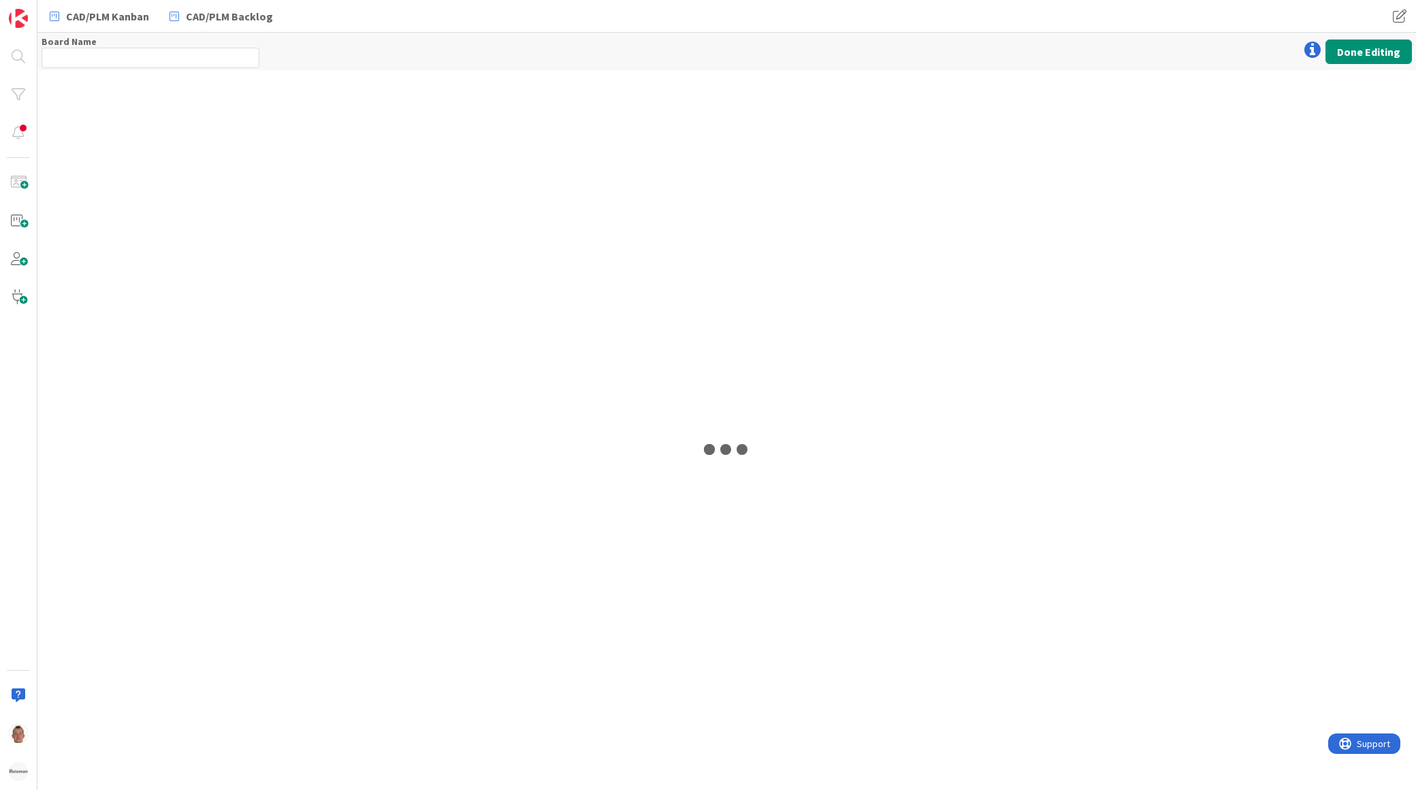
type input "Team CAD/PLM Backlog"
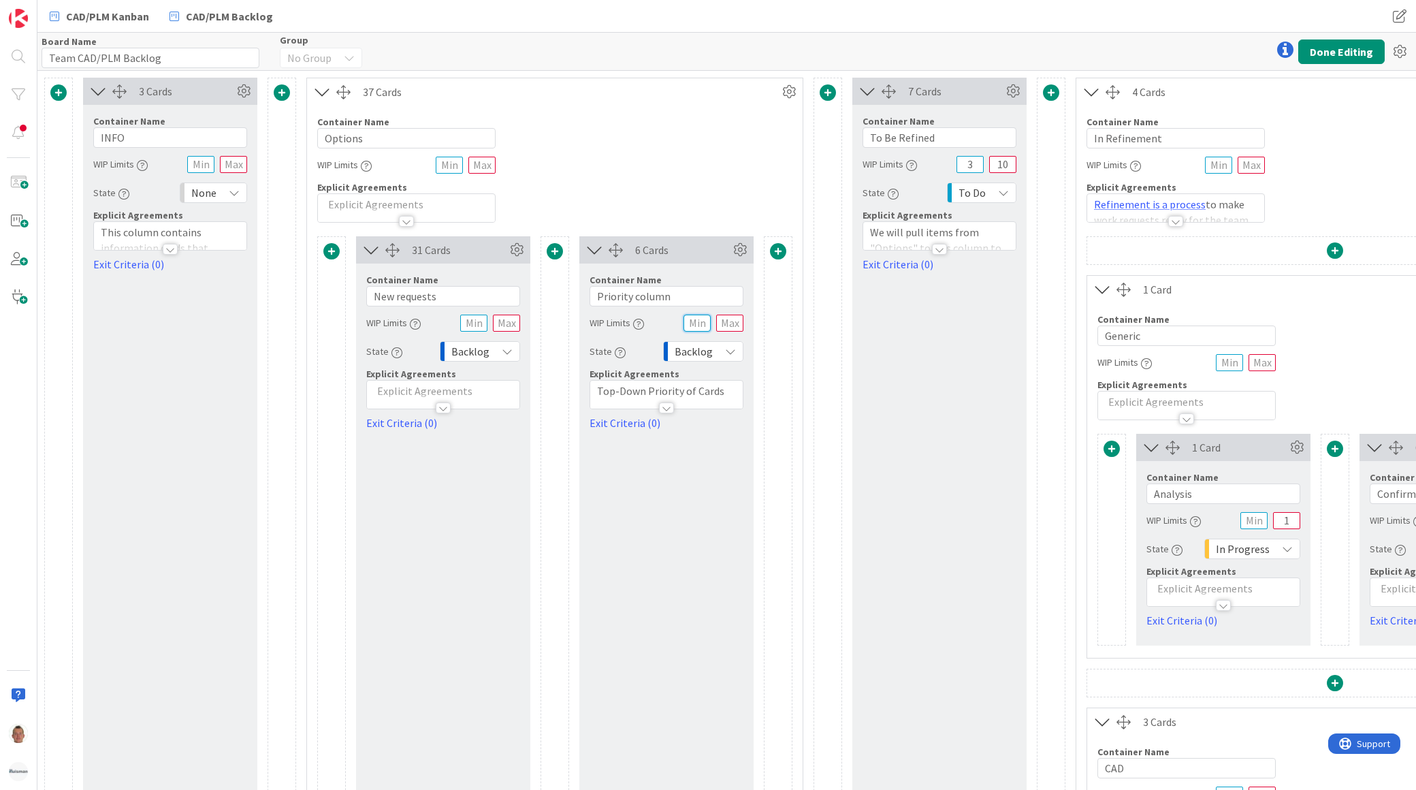
click at [692, 323] on input "text" at bounding box center [697, 323] width 27 height 17
type input "3"
click at [731, 321] on input "text" at bounding box center [729, 323] width 27 height 17
type input "10"
click at [715, 166] on div "Container Name 7 / 64 Options WIP Limits Explicit Agreements" at bounding box center [555, 164] width 496 height 117
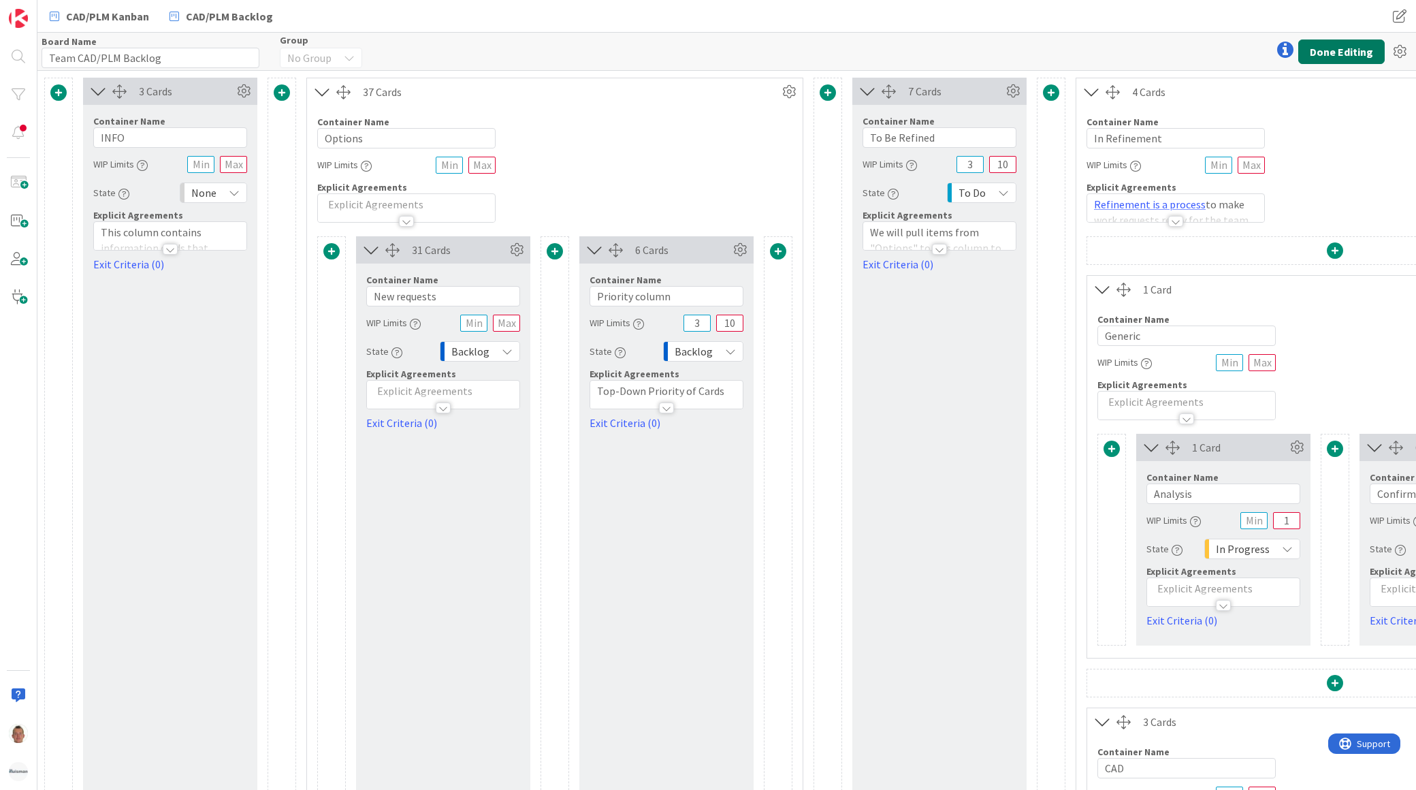
click at [1359, 51] on button "Done Editing" at bounding box center [1342, 51] width 86 height 25
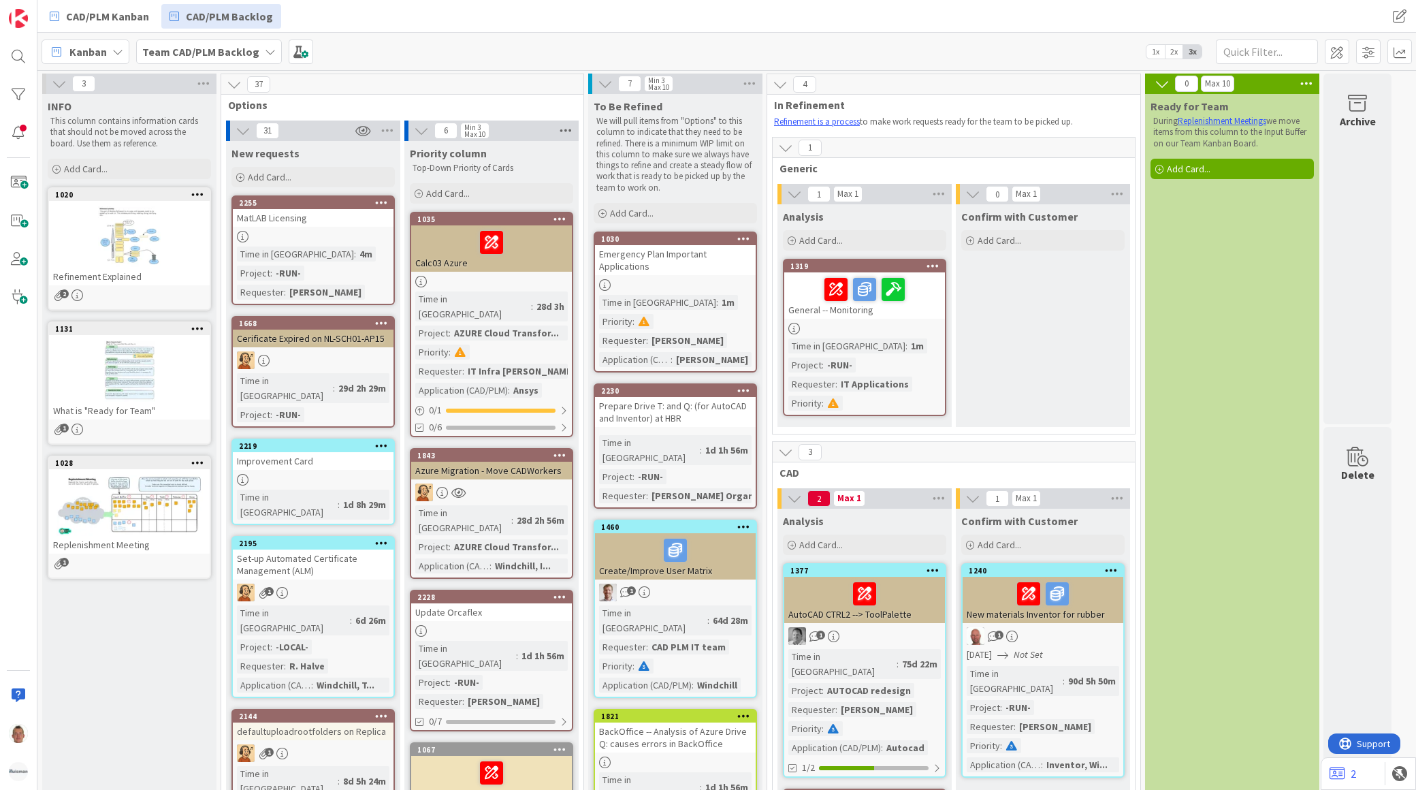
click at [563, 127] on icon at bounding box center [566, 131] width 18 height 20
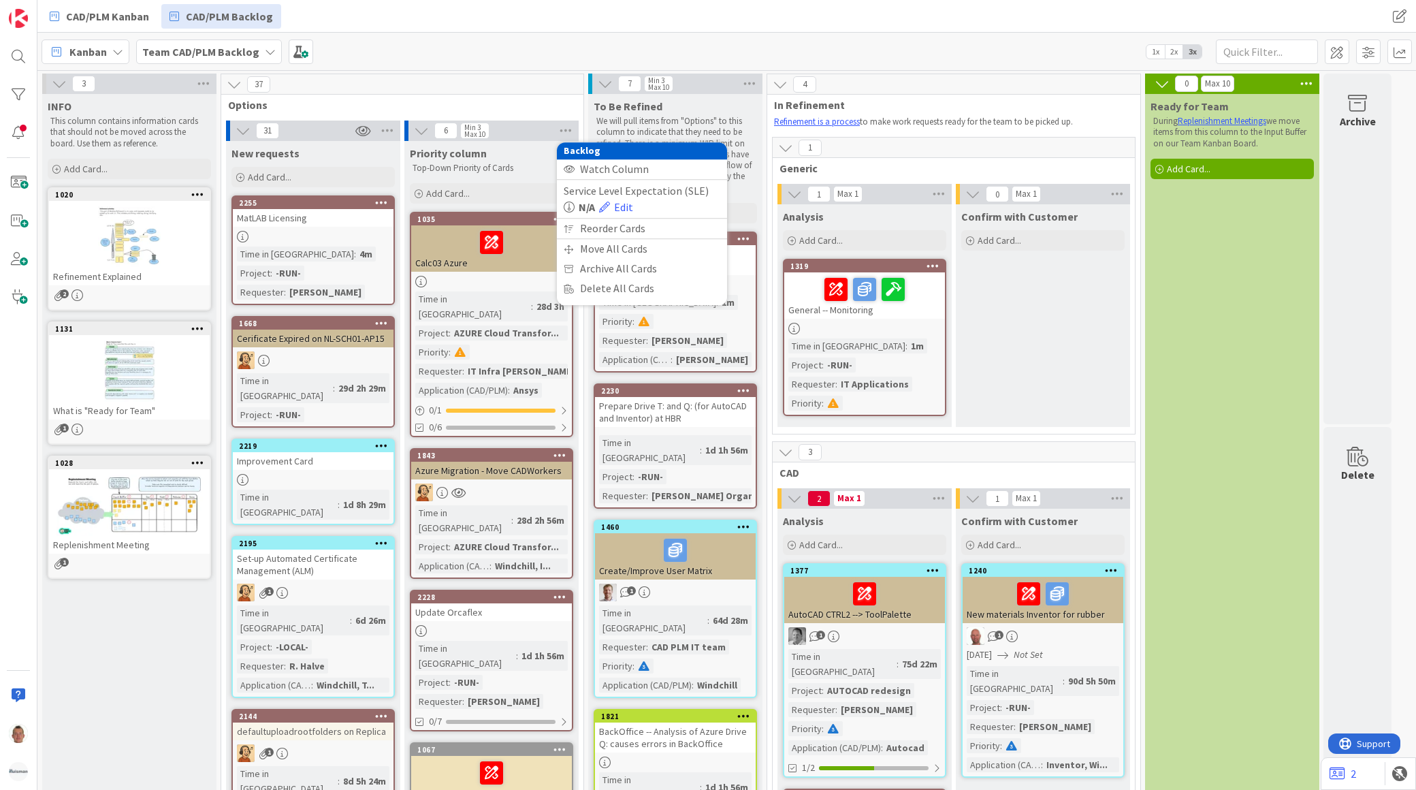
click at [705, 108] on div "To Be Refined" at bounding box center [675, 106] width 163 height 14
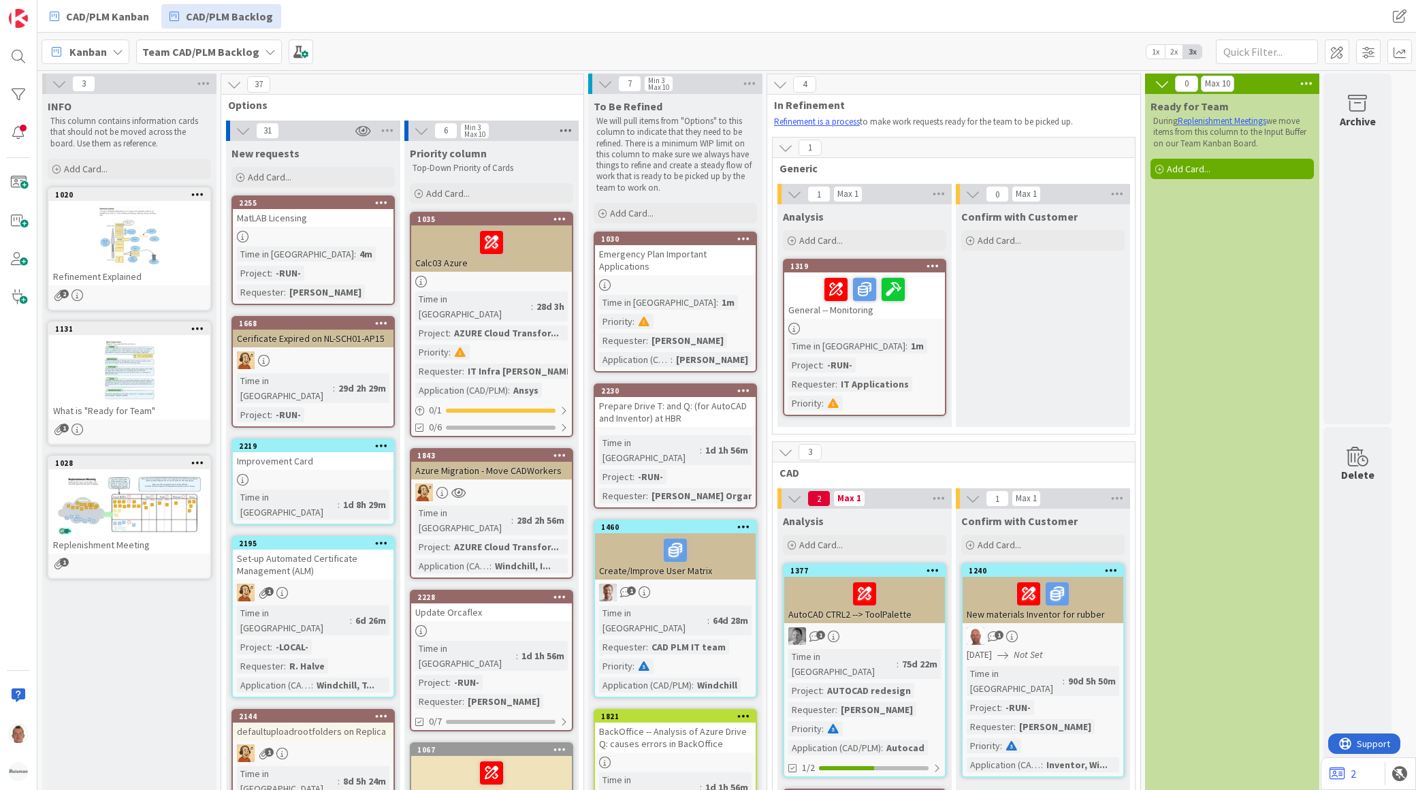
click at [565, 127] on icon at bounding box center [566, 131] width 18 height 20
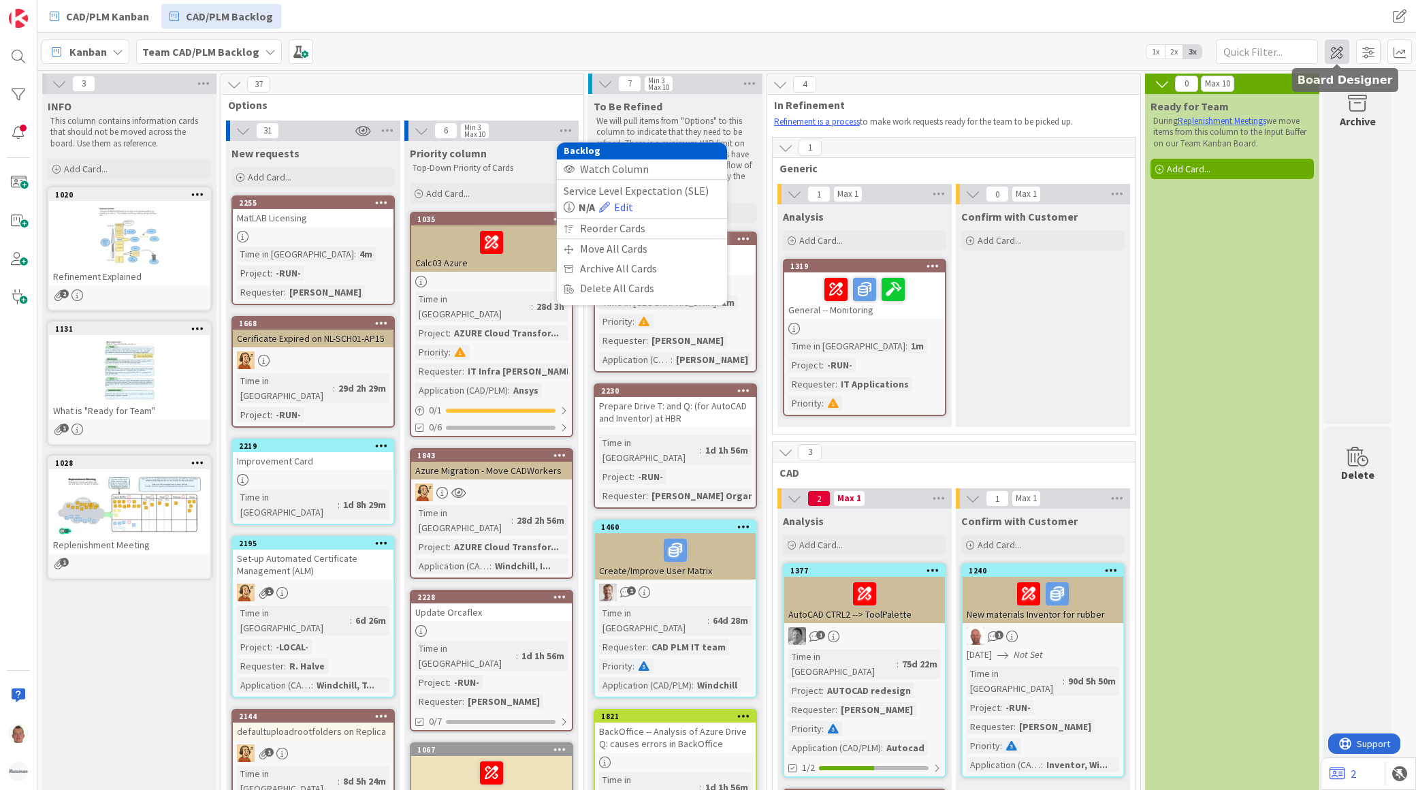
click at [1342, 52] on span at bounding box center [1337, 51] width 25 height 25
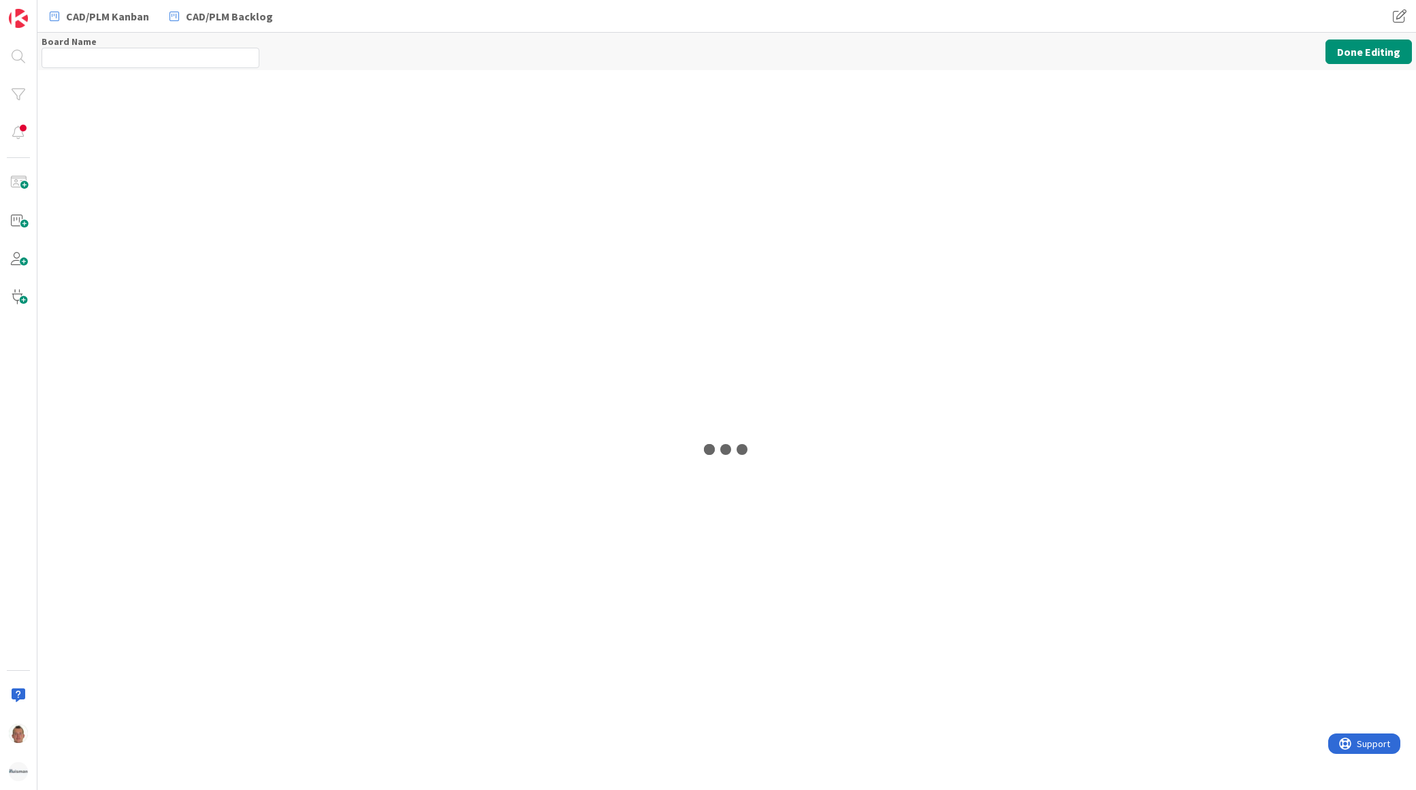
type input "Team CAD/PLM Backlog"
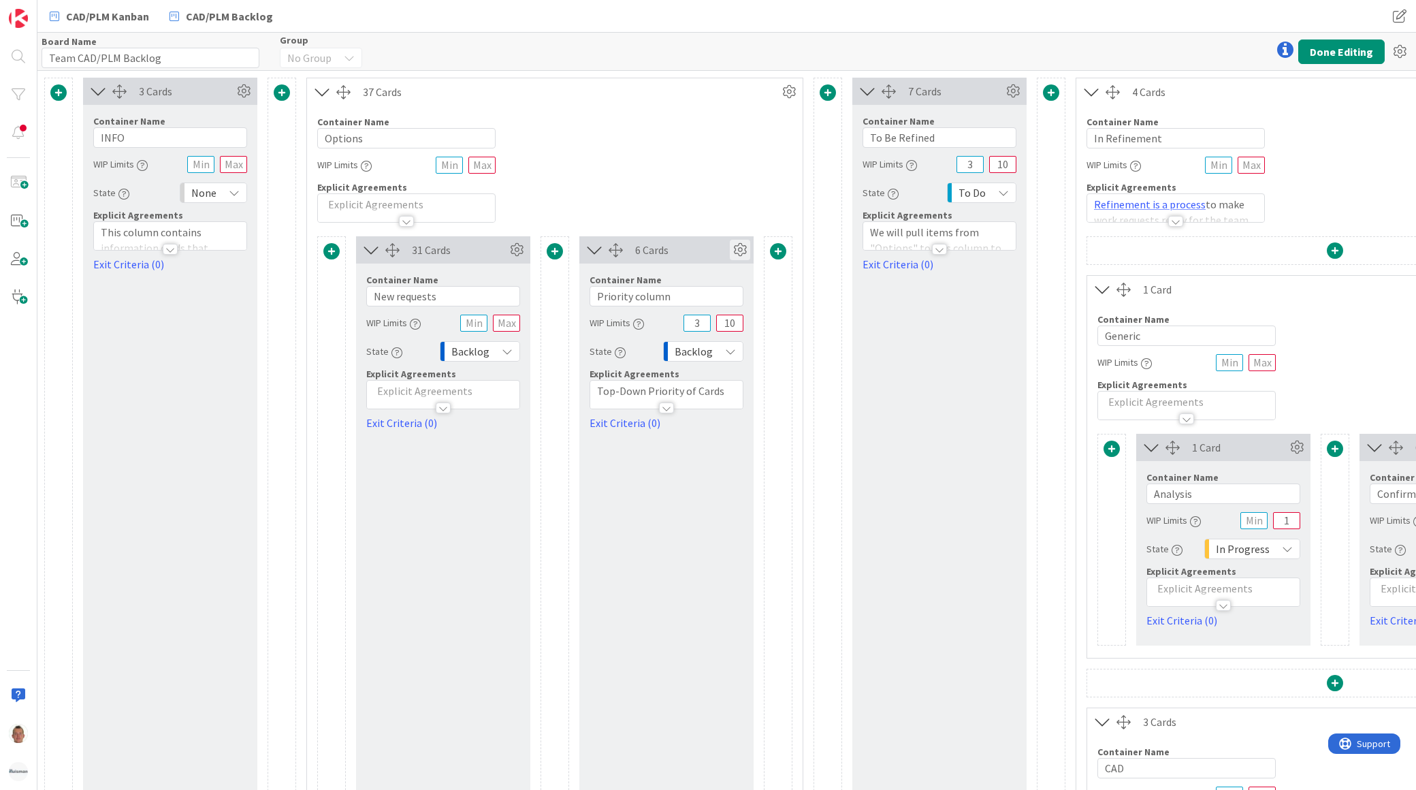
click at [734, 249] on icon at bounding box center [740, 250] width 20 height 20
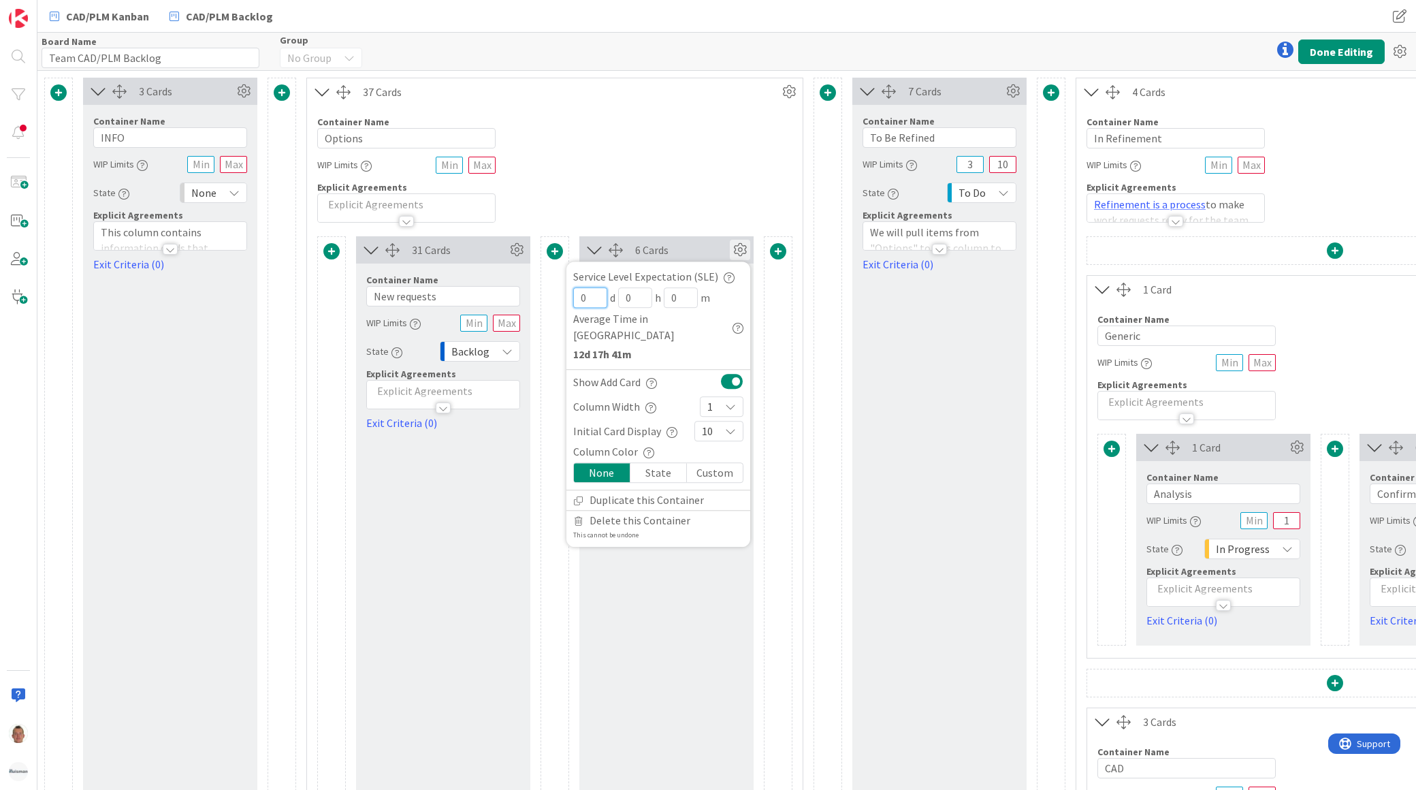
drag, startPoint x: 594, startPoint y: 298, endPoint x: 573, endPoint y: 296, distance: 21.2
click at [573, 296] on input "0" at bounding box center [590, 297] width 34 height 20
type input "31"
click at [661, 463] on div "State" at bounding box center [659, 472] width 57 height 19
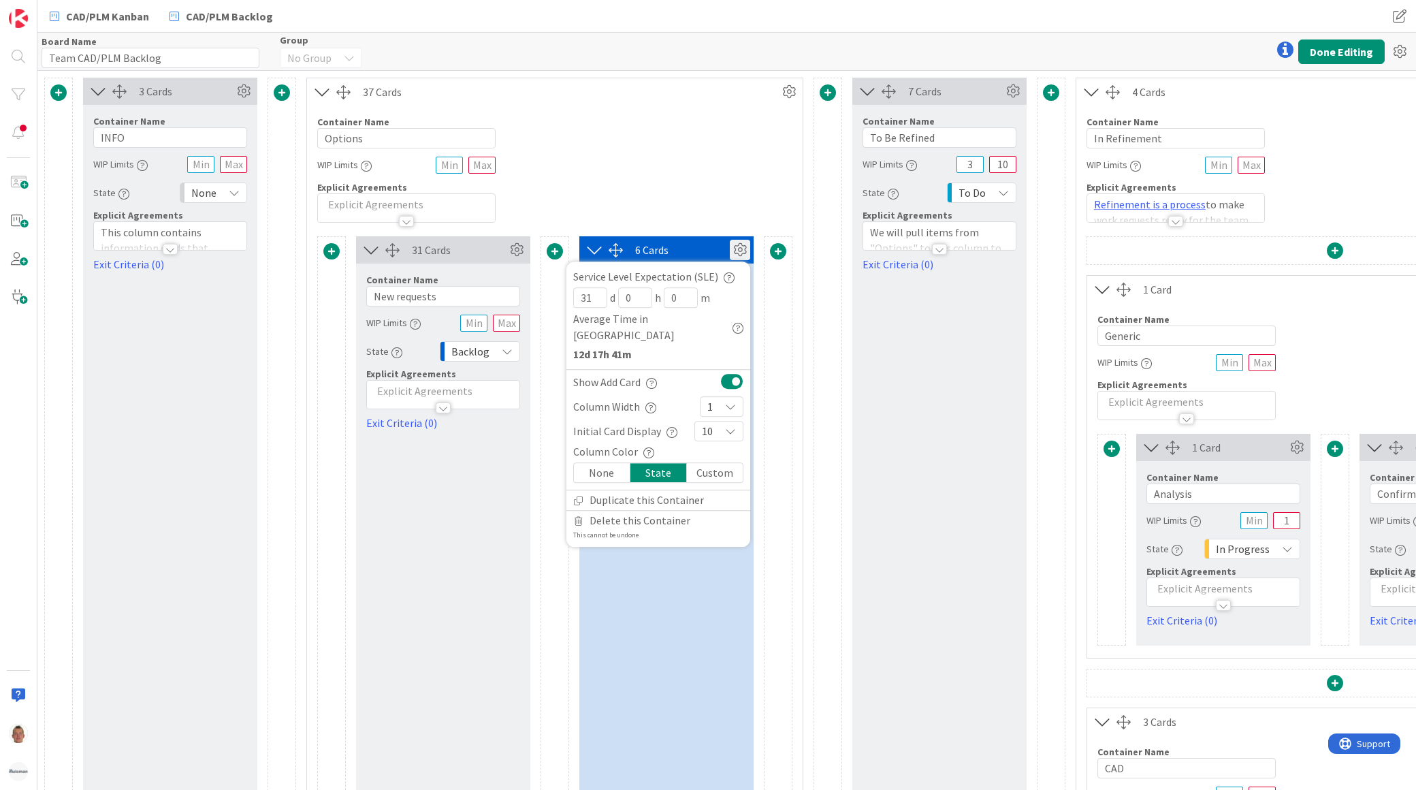
click at [609, 463] on div "None" at bounding box center [602, 472] width 57 height 19
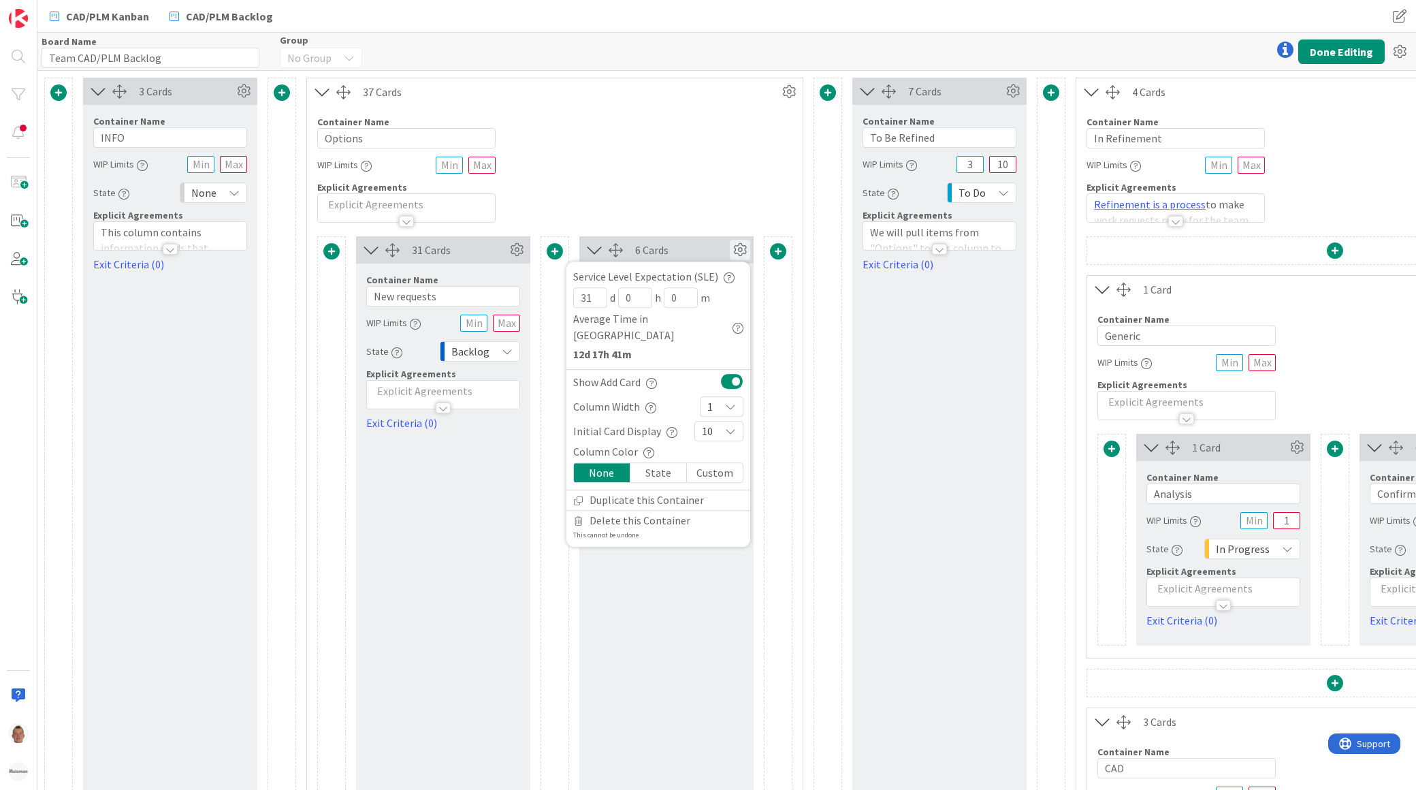
click at [741, 174] on div "Container Name 7 / 64 Options WIP Limits Explicit Agreements" at bounding box center [555, 164] width 496 height 117
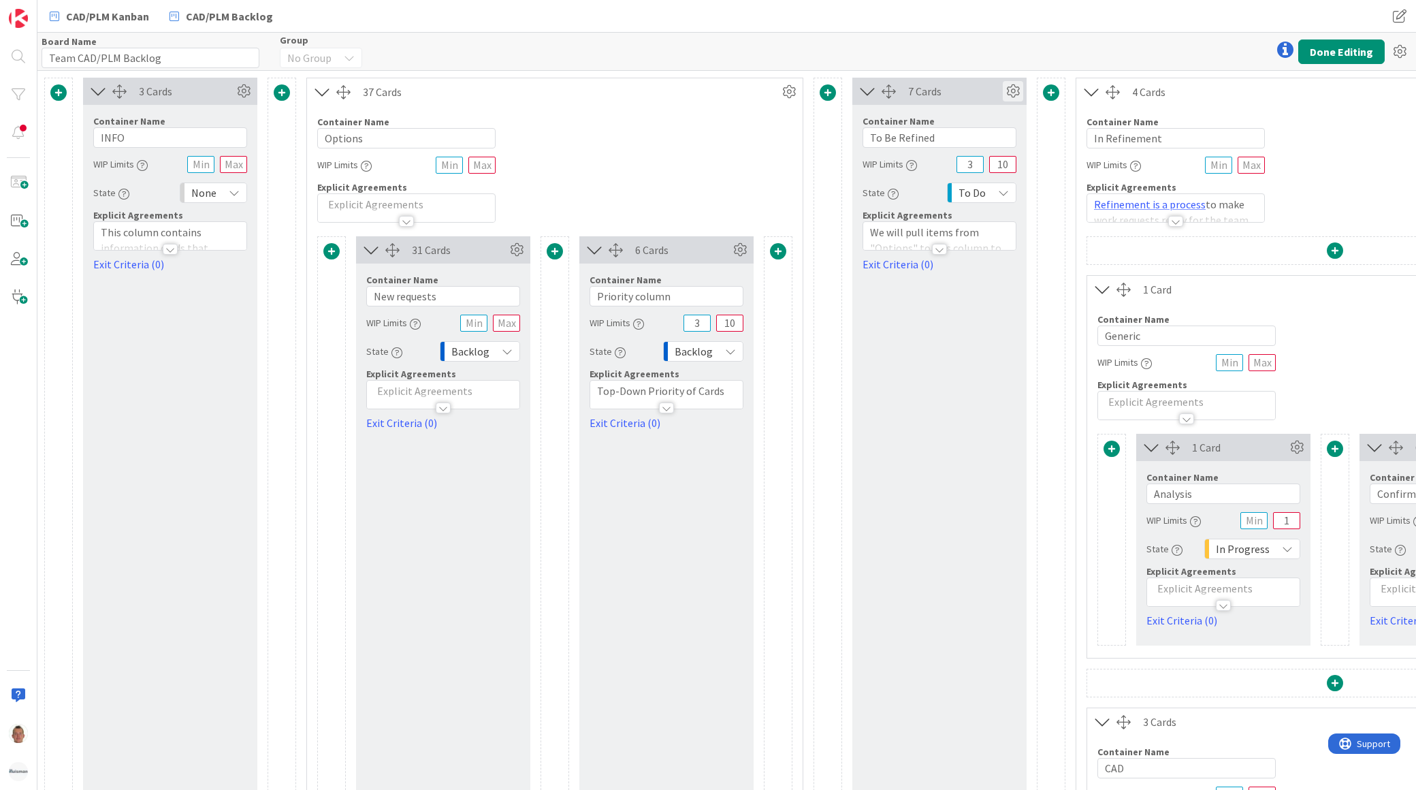
click at [1015, 91] on icon at bounding box center [1013, 91] width 20 height 20
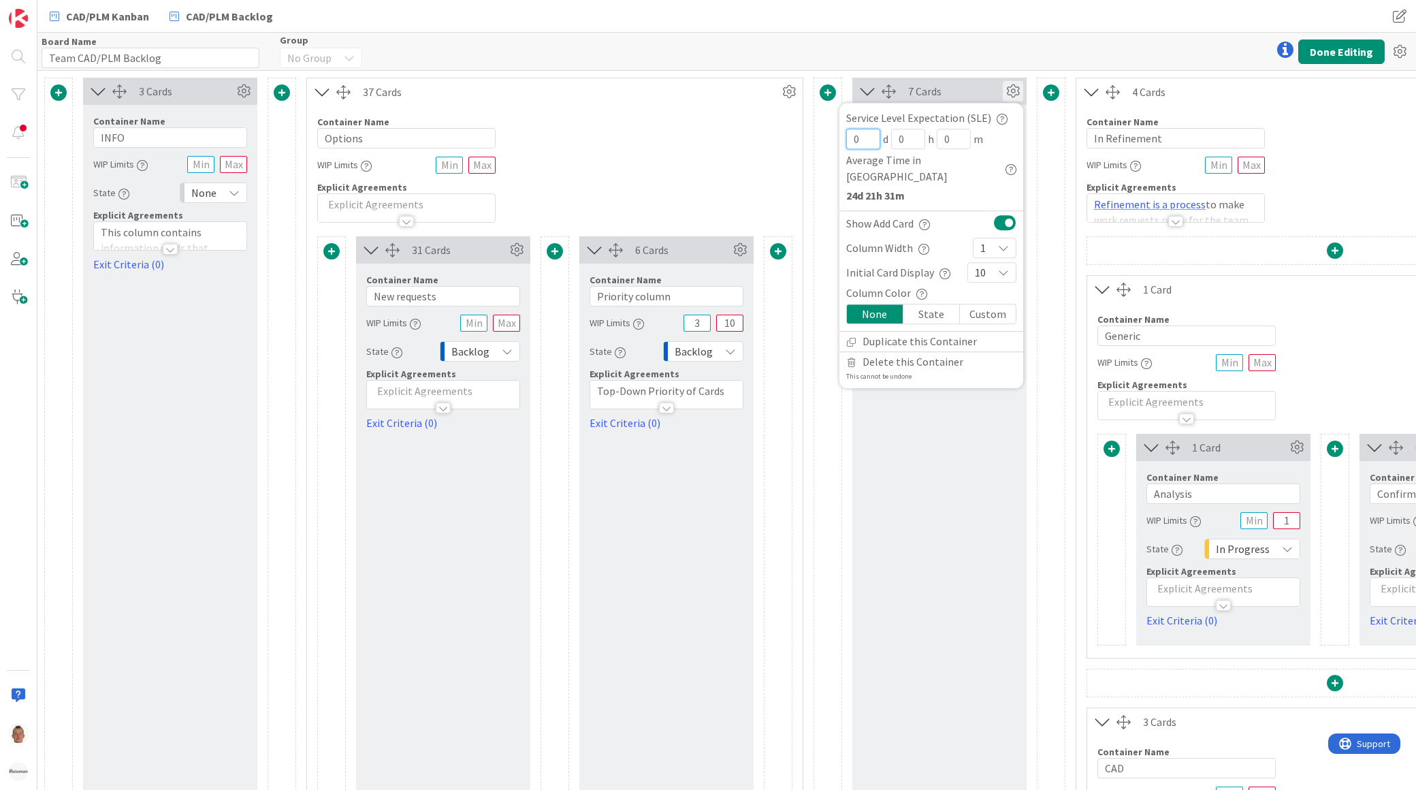
drag, startPoint x: 868, startPoint y: 139, endPoint x: 848, endPoint y: 139, distance: 19.1
click at [848, 139] on input "0" at bounding box center [863, 139] width 34 height 20
drag, startPoint x: 872, startPoint y: 135, endPoint x: 814, endPoint y: 133, distance: 57.9
type input "21"
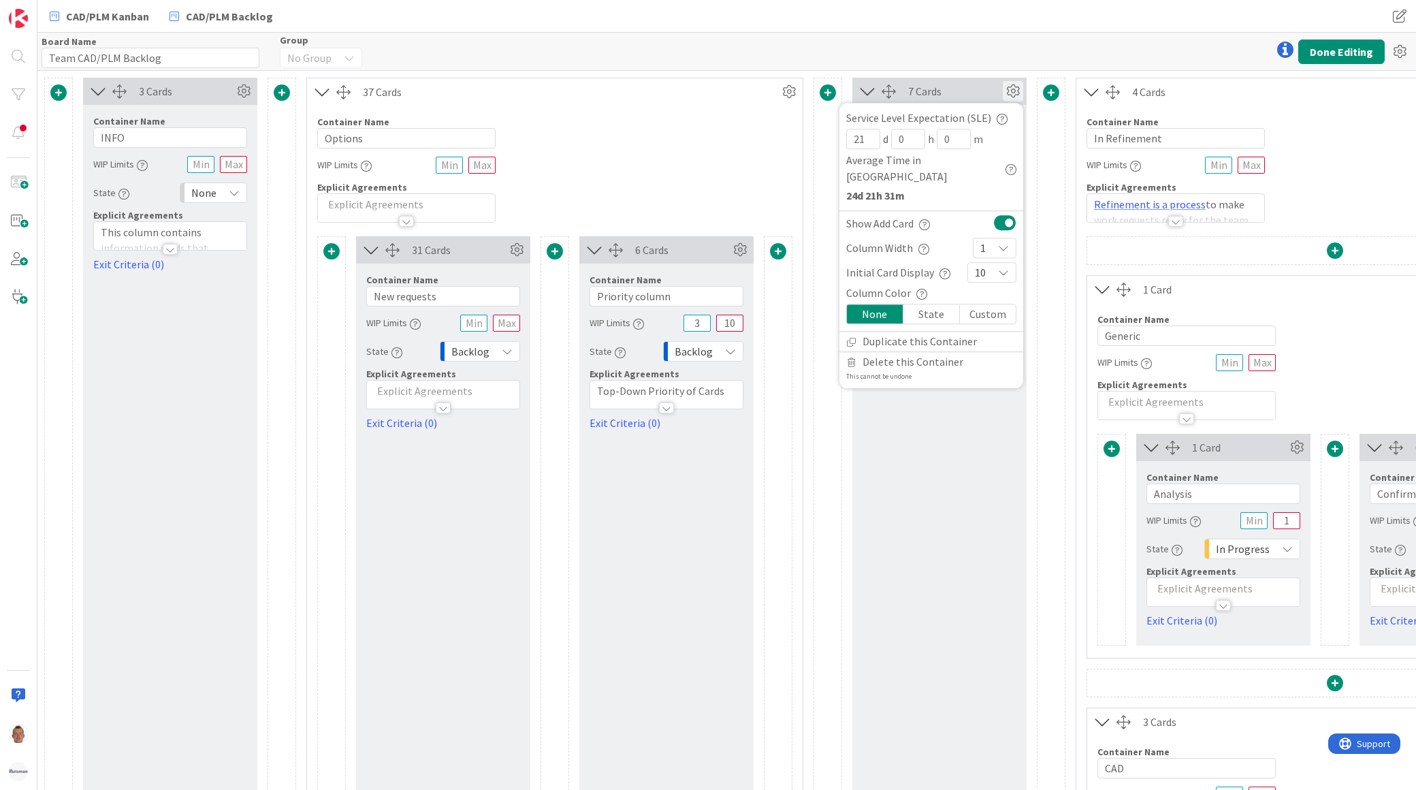
click at [1016, 86] on icon at bounding box center [1013, 91] width 20 height 20
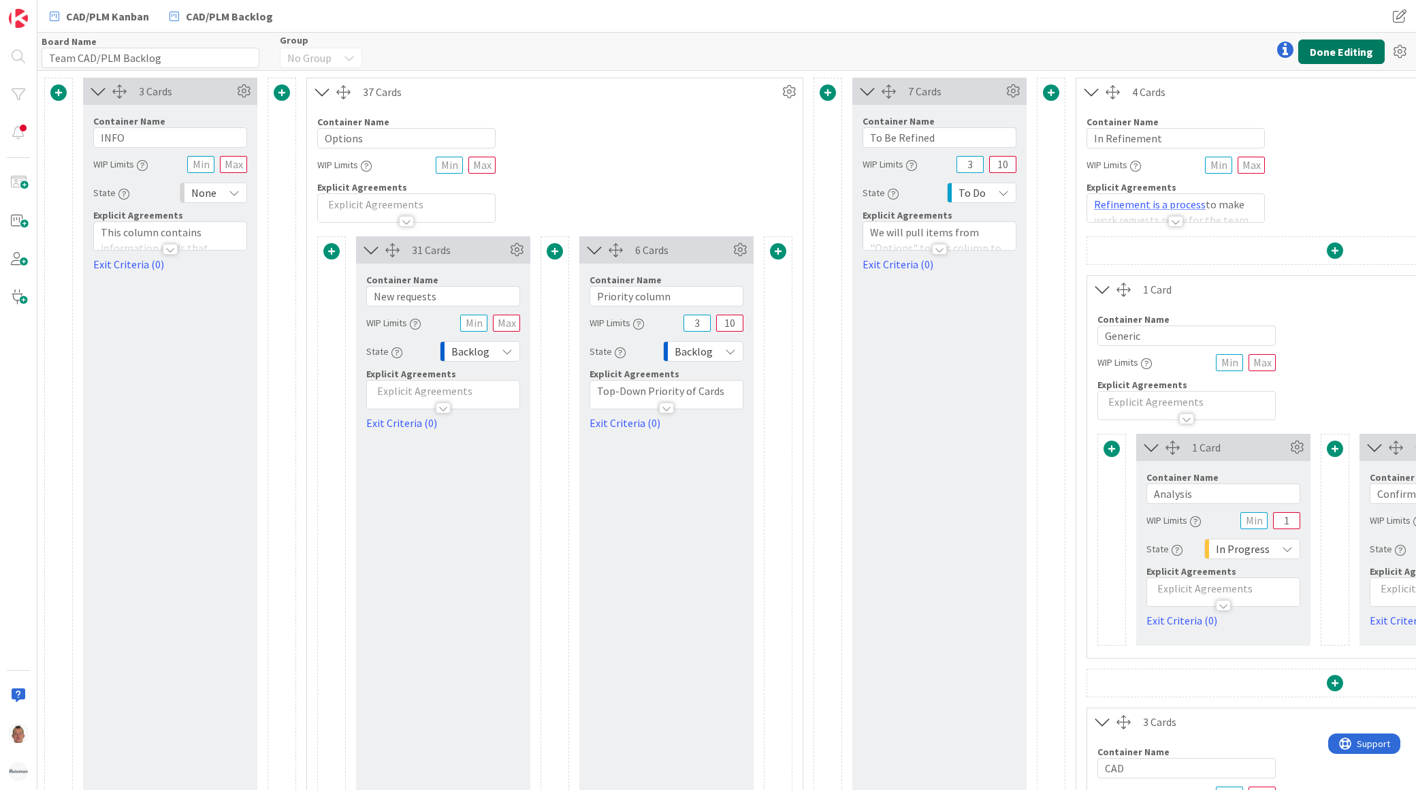
click at [1336, 55] on button "Done Editing" at bounding box center [1342, 51] width 86 height 25
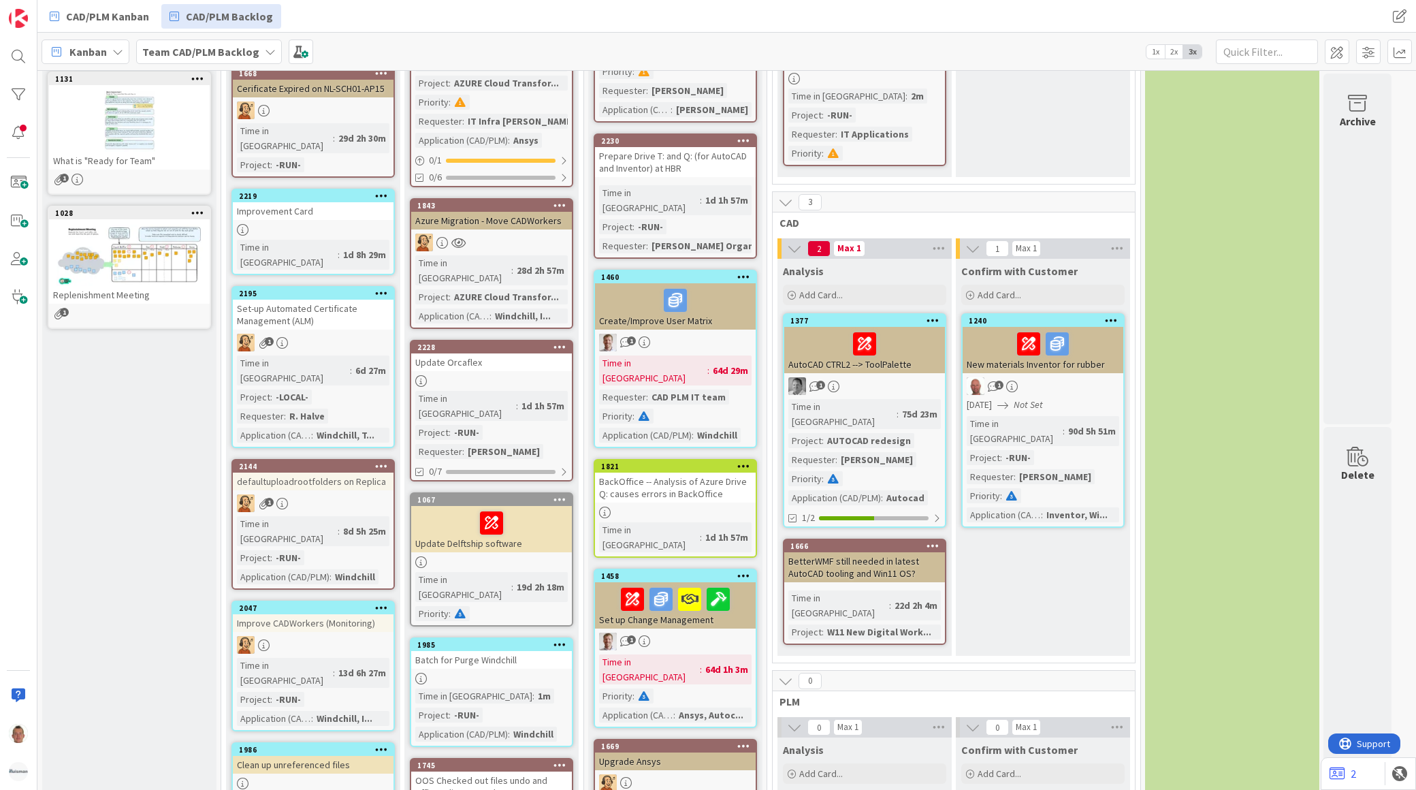
scroll to position [227, 0]
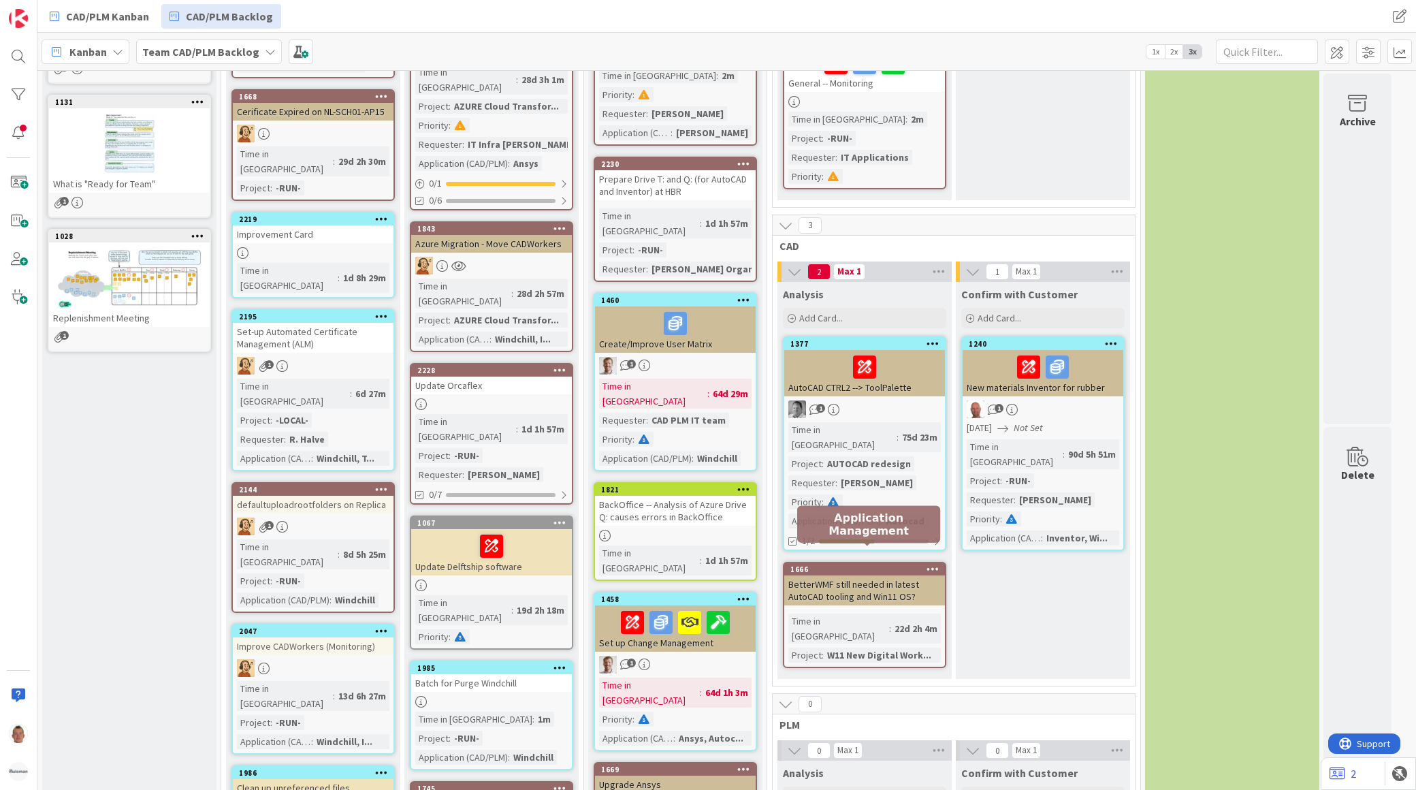
click at [869, 565] on div "1666" at bounding box center [868, 570] width 155 height 10
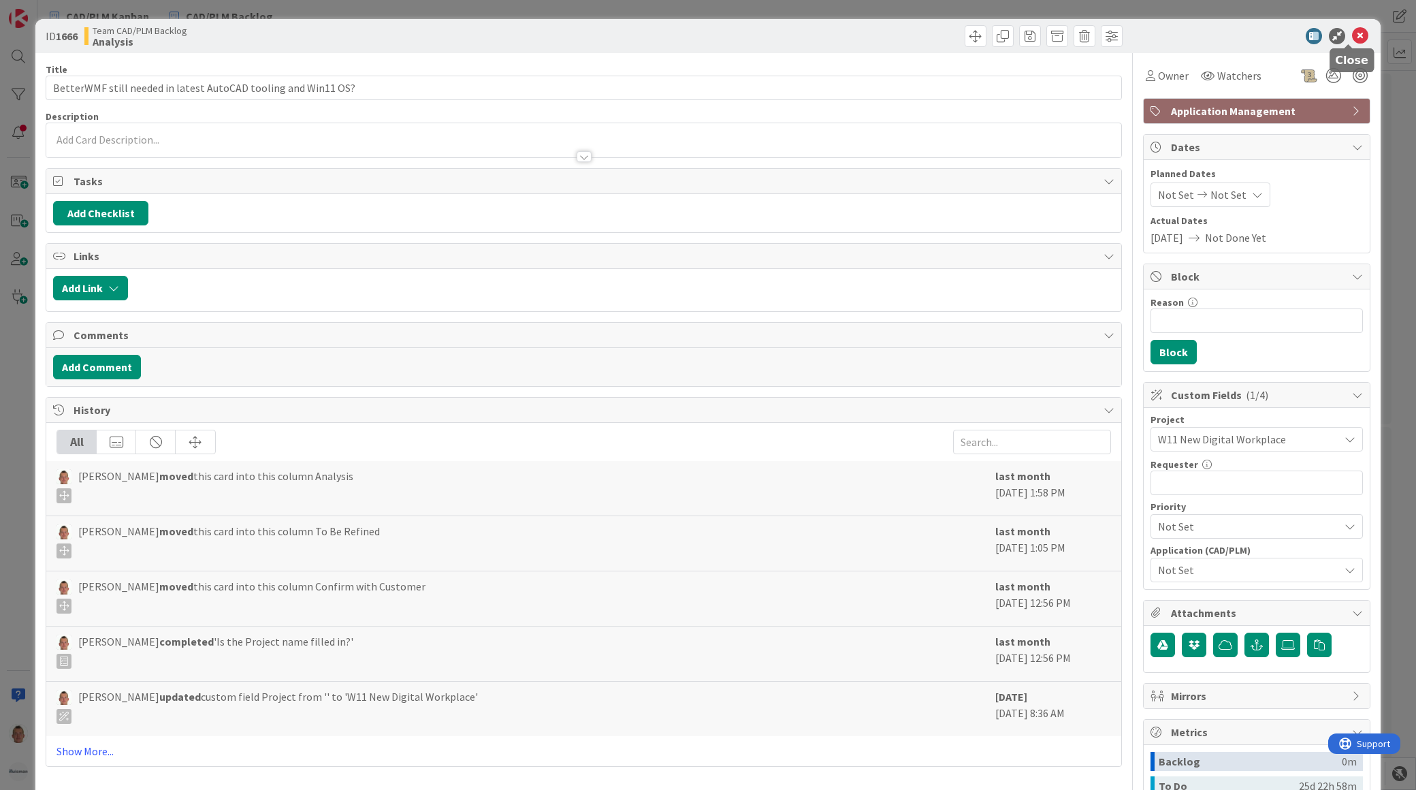
click at [1352, 35] on icon at bounding box center [1360, 36] width 16 height 16
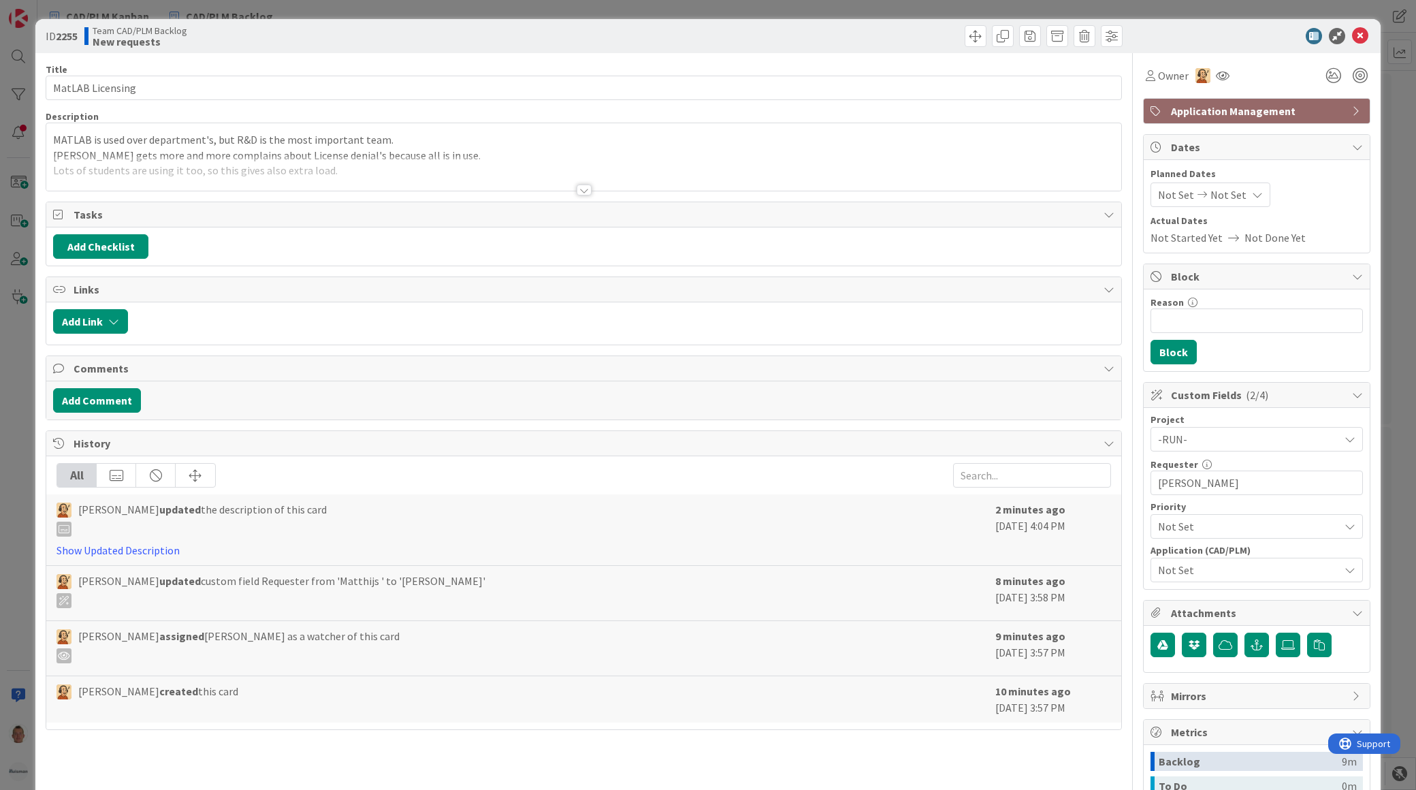
click at [178, 150] on p "Matthijs gets more and more complains about License denial's because all is in …" at bounding box center [584, 156] width 1062 height 16
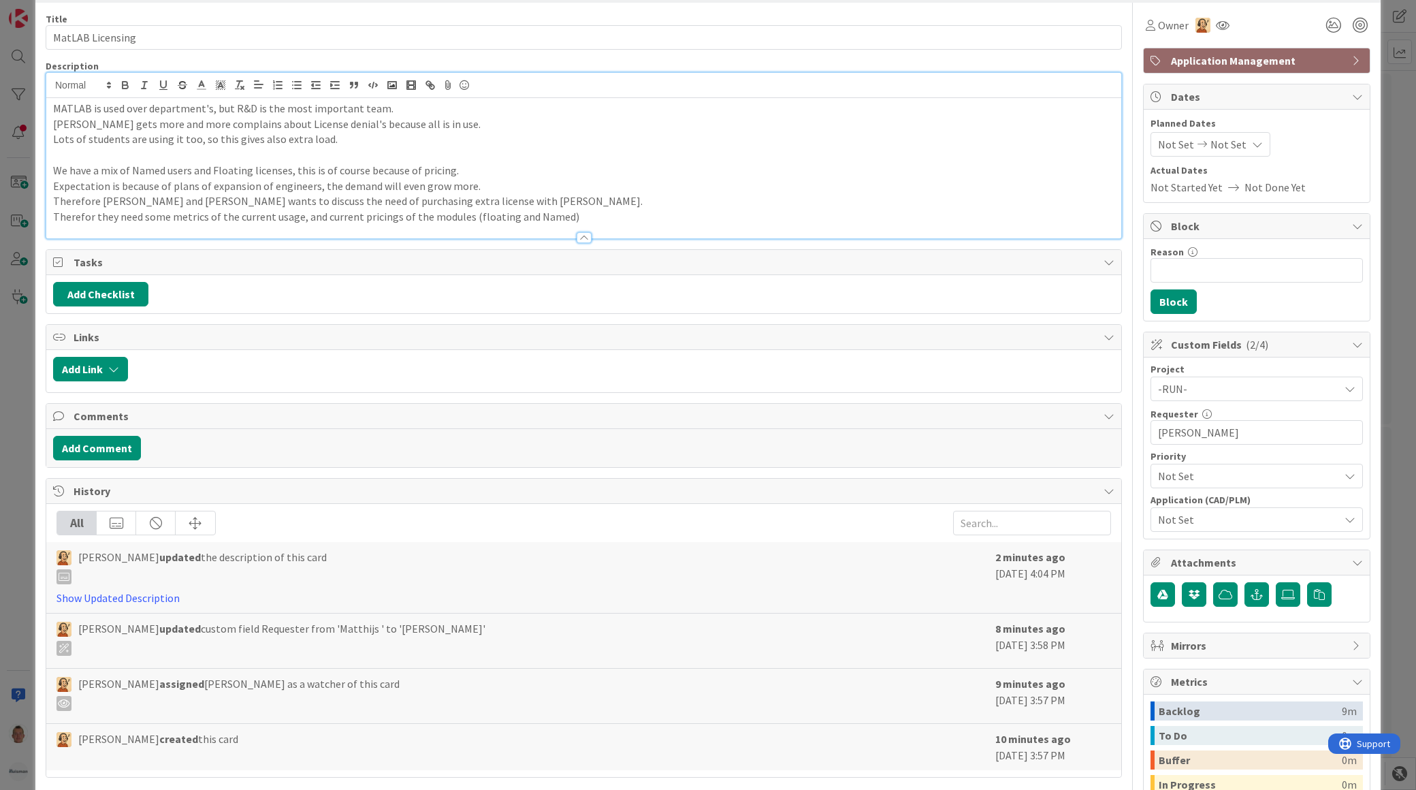
scroll to position [76, 0]
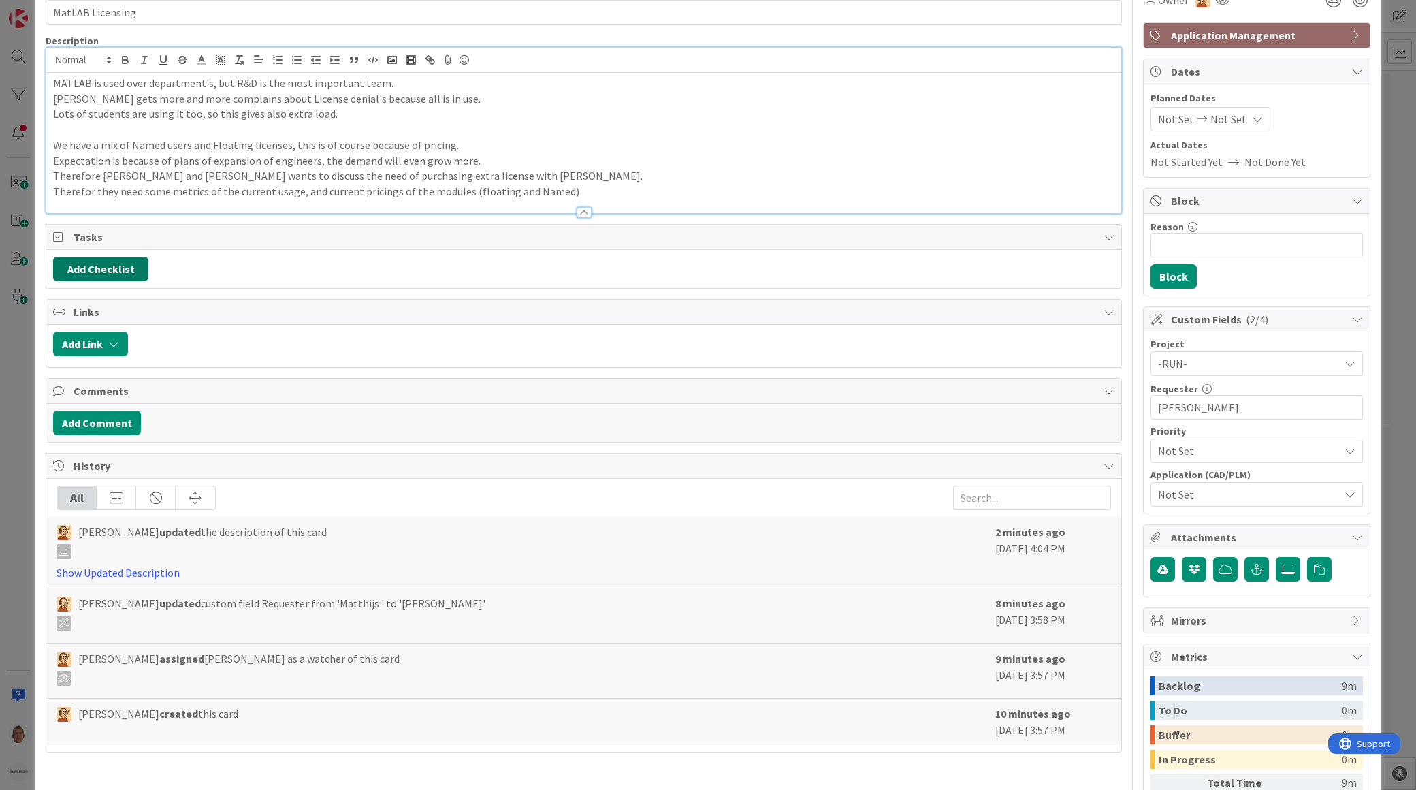
click at [127, 274] on button "Add Checklist" at bounding box center [100, 269] width 95 height 25
type input "Licenses"
click at [80, 364] on button "Add" at bounding box center [78, 365] width 36 height 25
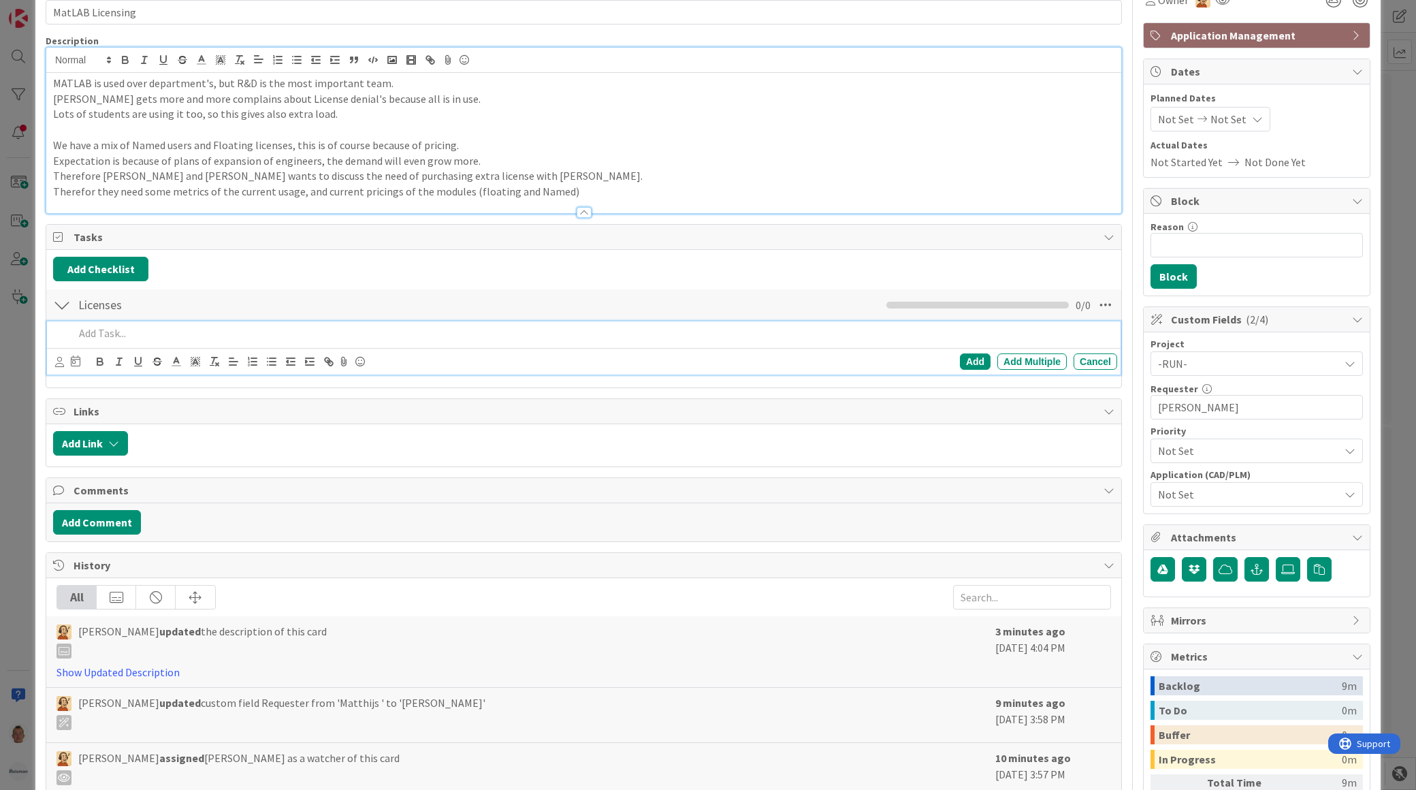
click at [108, 341] on p at bounding box center [593, 334] width 1038 height 16
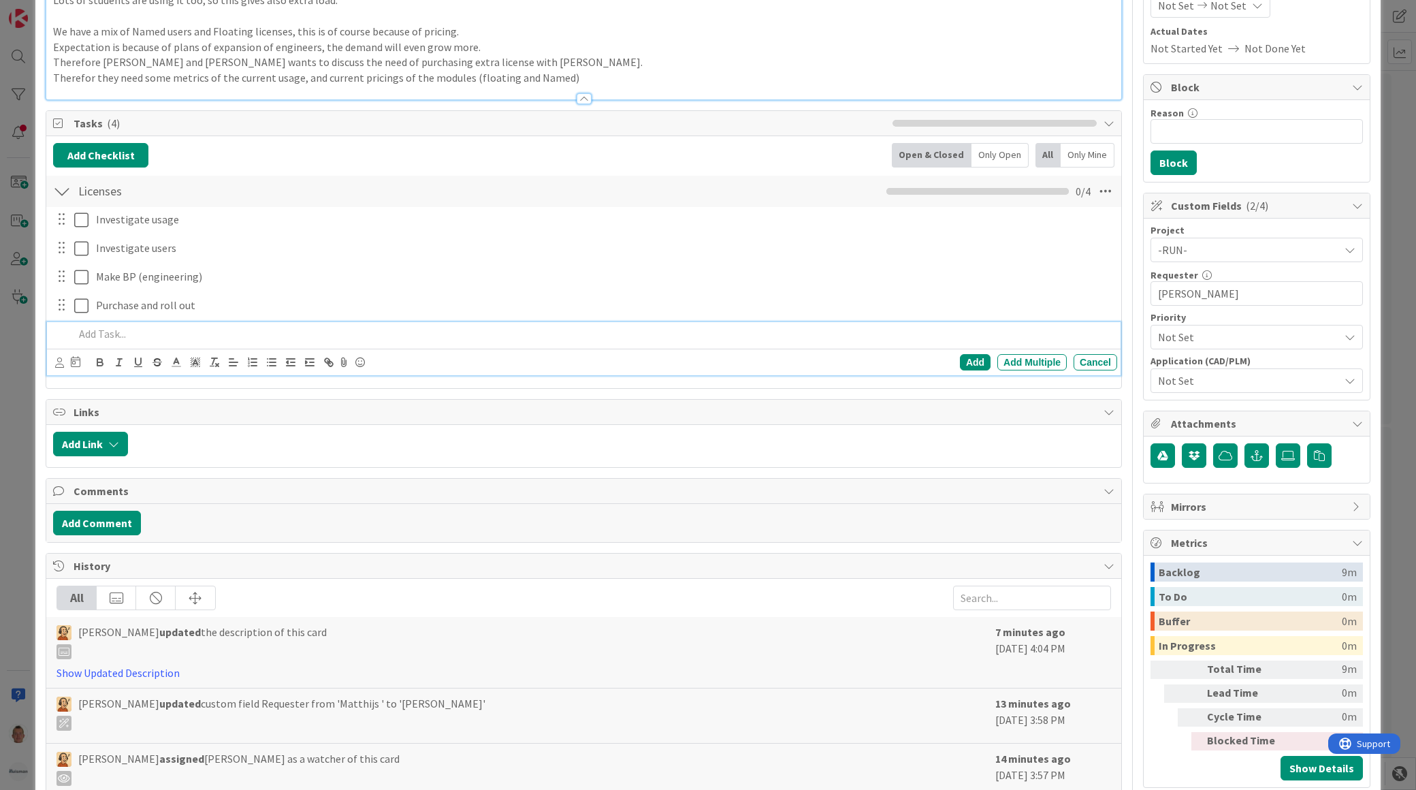
scroll to position [0, 0]
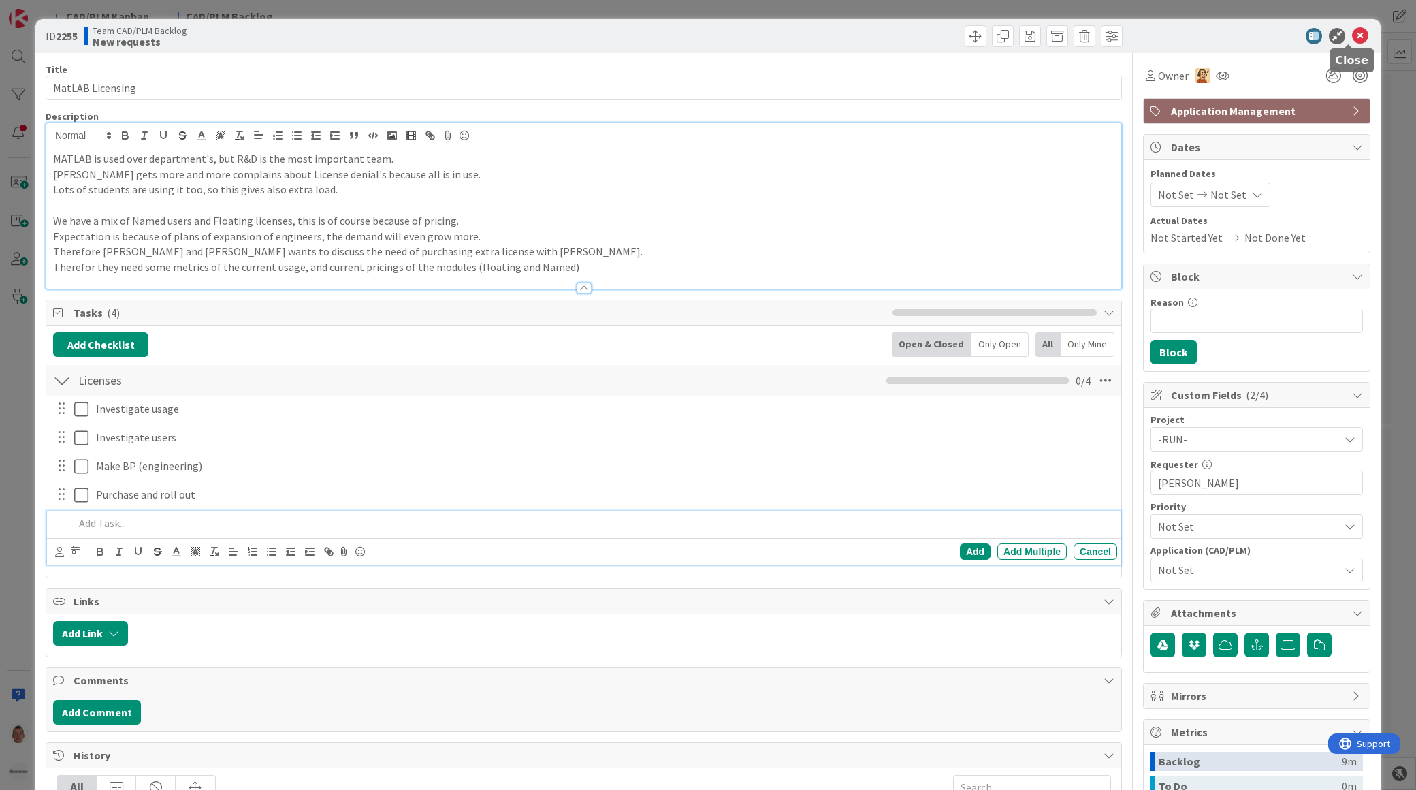
click at [1120, 35] on icon at bounding box center [1360, 36] width 16 height 16
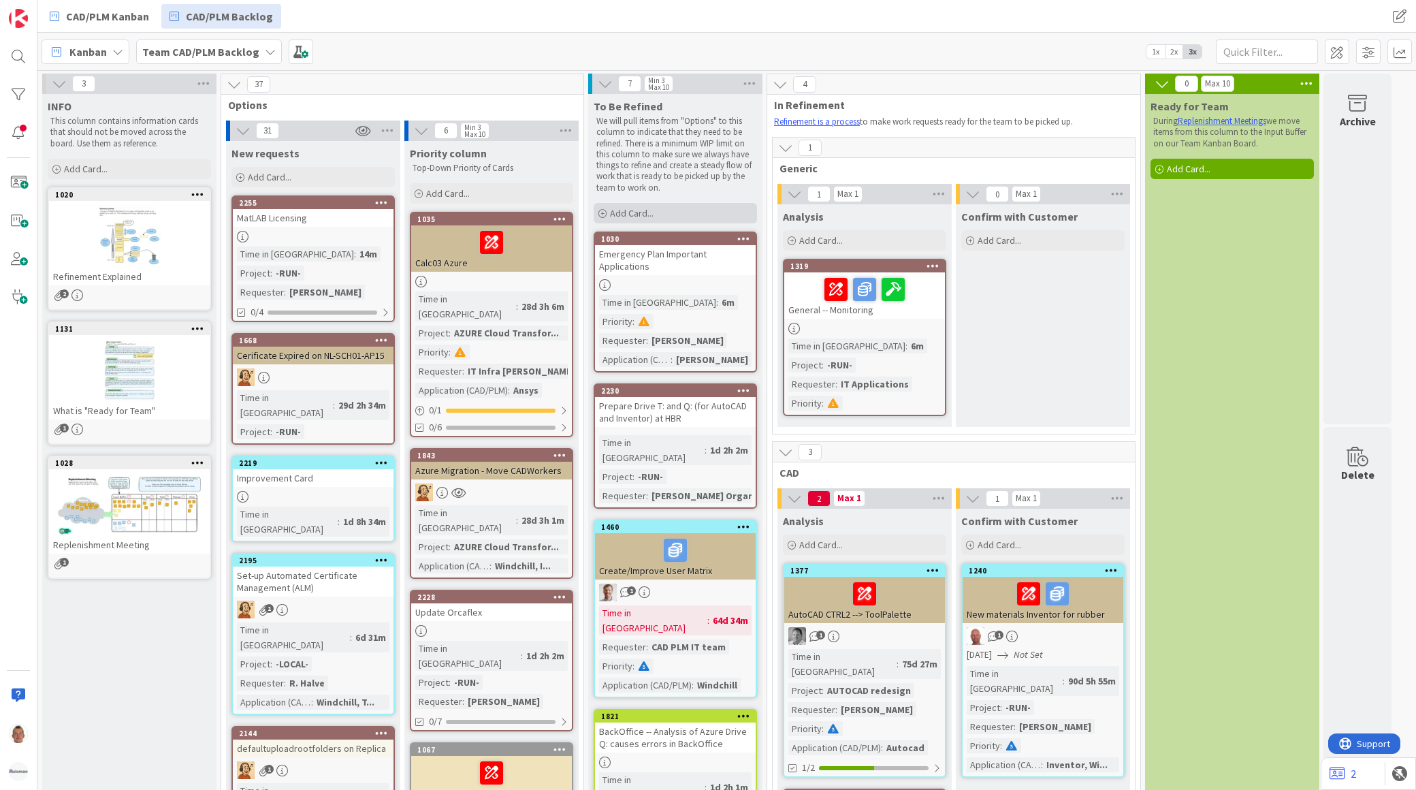
click at [684, 212] on div "Add Card..." at bounding box center [675, 213] width 163 height 20
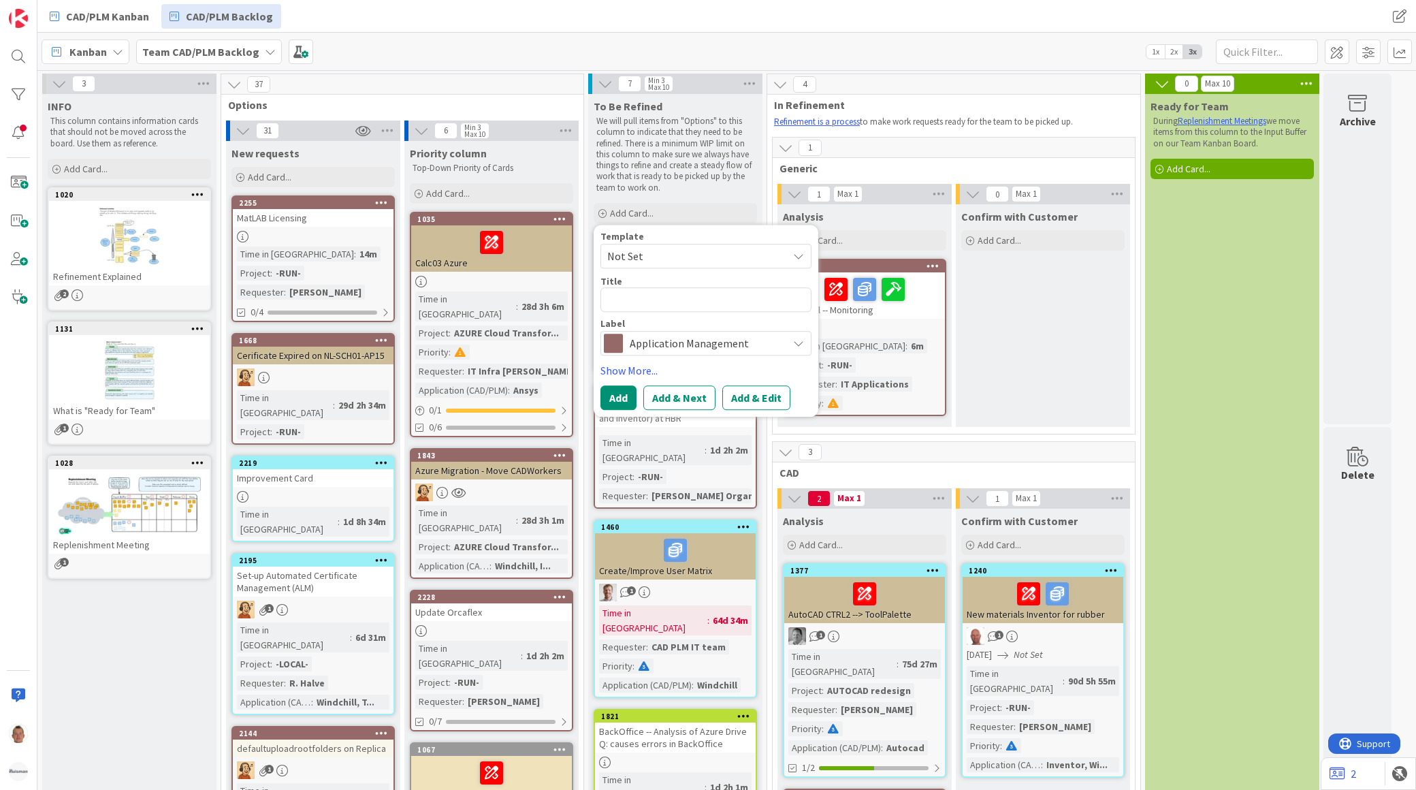
click at [674, 350] on span "Application Management" at bounding box center [705, 343] width 151 height 19
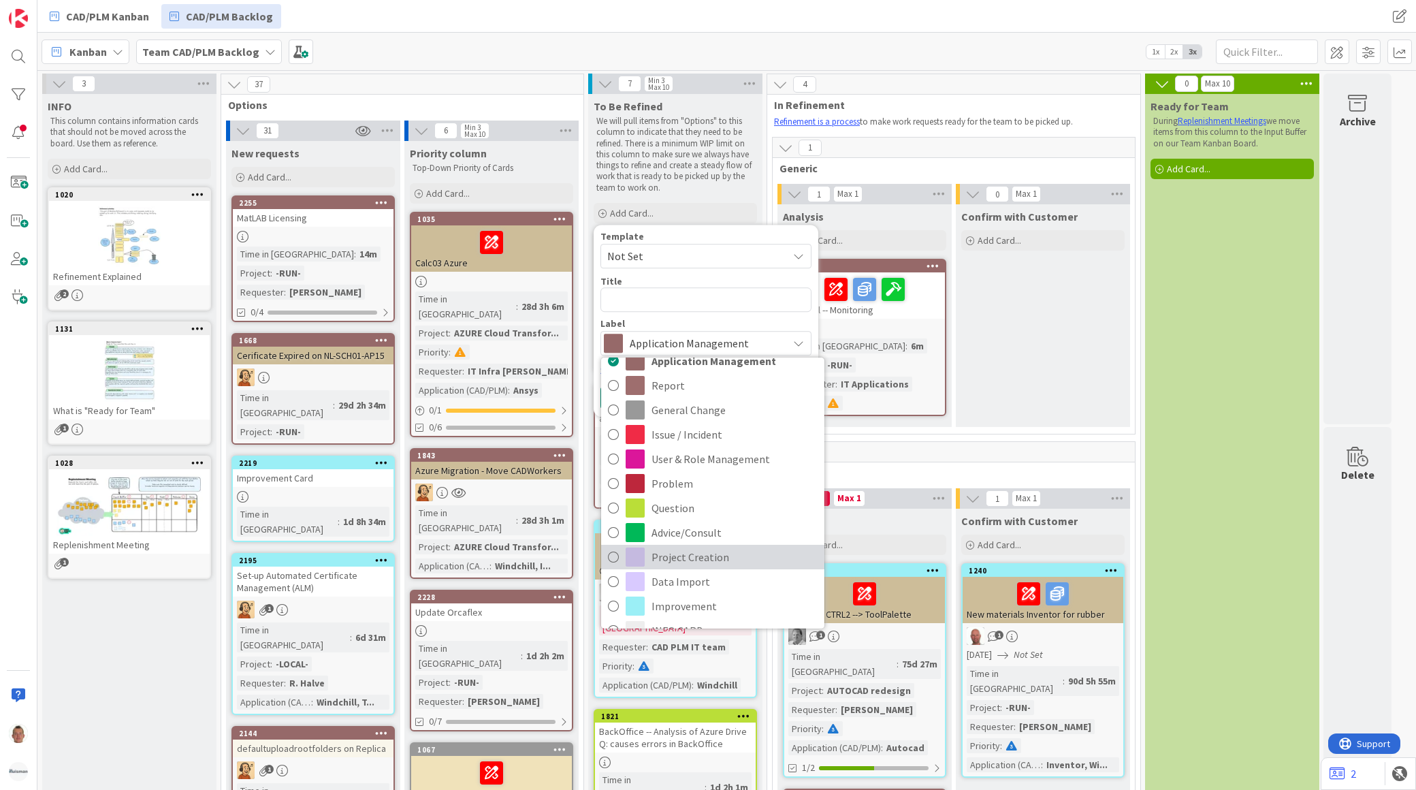
scroll to position [26, 0]
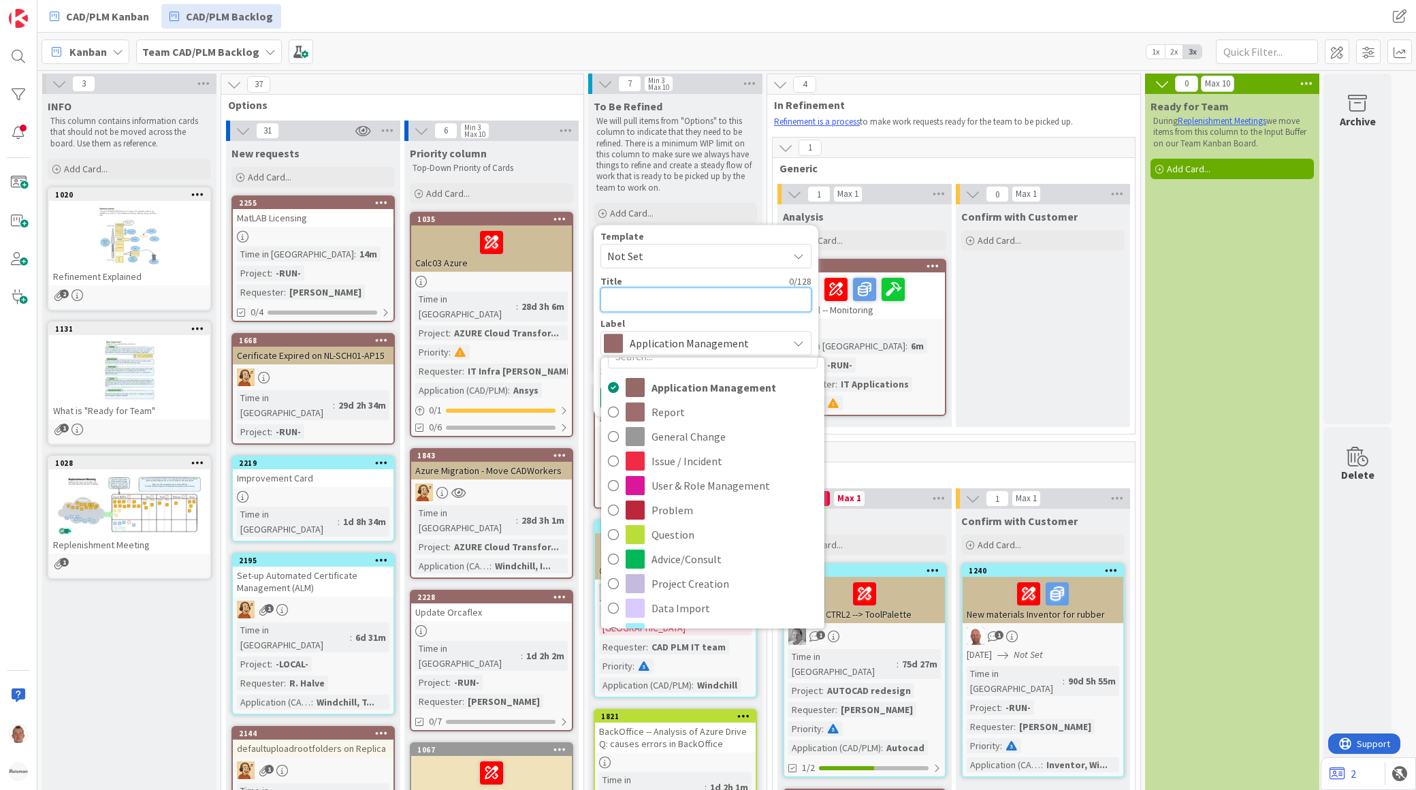
click at [691, 293] on textarea at bounding box center [706, 299] width 211 height 25
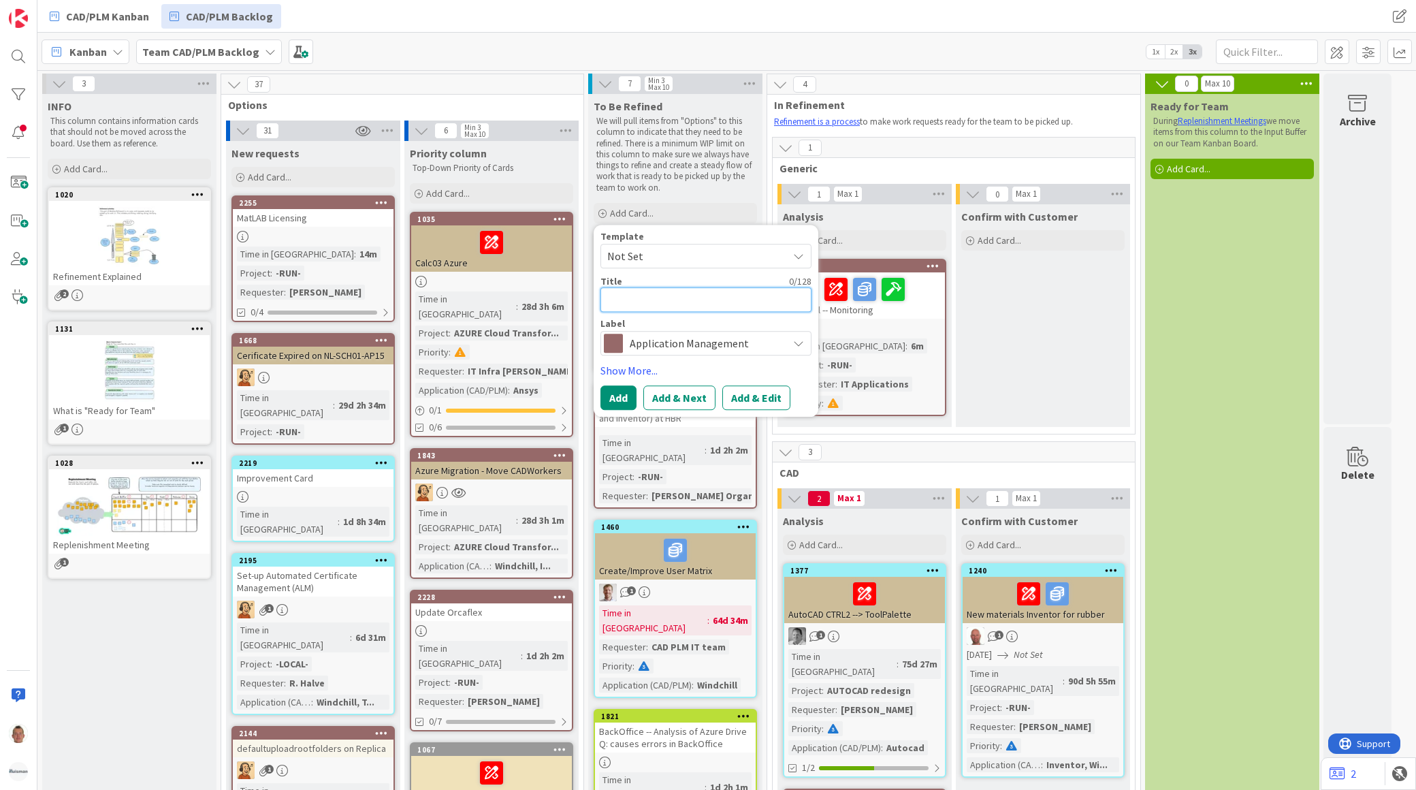
type textarea "x"
type textarea "P"
type textarea "x"
type textarea "Pa"
type textarea "x"
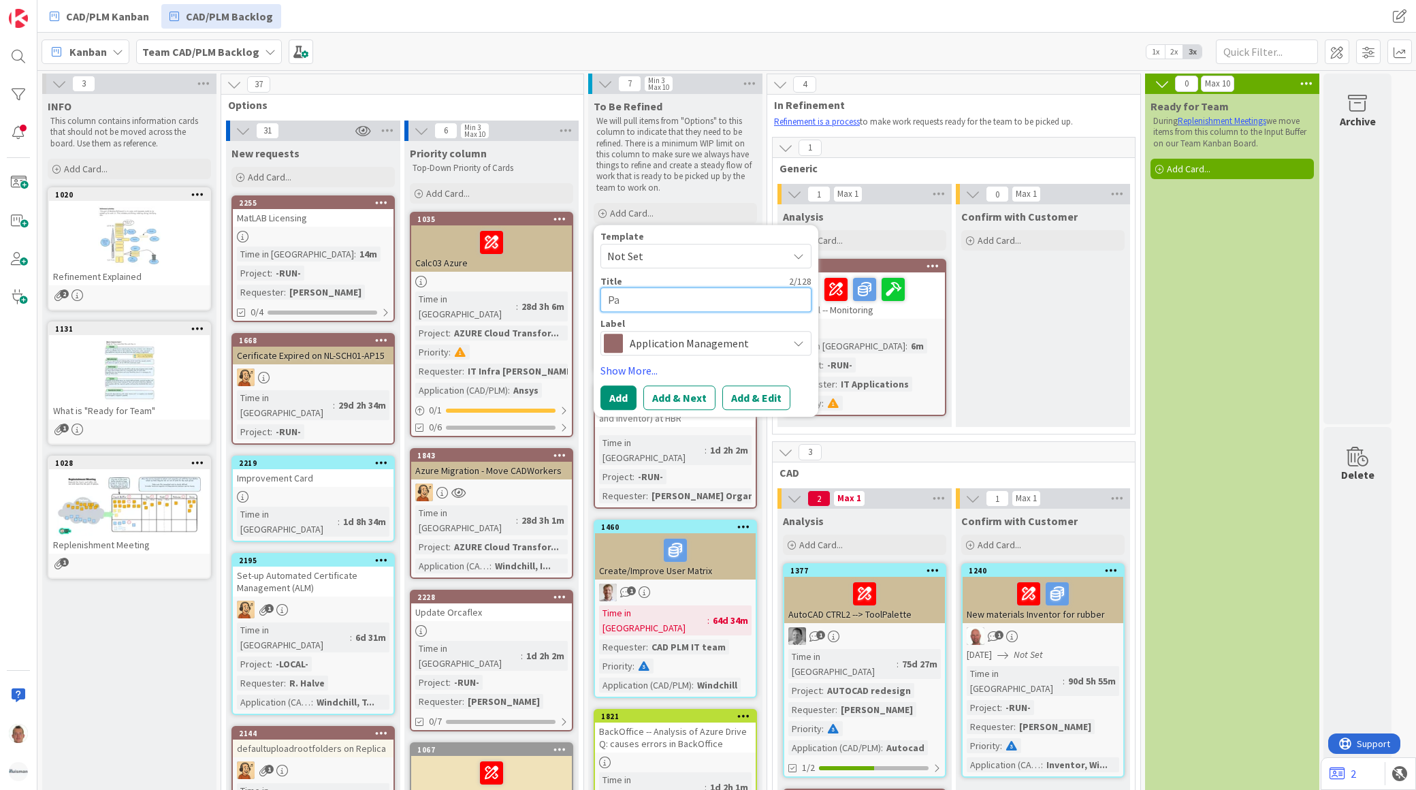
type textarea "P"
type textarea "x"
type textarea "W"
type textarea "x"
type textarea "W1"
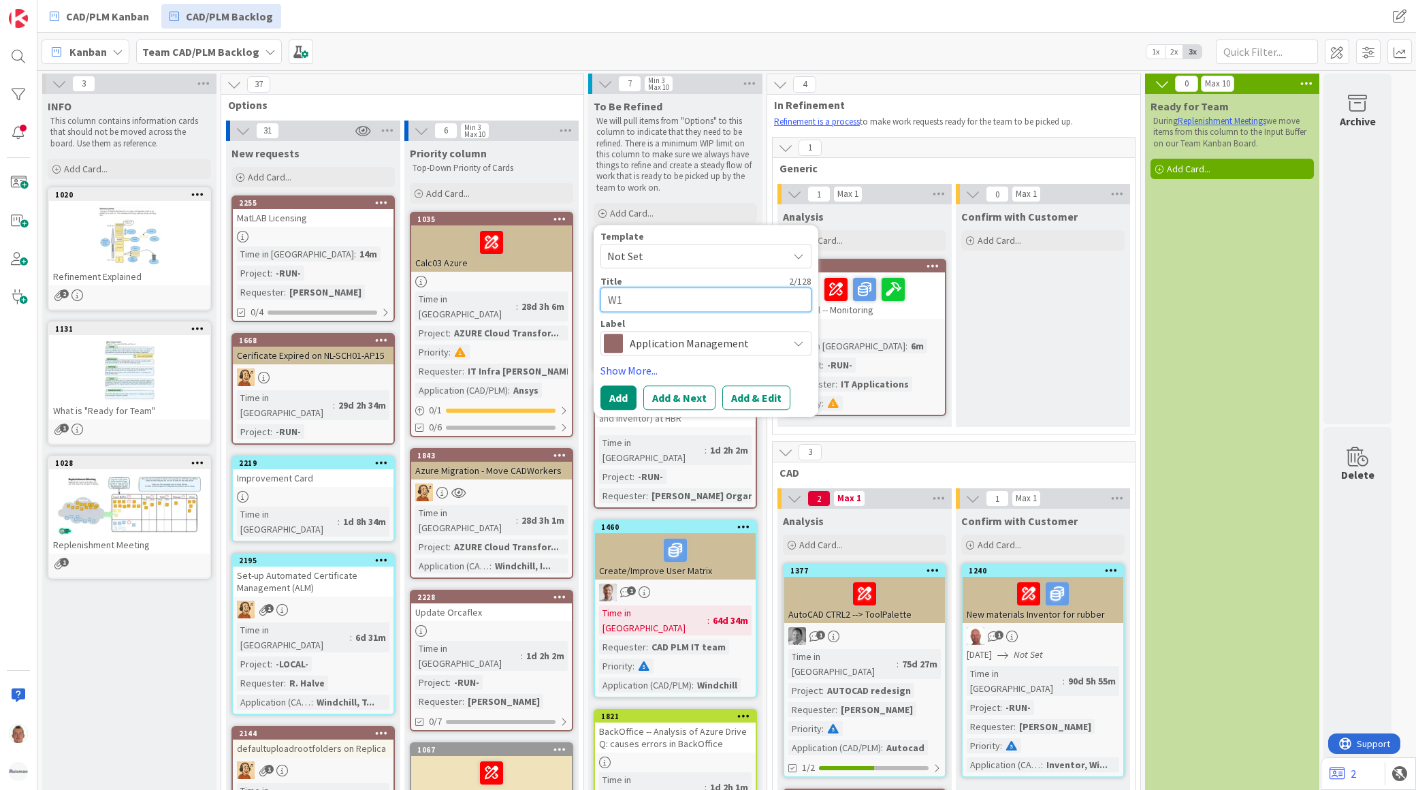
type textarea "x"
type textarea "W11"
type textarea "x"
type textarea "W11"
type textarea "x"
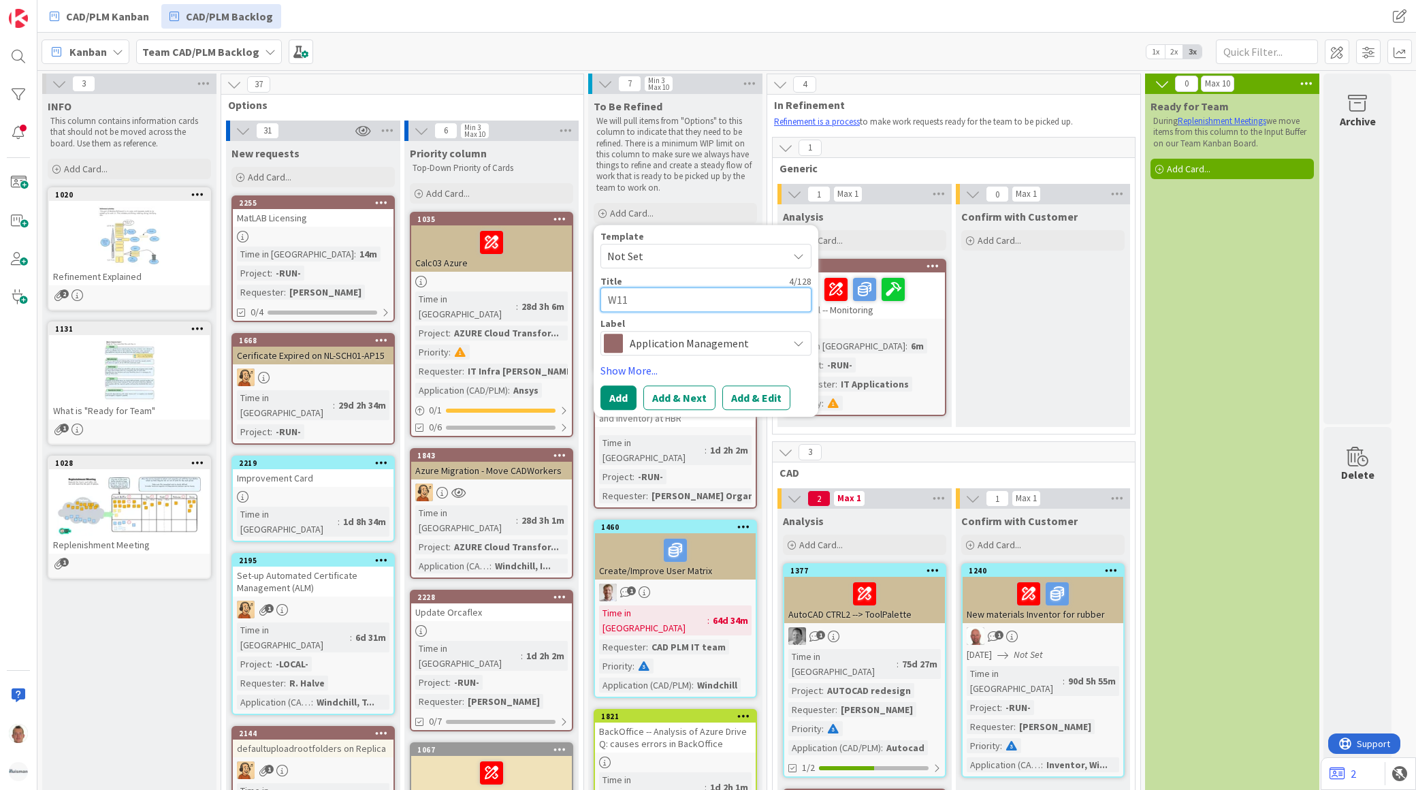
type textarea "W11 H"
type textarea "x"
type textarea "W11 HD"
type textarea "x"
type textarea "W11 HDR"
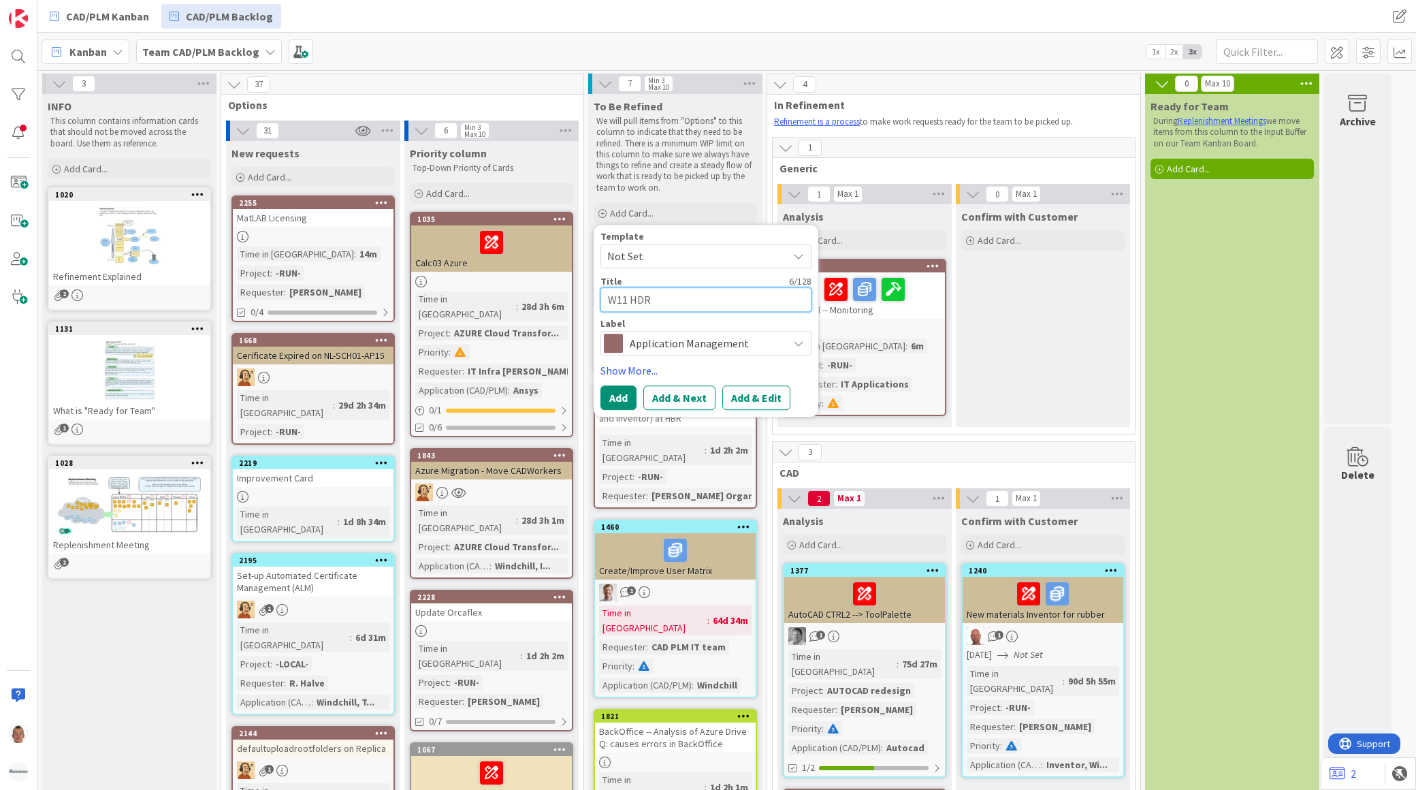
type textarea "x"
type textarea "W11 HDR"
type textarea "x"
type textarea "W11 HDR R"
type textarea "x"
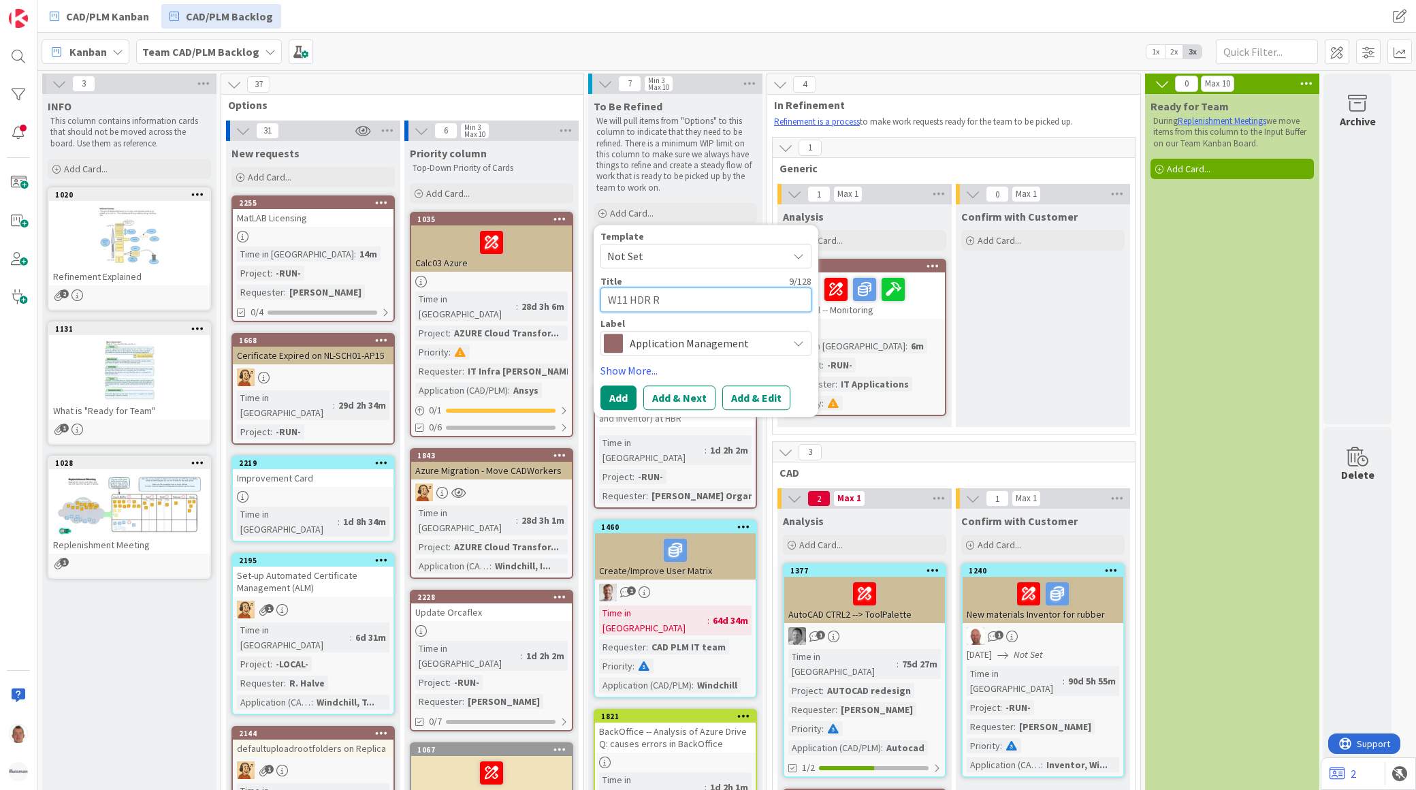
type textarea "W11 HDR Ro"
type textarea "x"
type textarea "W11 HDR R"
type textarea "x"
type textarea "W11 HDR Ri"
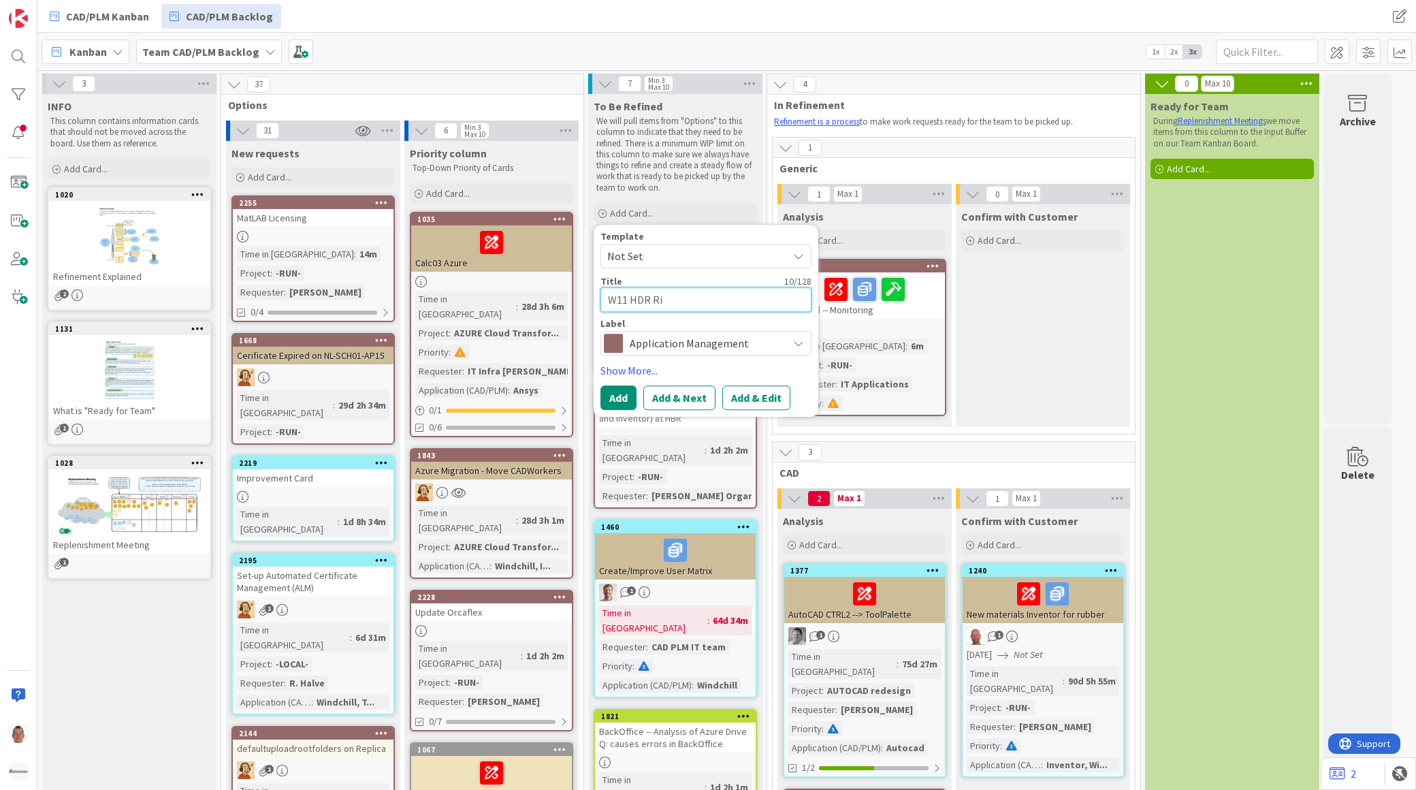
type textarea "x"
type textarea "W11 HDR Rib"
type textarea "x"
type textarea "W11 HDR Ribb"
type textarea "x"
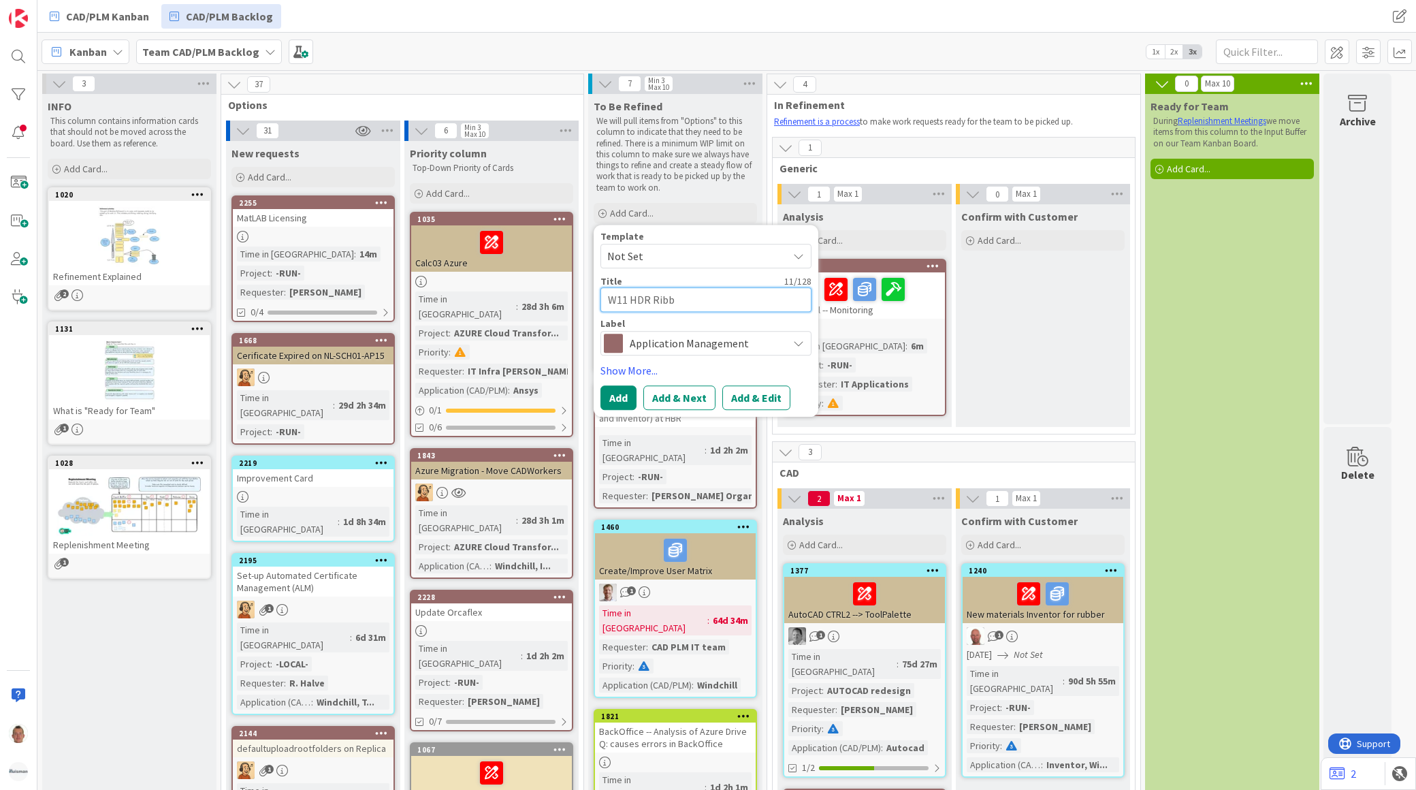
type textarea "W11 HDR Ribbo"
type textarea "x"
type textarea "W11 HDR Ribbon"
type textarea "x"
type textarea "W11 HDR Ribbon"
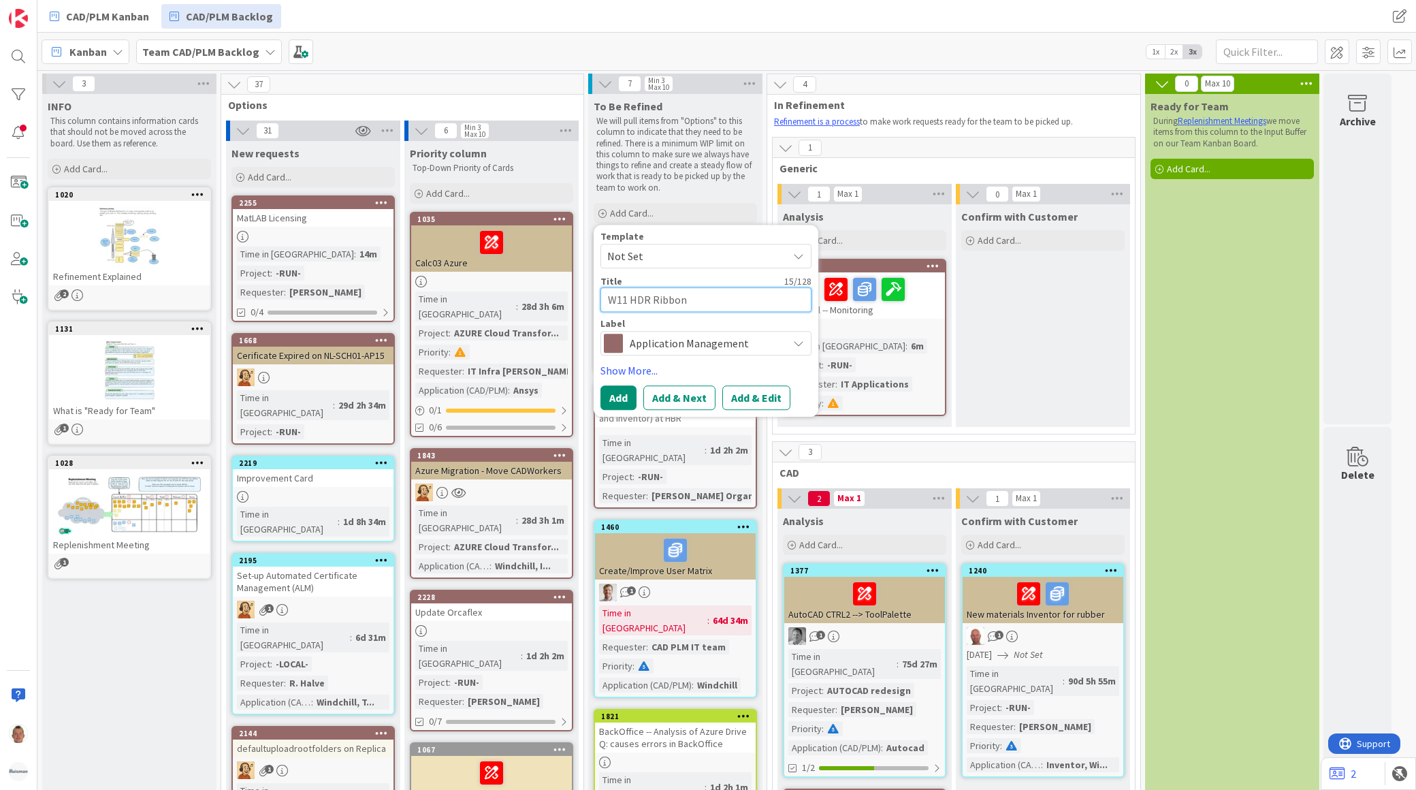
type textarea "x"
type textarea "W11 HDR Ribbon p"
type textarea "x"
type textarea "W11 HDR Ribbon pa"
type textarea "x"
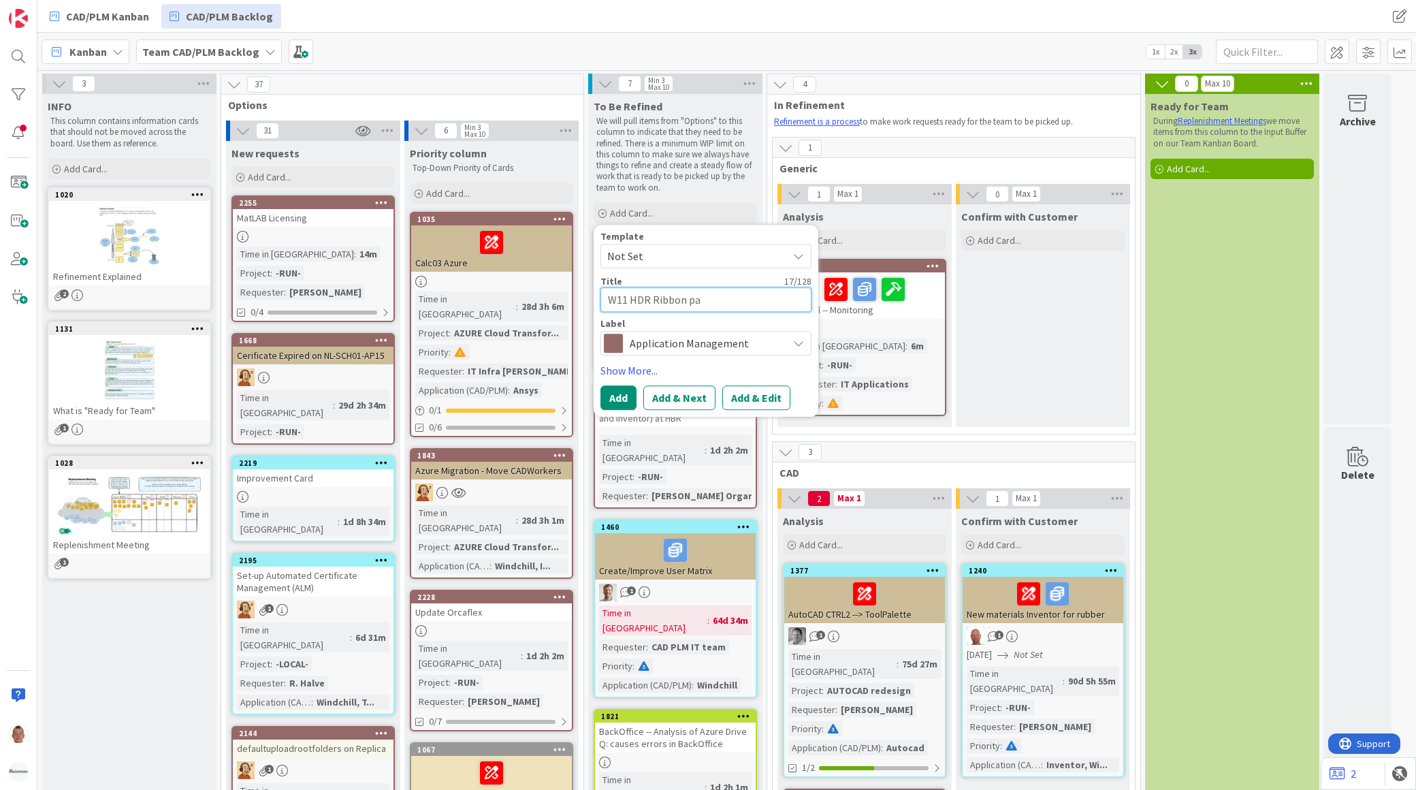
type textarea "W11 HDR Ribbon pac"
type textarea "x"
type textarea "W11 HDR Ribbon pack"
type textarea "x"
type textarea "W11 HDR Ribbon packa"
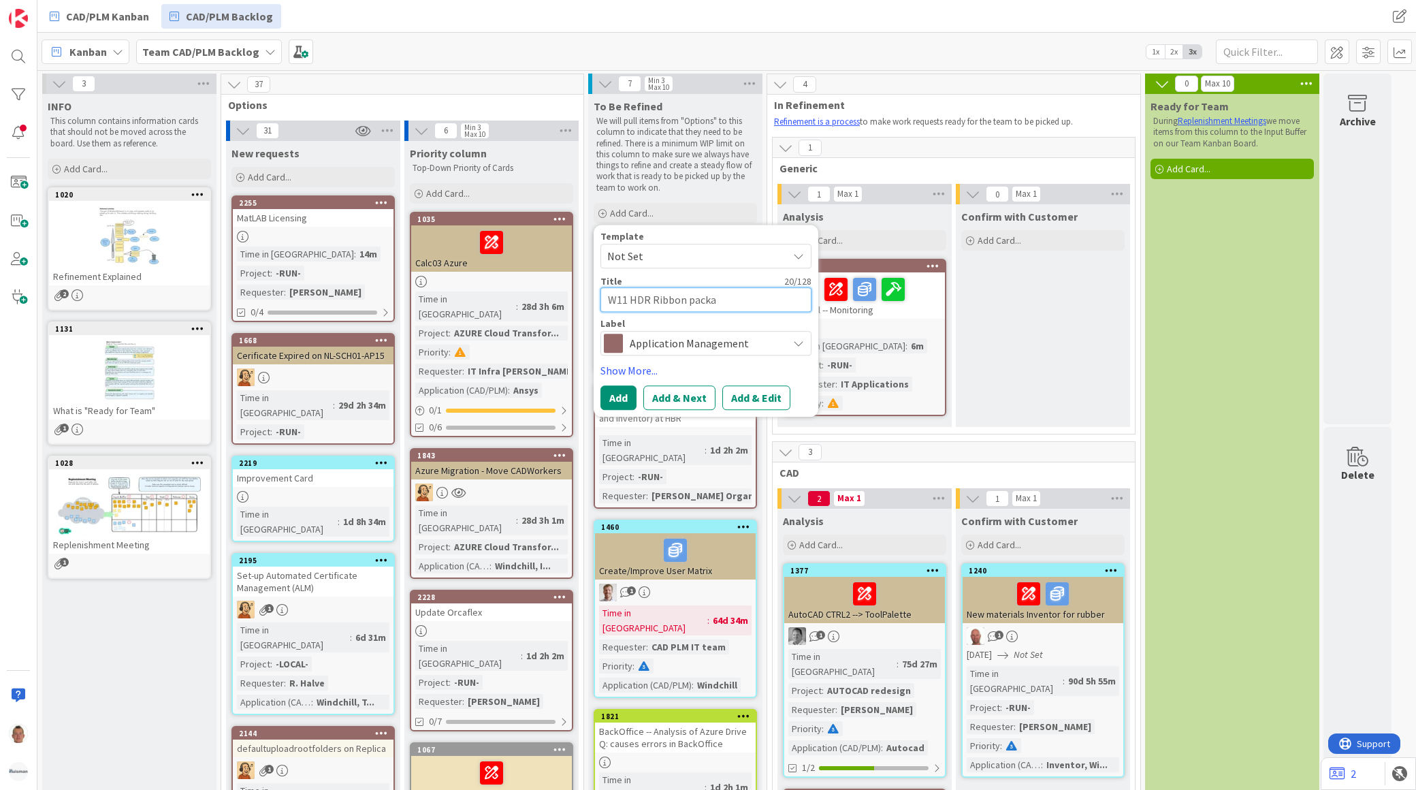
type textarea "x"
type textarea "W11 HDR Ribbon packae"
type textarea "x"
type textarea "W11 HDR Ribbon packa"
type textarea "x"
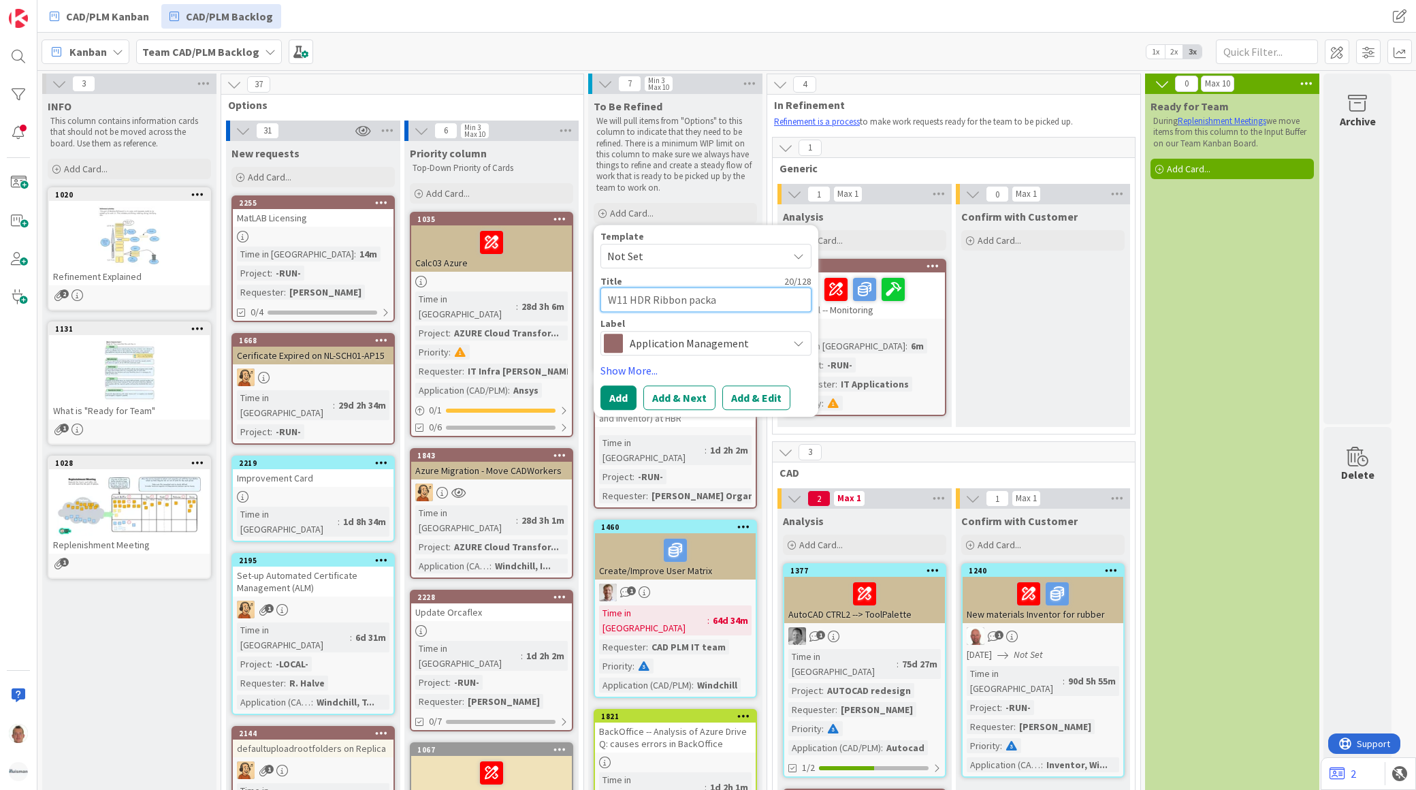
type textarea "W11 HDR Ribbon packag"
type textarea "x"
type textarea "W11 HDR Ribbon package"
click at [735, 397] on button "Add & Edit" at bounding box center [757, 397] width 68 height 25
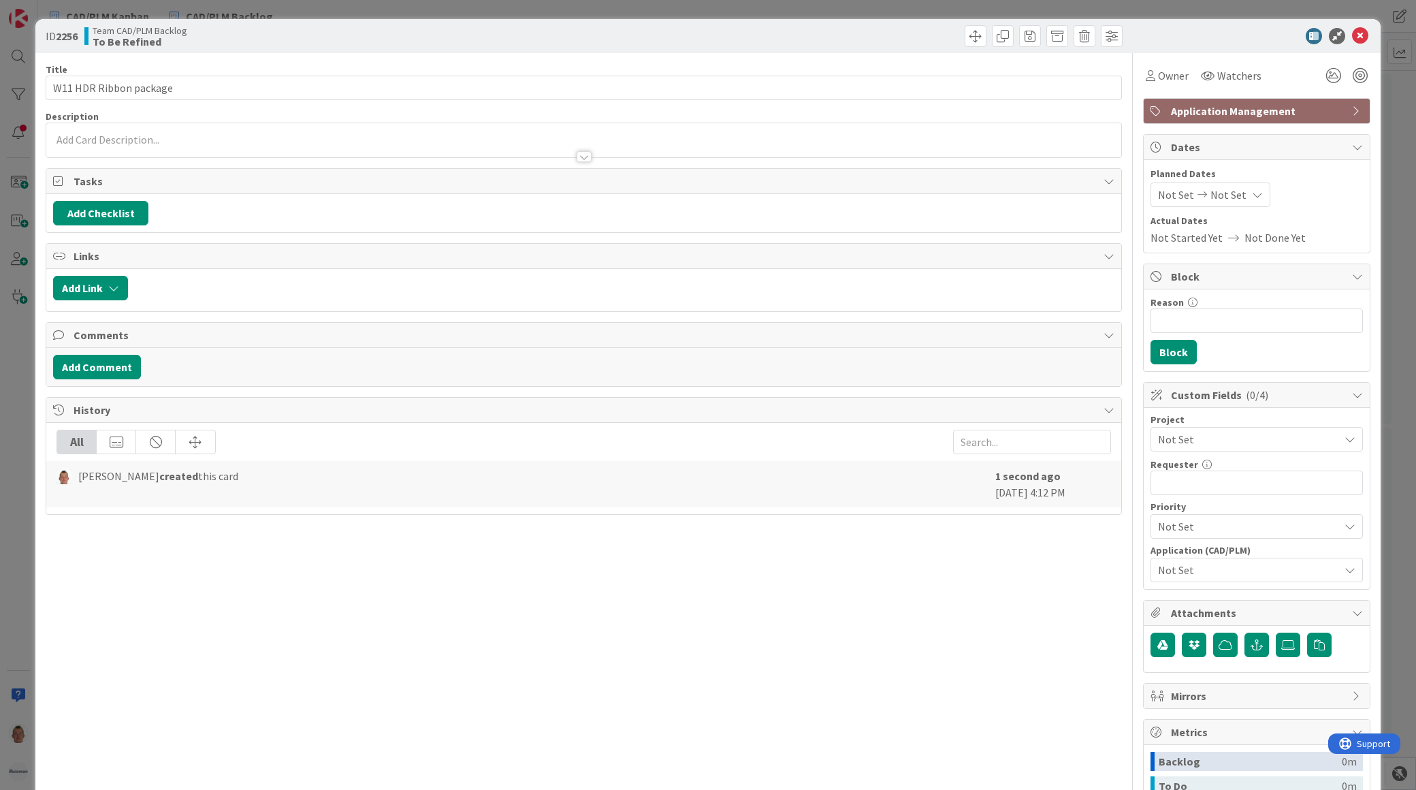
click at [164, 133] on div at bounding box center [583, 140] width 1075 height 34
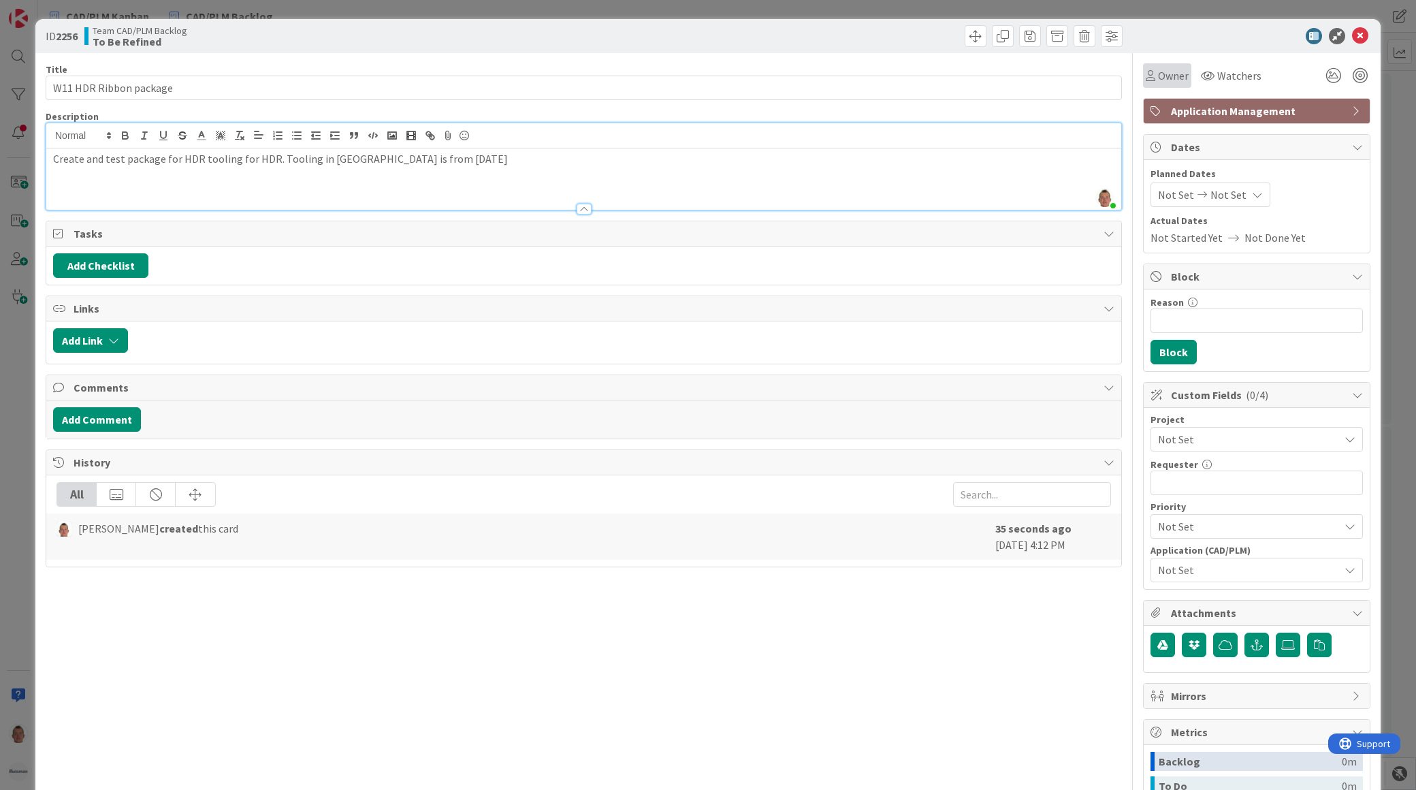
click at [1120, 82] on div "Owner" at bounding box center [1167, 75] width 43 height 16
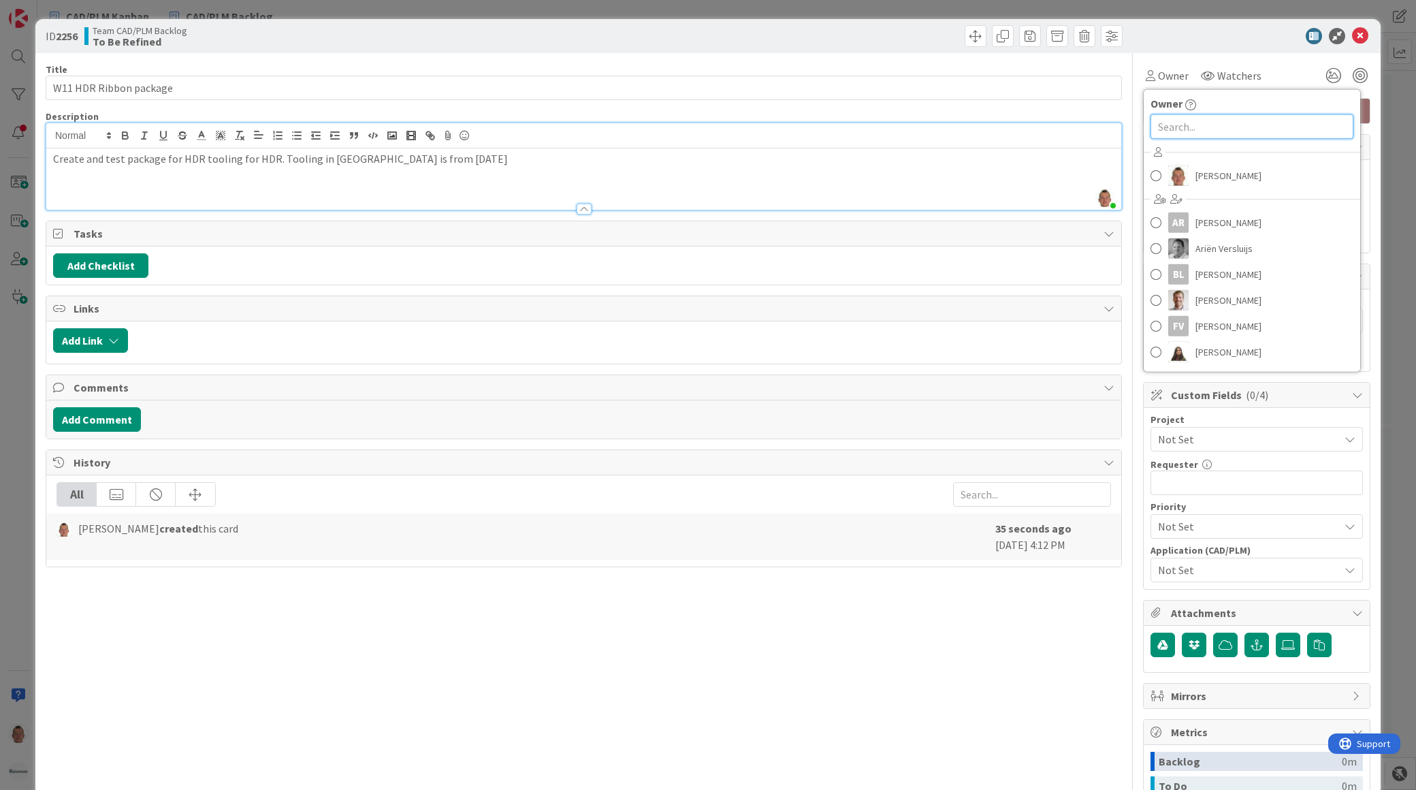
click at [1120, 127] on input "text" at bounding box center [1252, 126] width 203 height 25
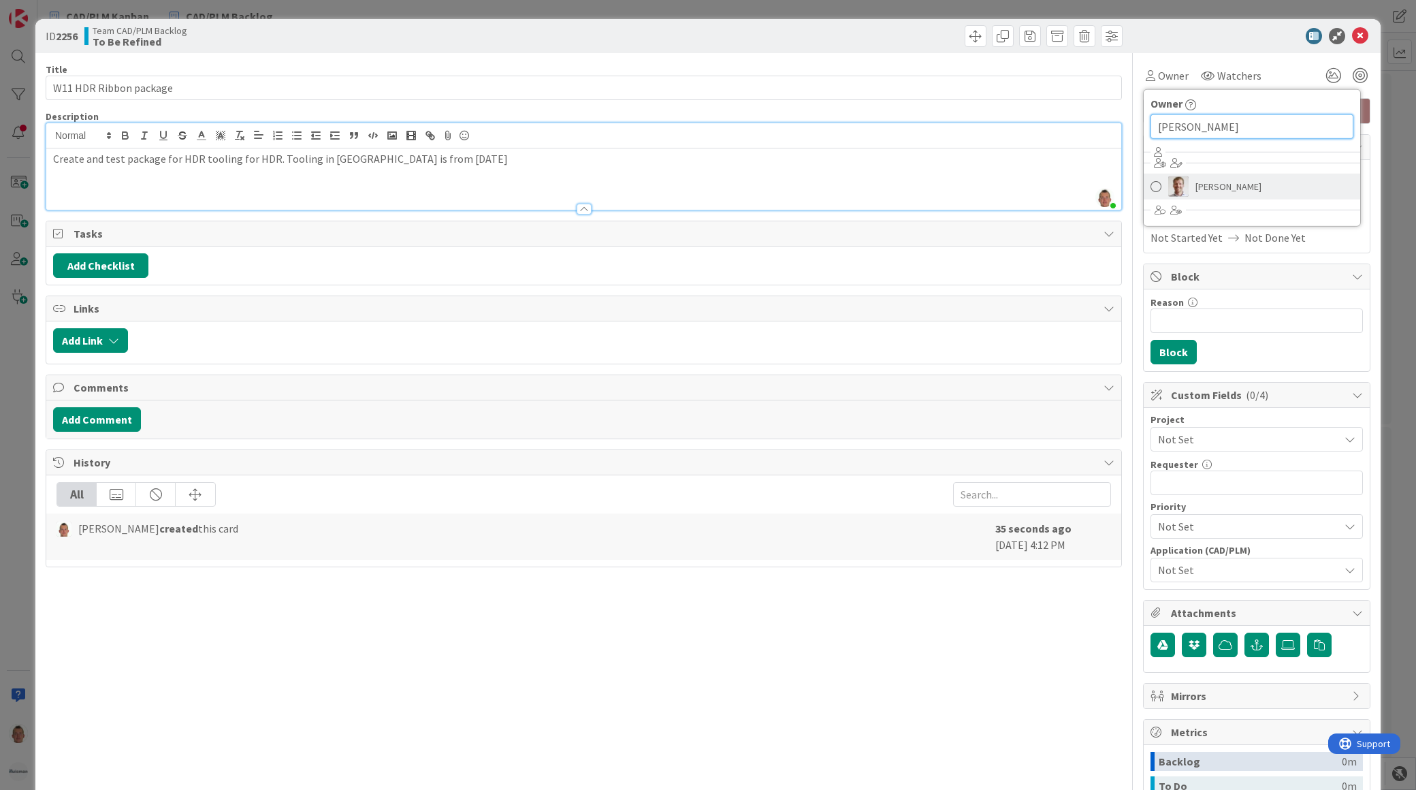
type input "ott"
click at [1120, 191] on link "Bram Ottenhof" at bounding box center [1252, 187] width 217 height 26
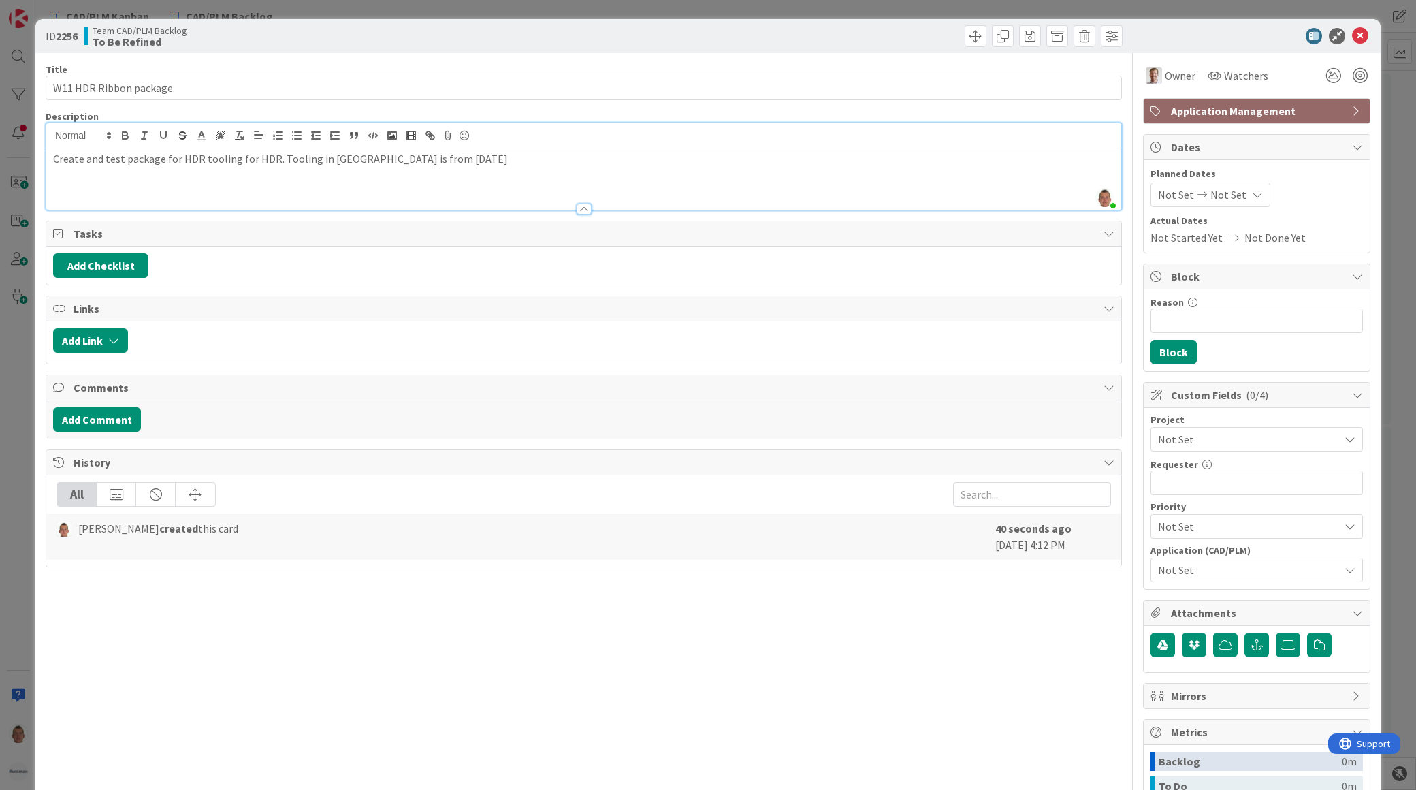
click at [1120, 443] on span "Not Set" at bounding box center [1245, 439] width 174 height 19
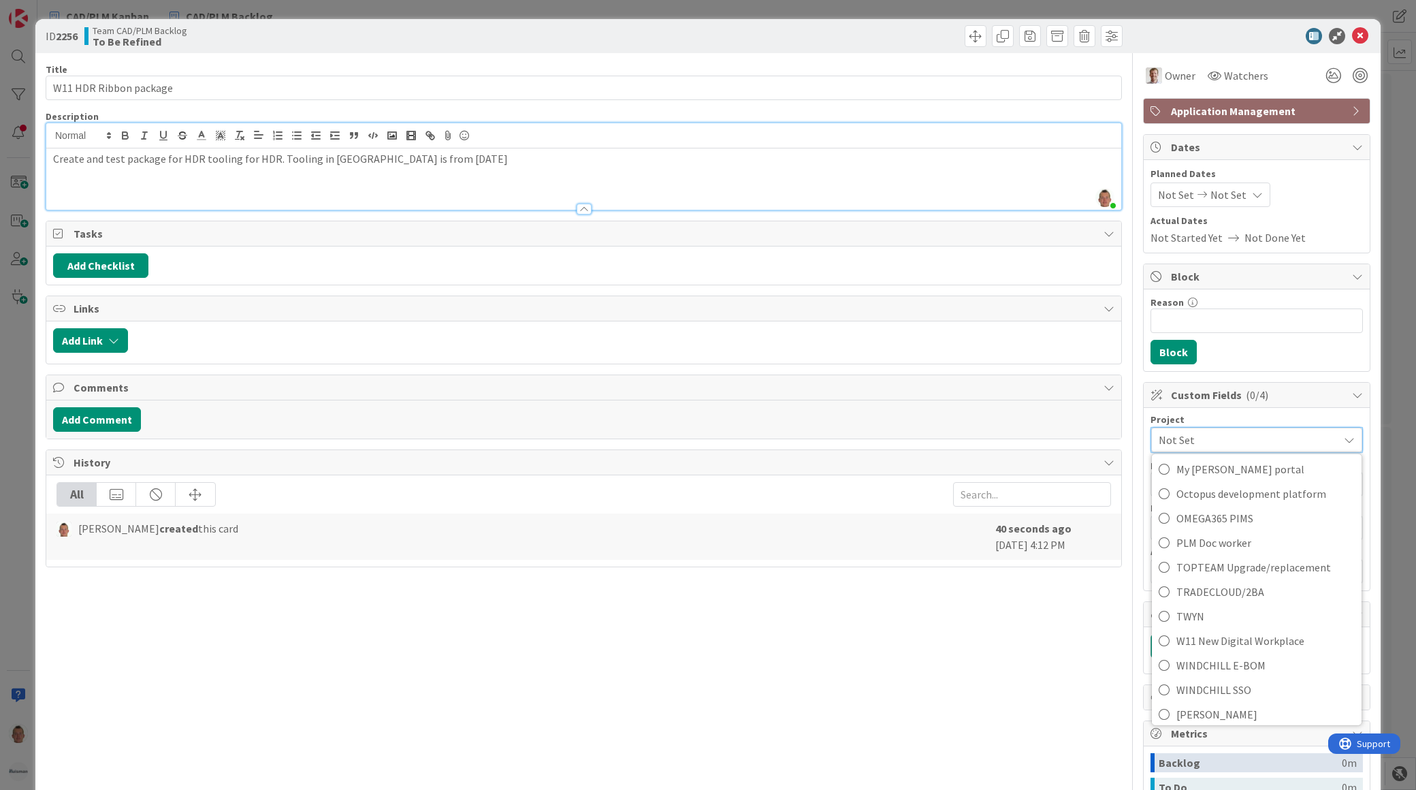
scroll to position [929, 0]
click at [1120, 638] on span "W11 New Digital Workplace" at bounding box center [1266, 635] width 178 height 20
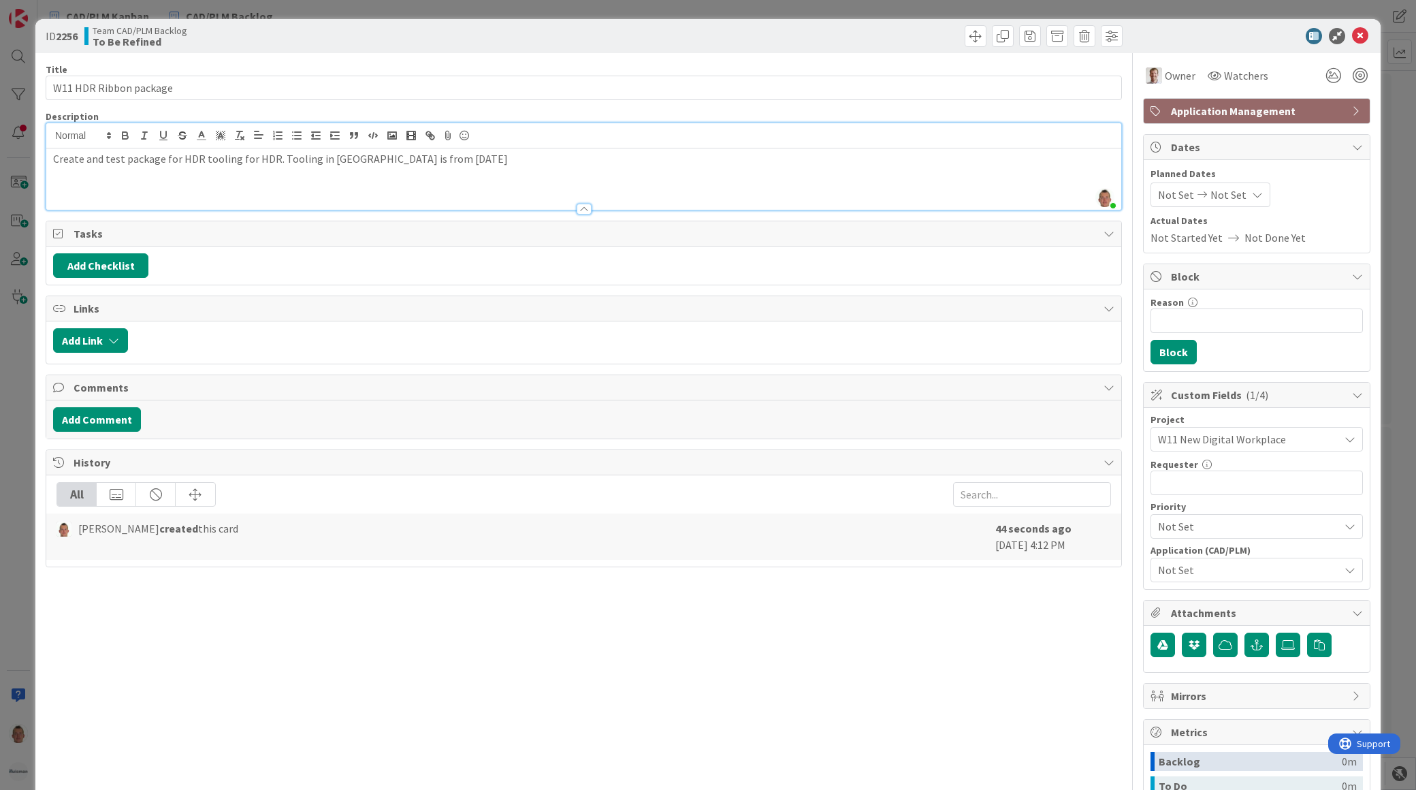
click at [1120, 537] on div "Not Set" at bounding box center [1257, 526] width 212 height 25
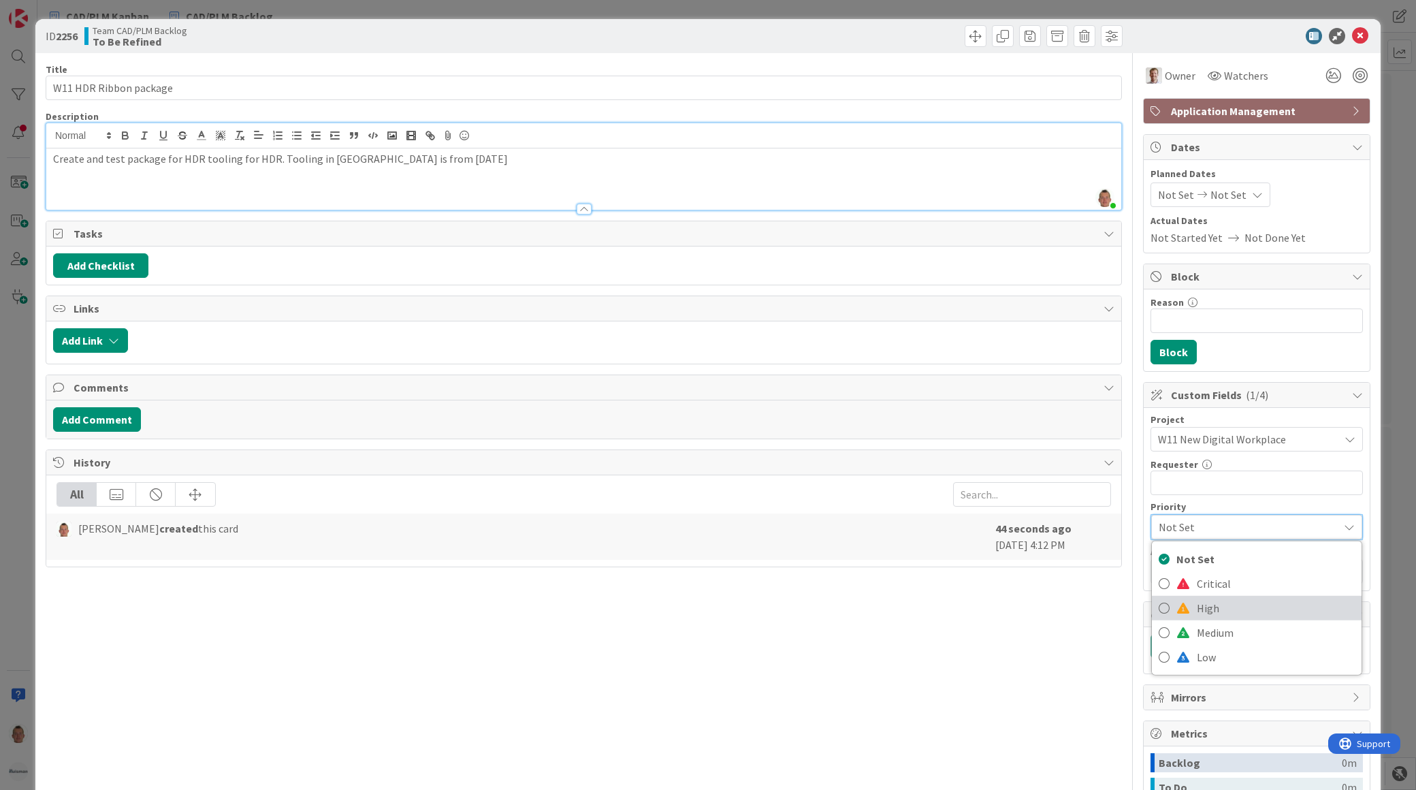
click at [1120, 599] on span "High" at bounding box center [1276, 608] width 158 height 20
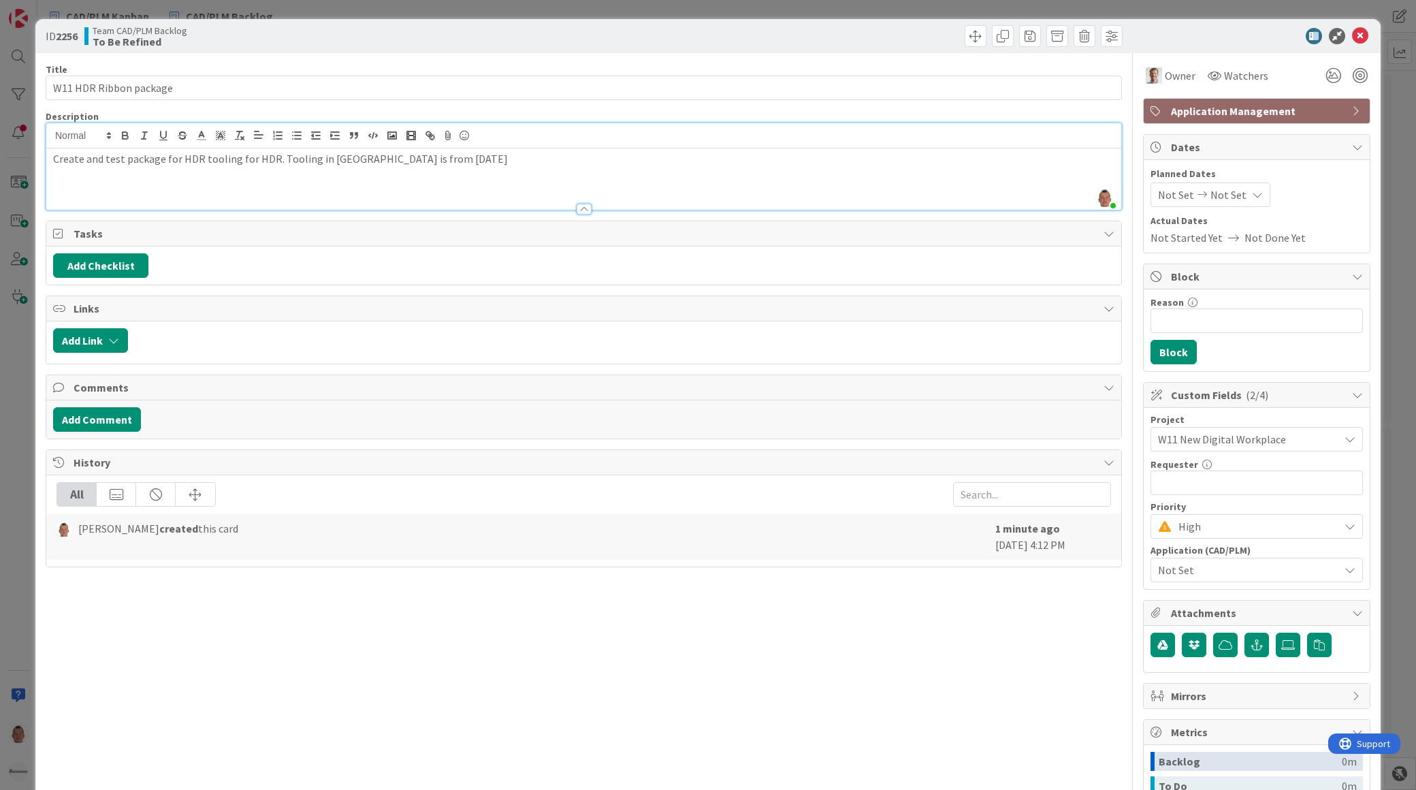
click at [1120, 575] on span "Not Set" at bounding box center [1248, 570] width 181 height 16
click at [1049, 652] on div "Title 22 / 128 W11 HDR Ribbon package Description Thomas Janssen just joined Cr…" at bounding box center [584, 515] width 1077 height 924
click at [1120, 35] on icon at bounding box center [1360, 36] width 16 height 16
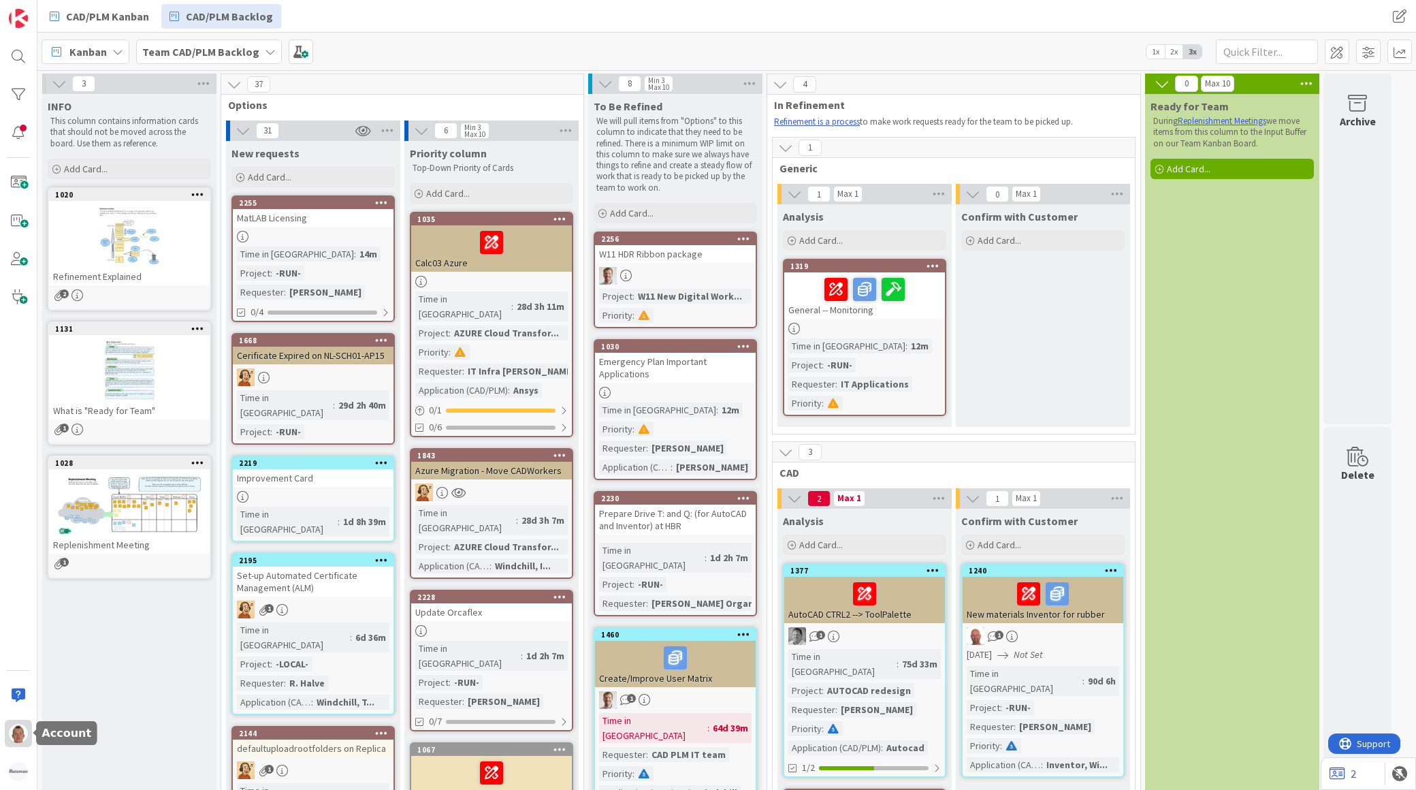
click at [18, 733] on img at bounding box center [18, 733] width 19 height 19
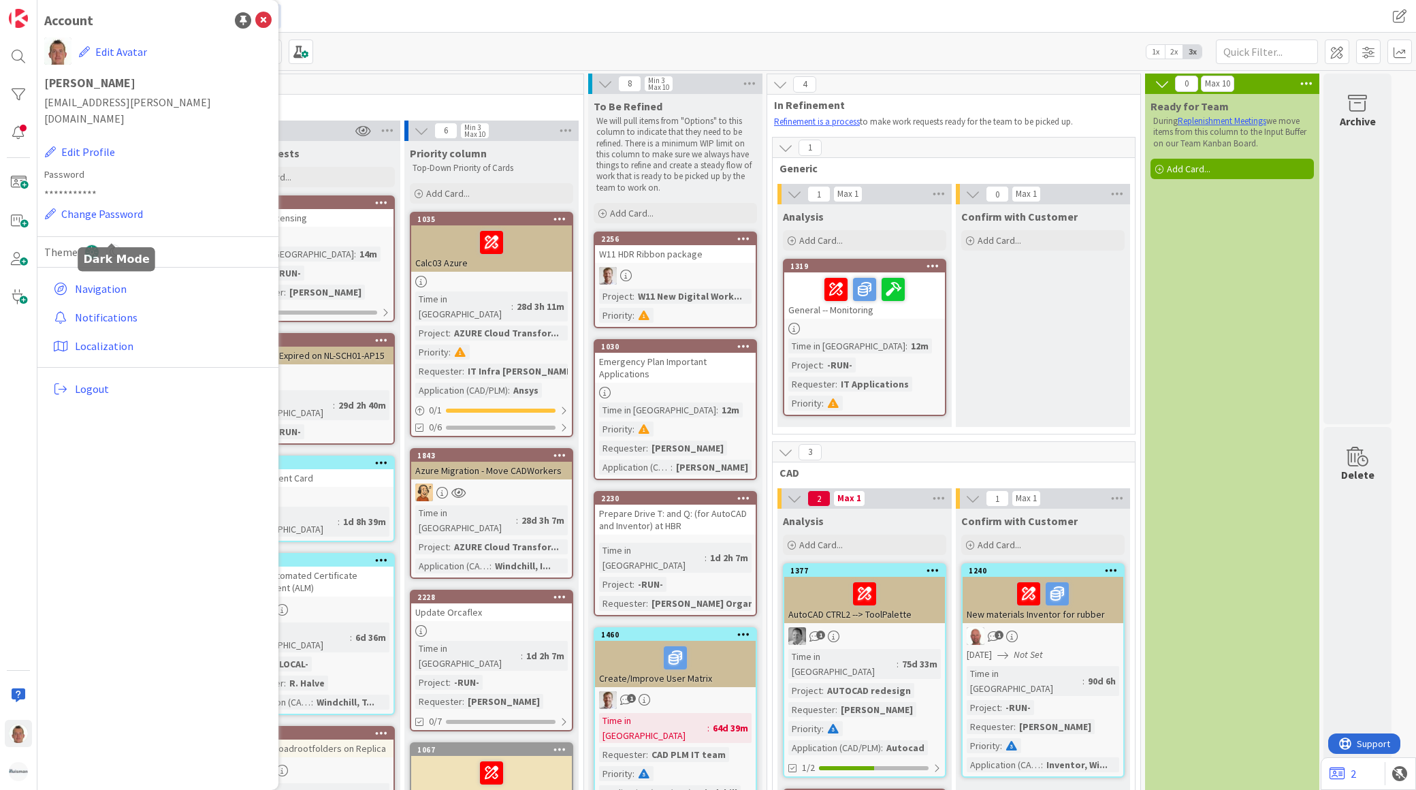
click at [106, 244] on icon at bounding box center [113, 251] width 15 height 15
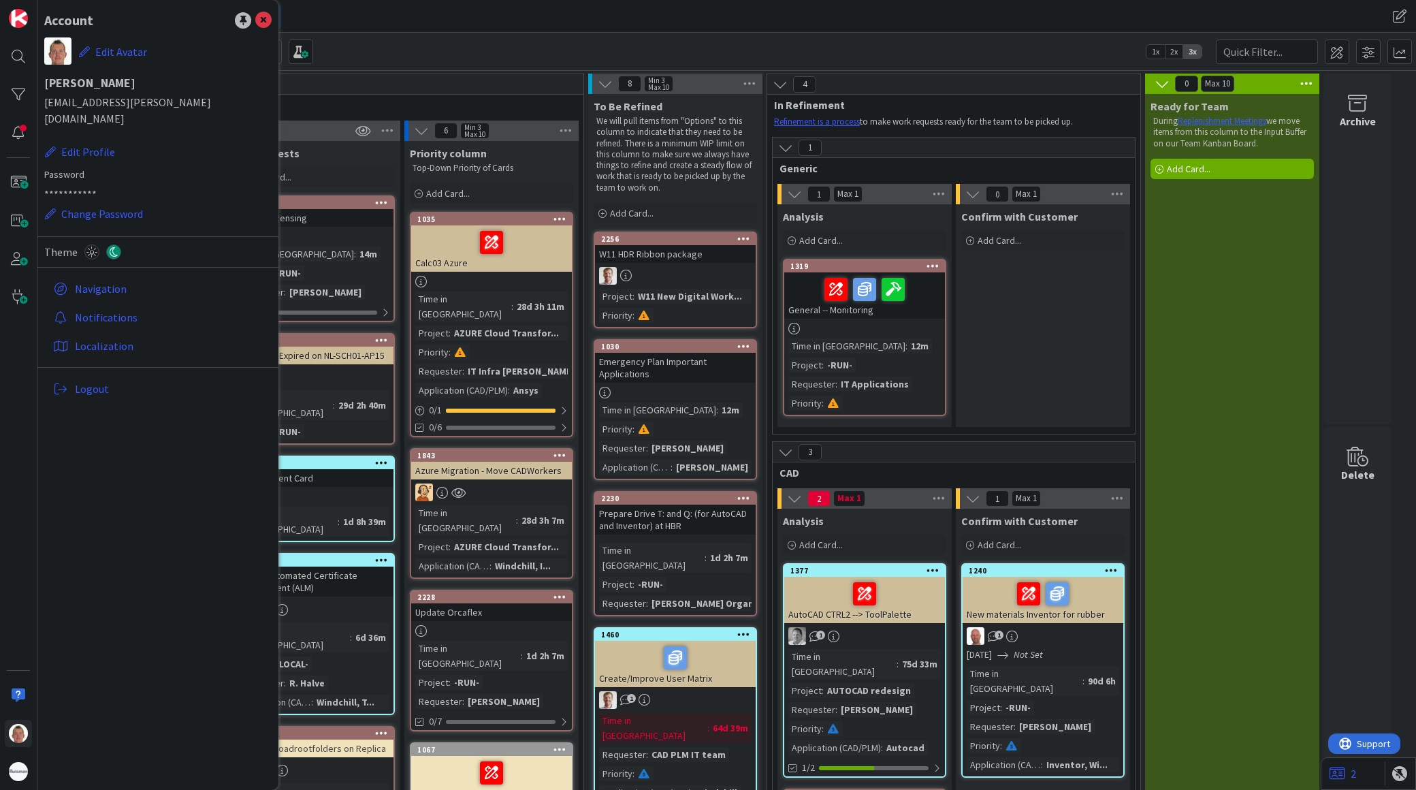
click at [481, 24] on div "CAD/PLM Kanban CAD/PLM Backlog" at bounding box center [435, 16] width 787 height 25
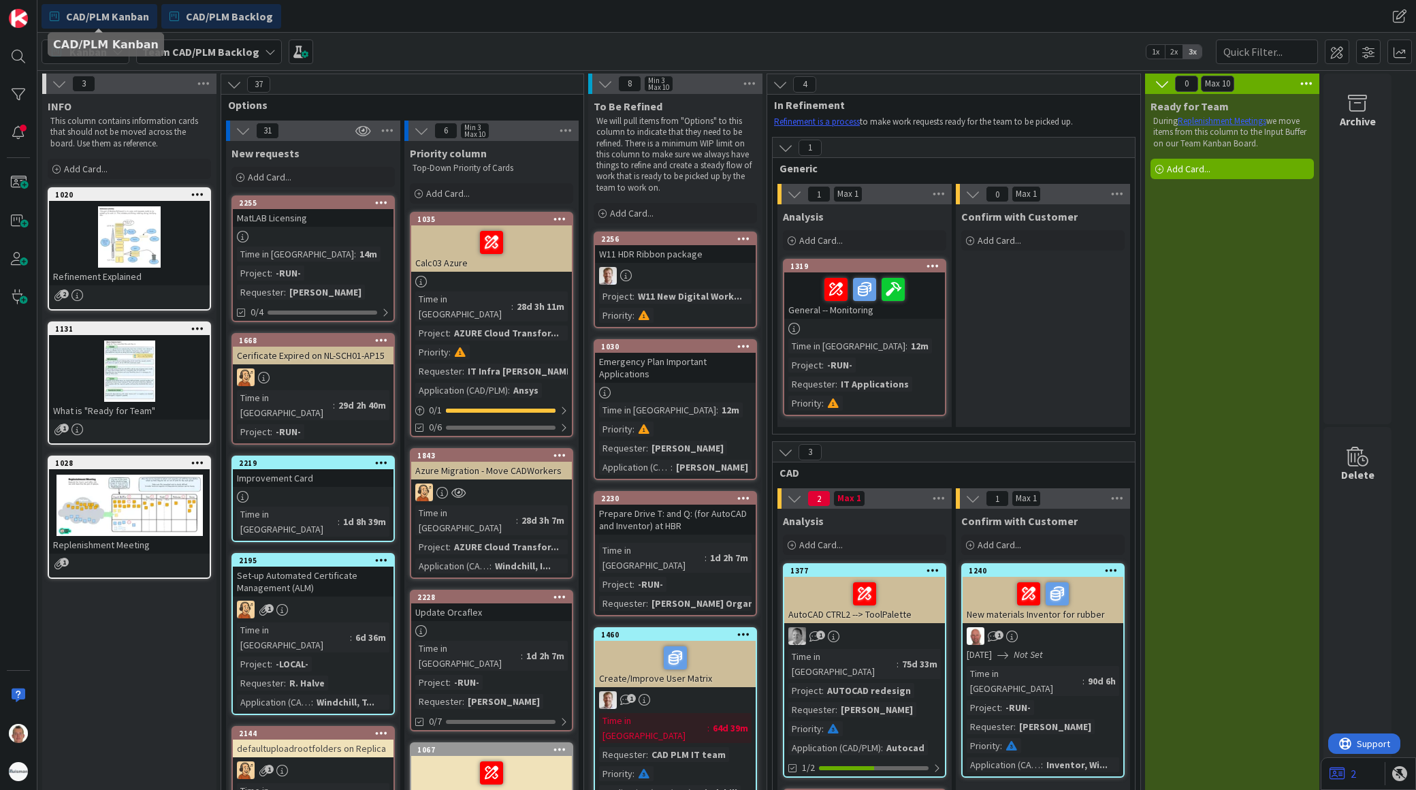
click at [111, 23] on span "CAD/PLM Kanban" at bounding box center [107, 16] width 83 height 16
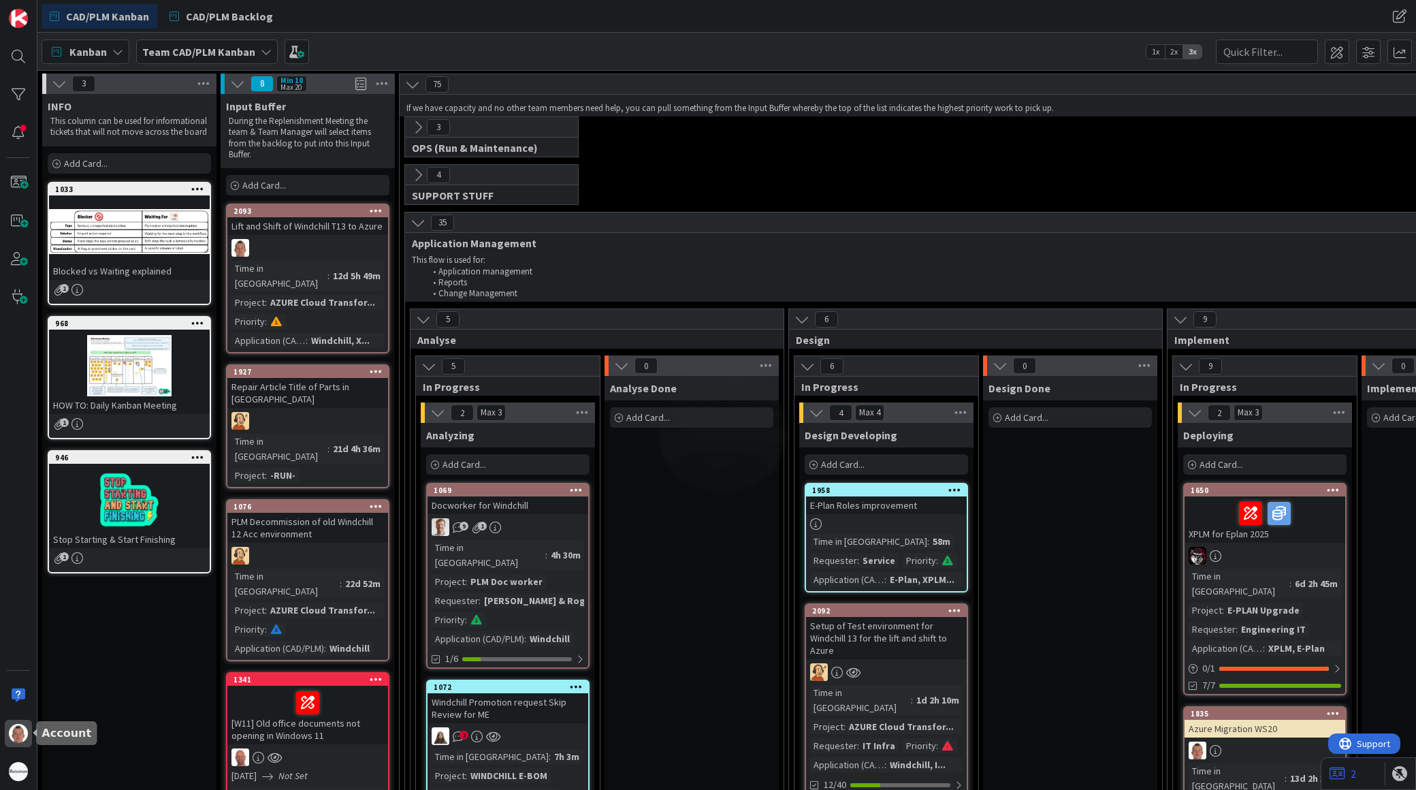
click at [14, 729] on img at bounding box center [18, 733] width 19 height 19
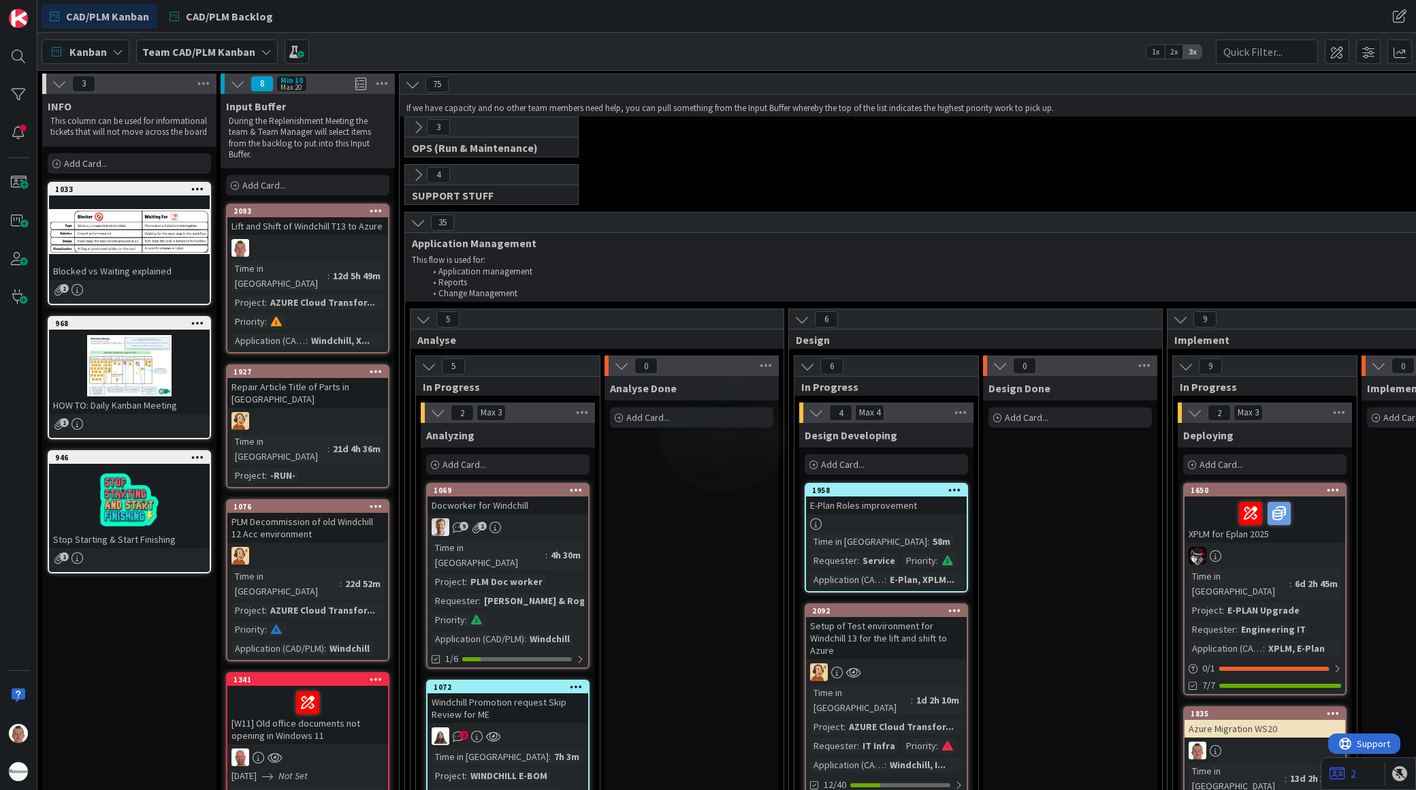
click at [460, 731] on icon "2" at bounding box center [459, 737] width 12 height 12
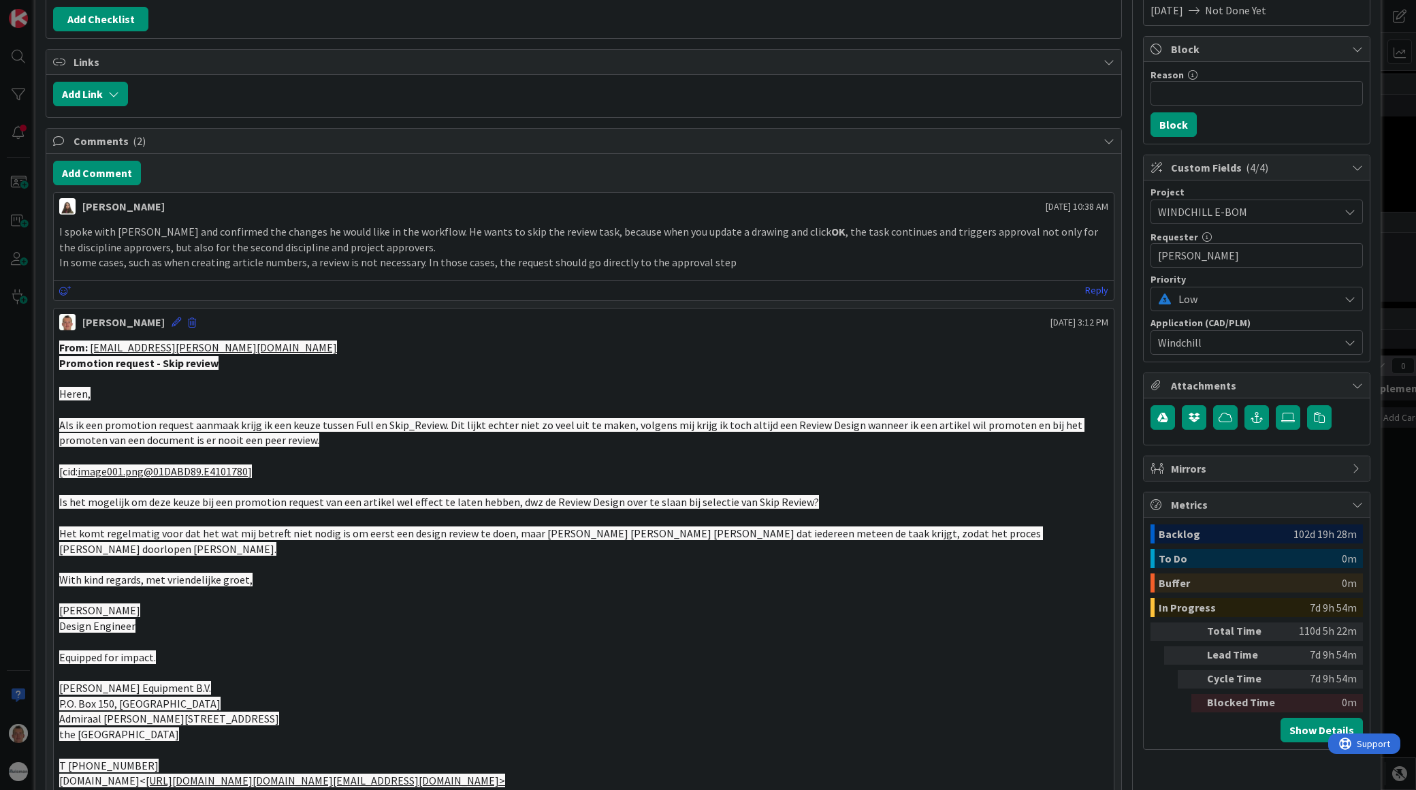
scroll to position [227, 0]
click at [377, 366] on p "Promotion request - Skip review" at bounding box center [583, 364] width 1049 height 16
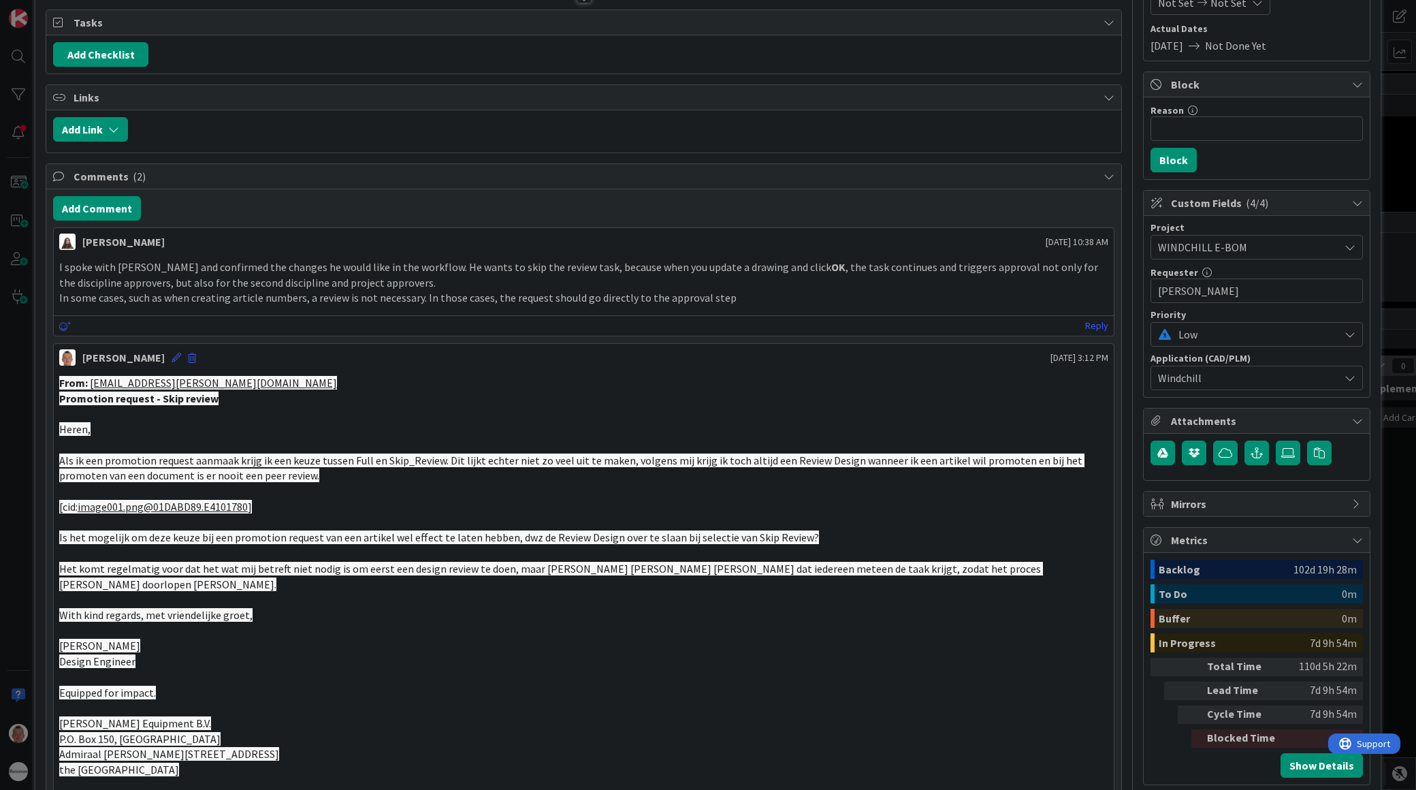
scroll to position [0, 0]
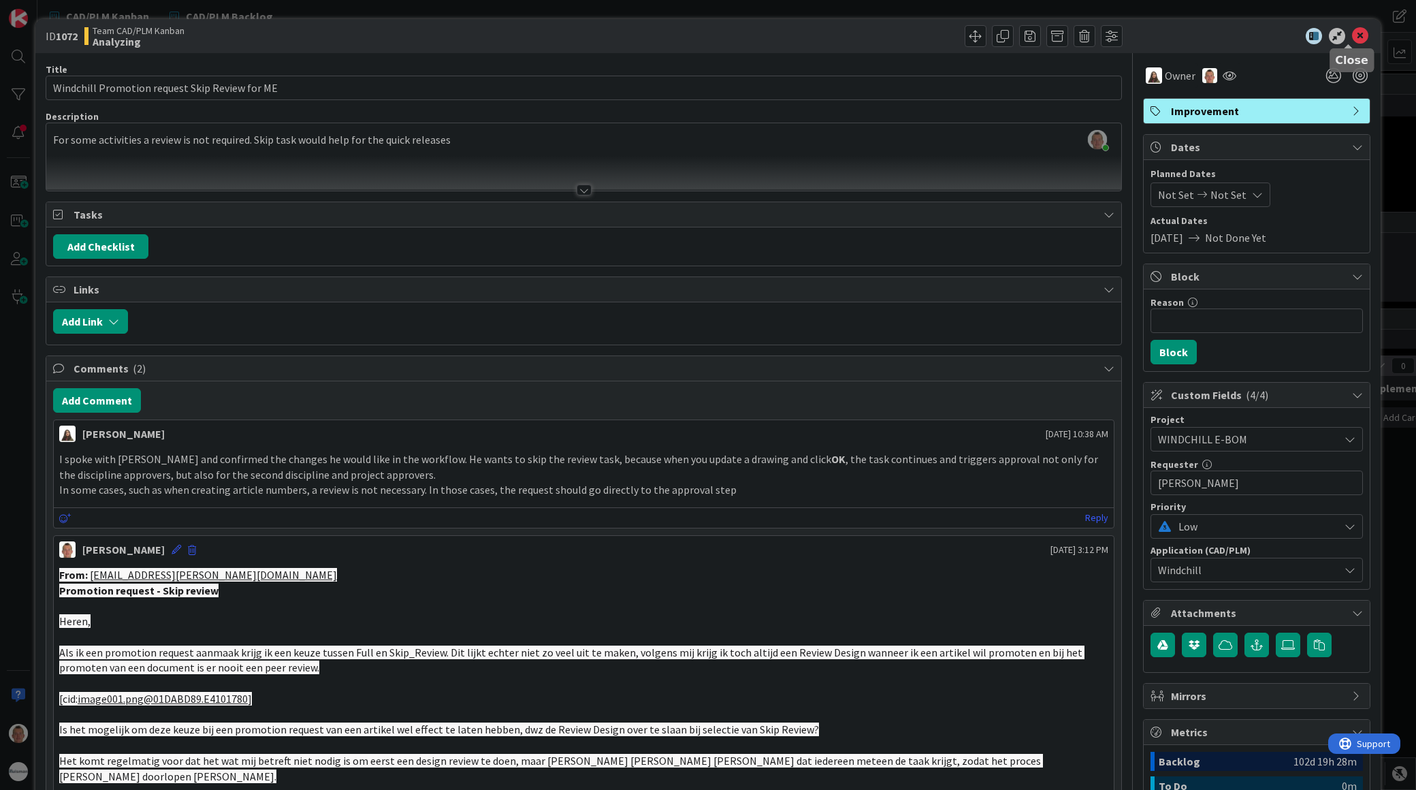
click at [1120, 39] on icon at bounding box center [1360, 36] width 16 height 16
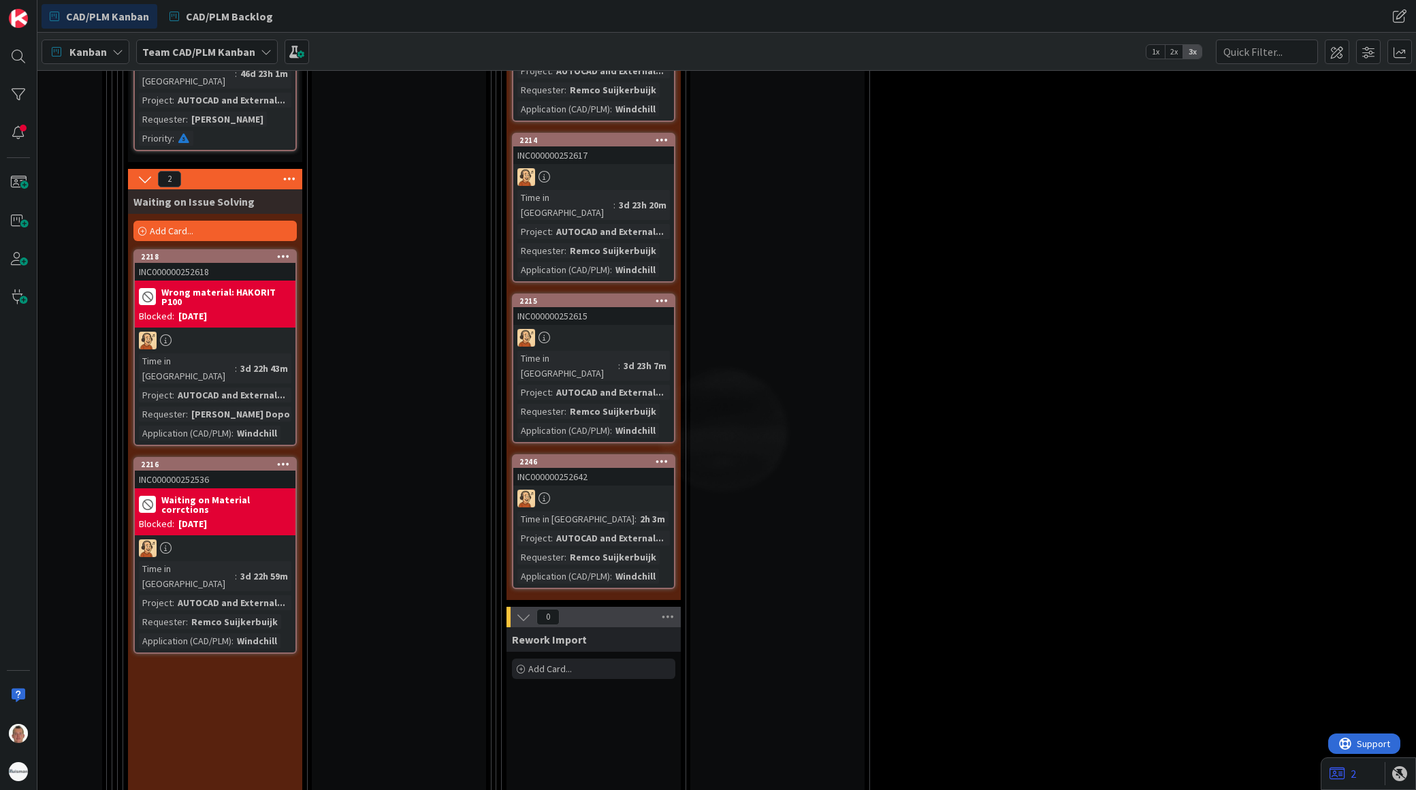
scroll to position [2878, 0]
